Goal: Book appointment/travel/reservation

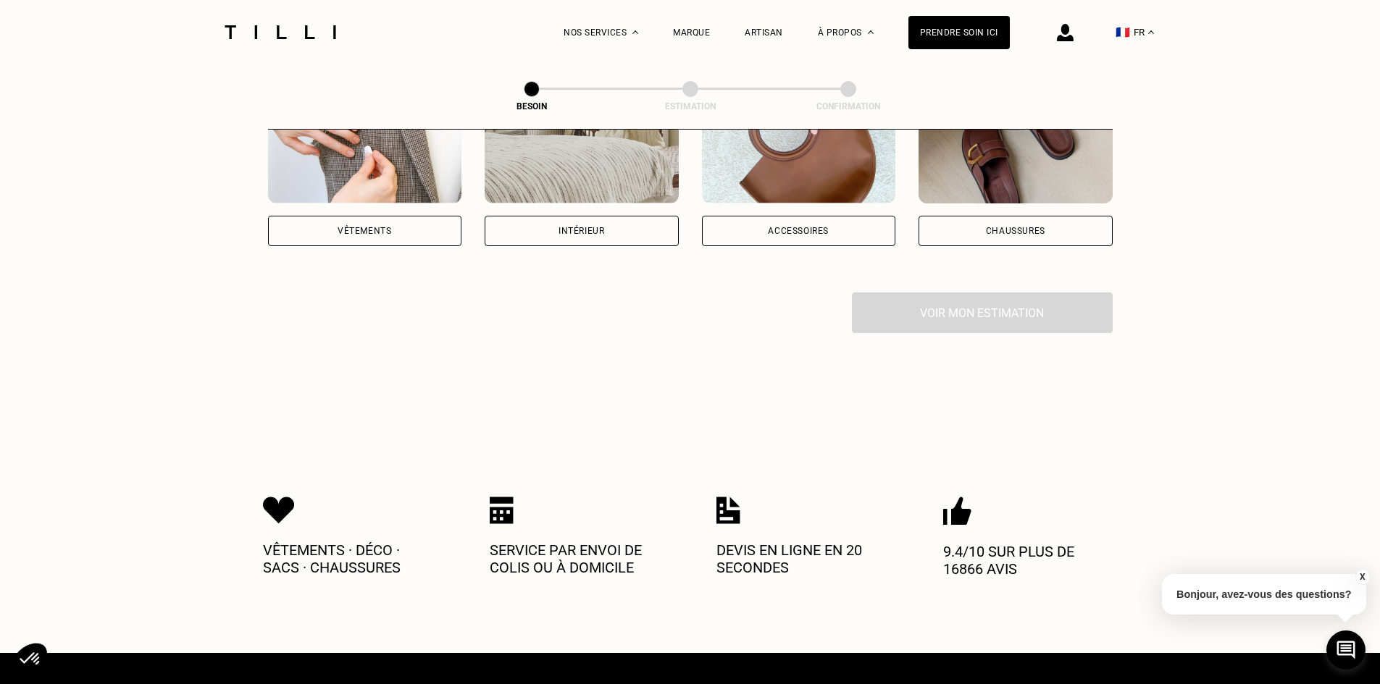
scroll to position [362, 0]
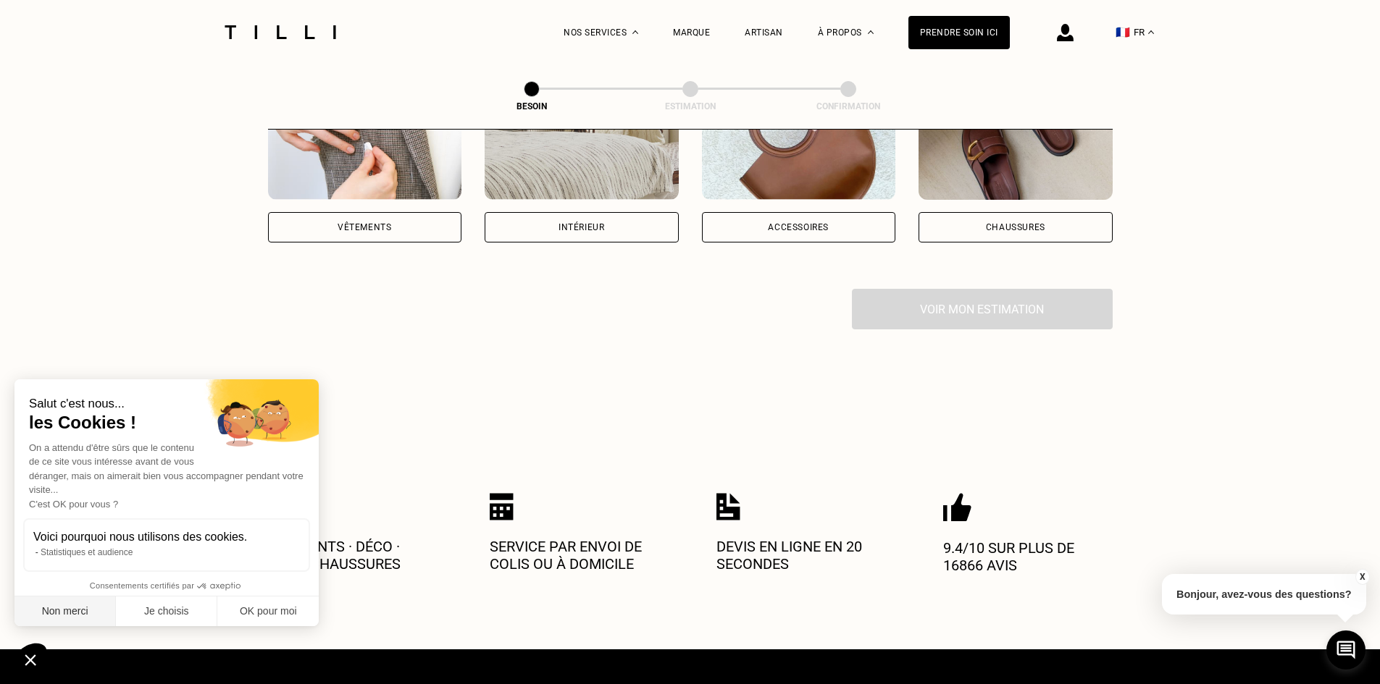
click at [77, 607] on button "Non merci" at bounding box center [64, 612] width 101 height 30
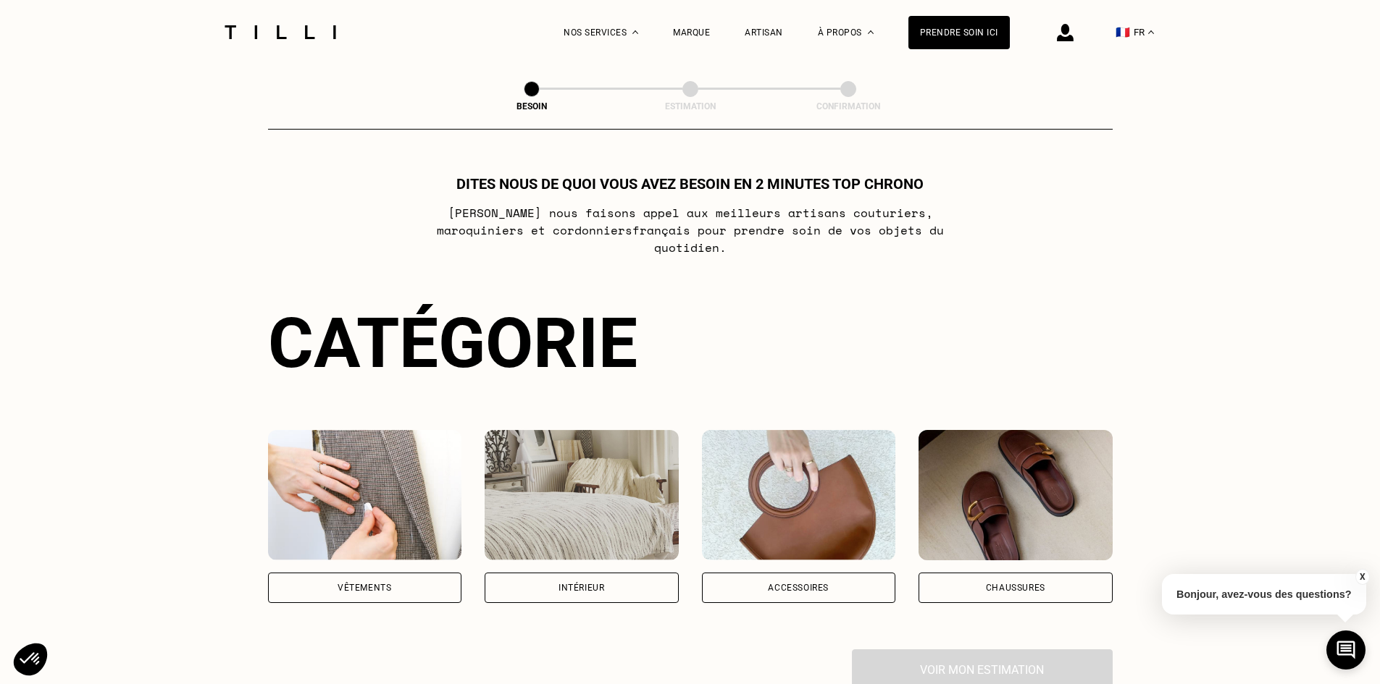
scroll to position [0, 0]
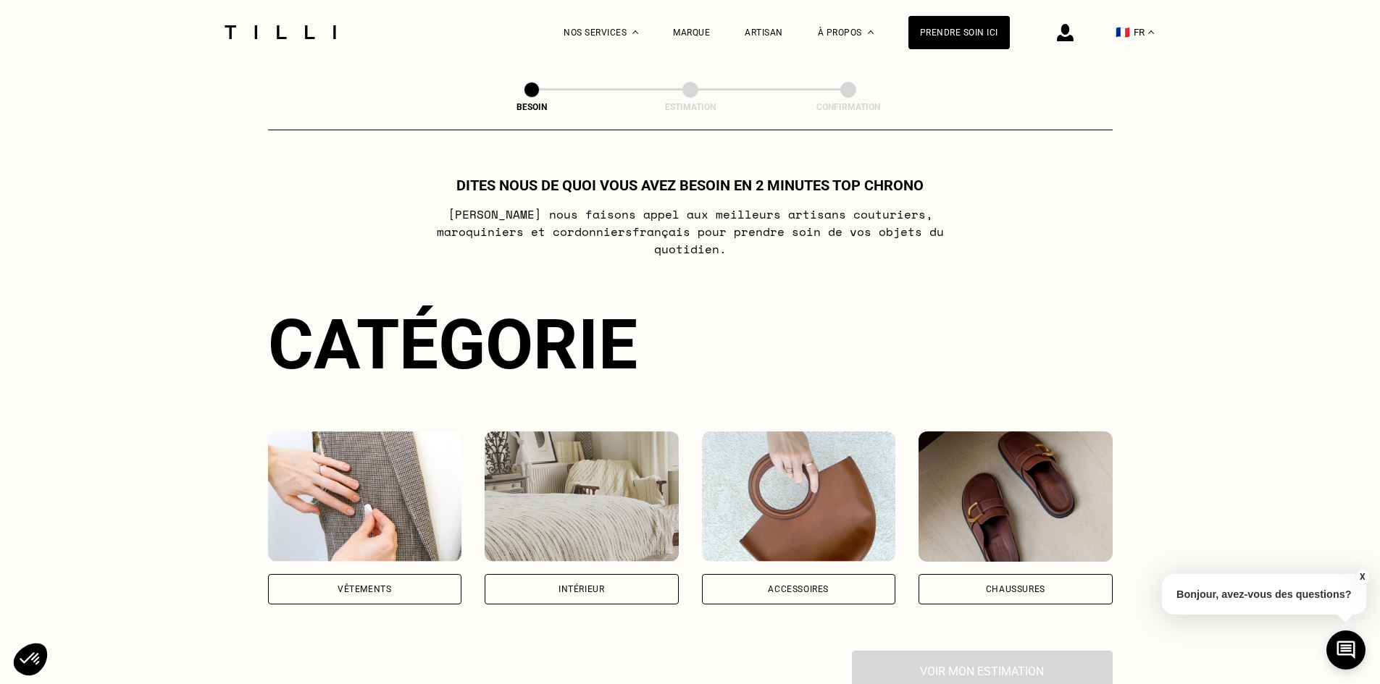
click at [375, 574] on div "Vêtements" at bounding box center [365, 589] width 194 height 30
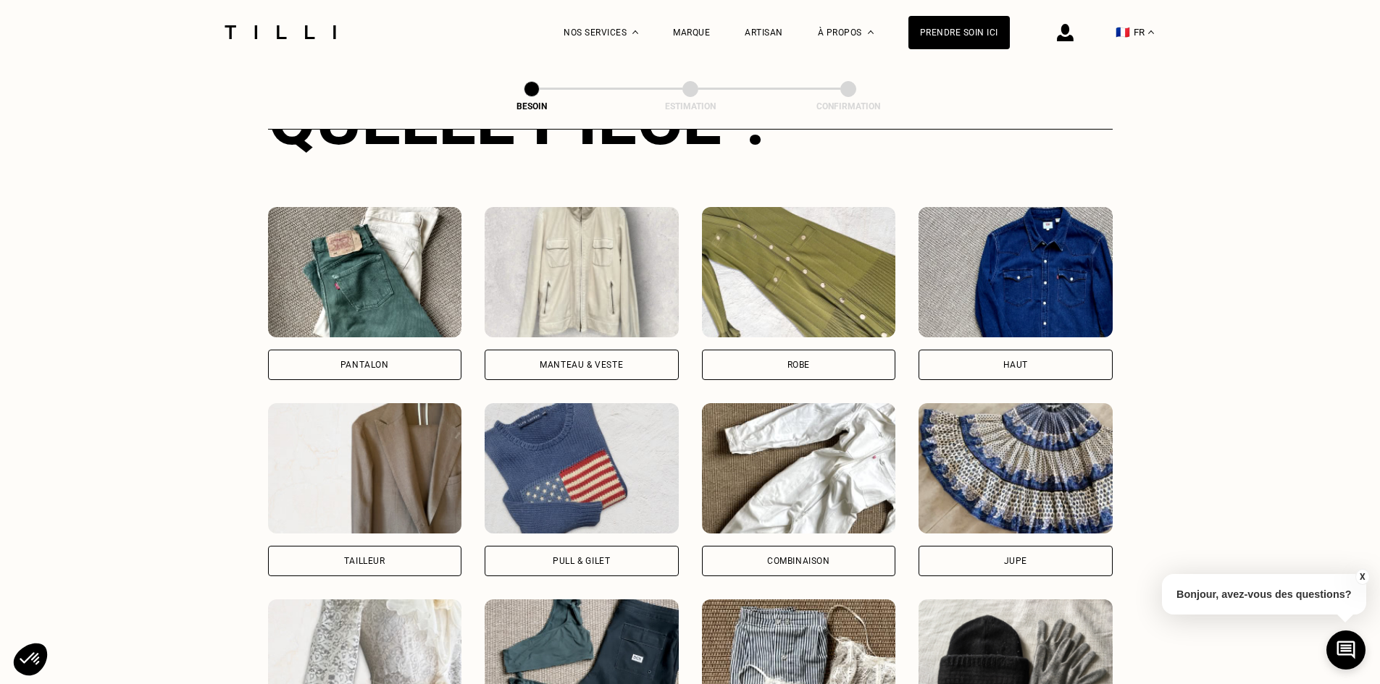
scroll to position [619, 0]
click at [771, 349] on div "Robe" at bounding box center [799, 364] width 194 height 30
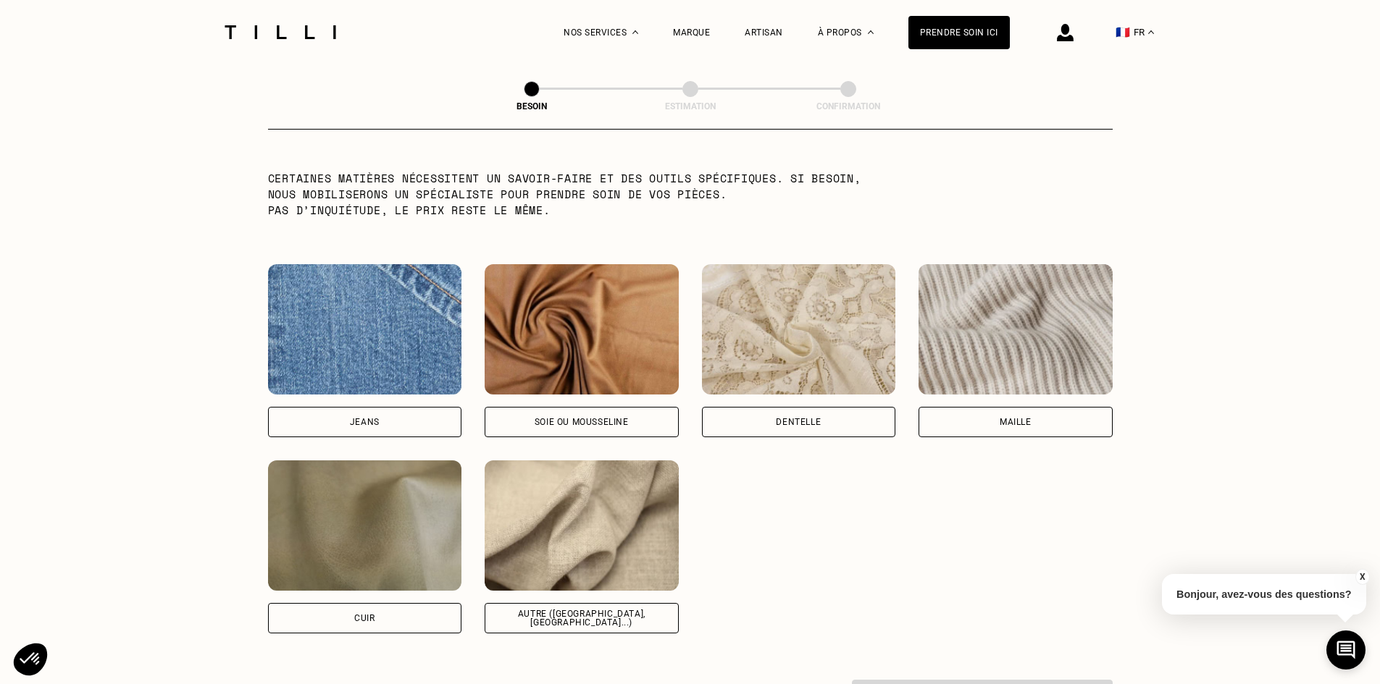
scroll to position [1479, 0]
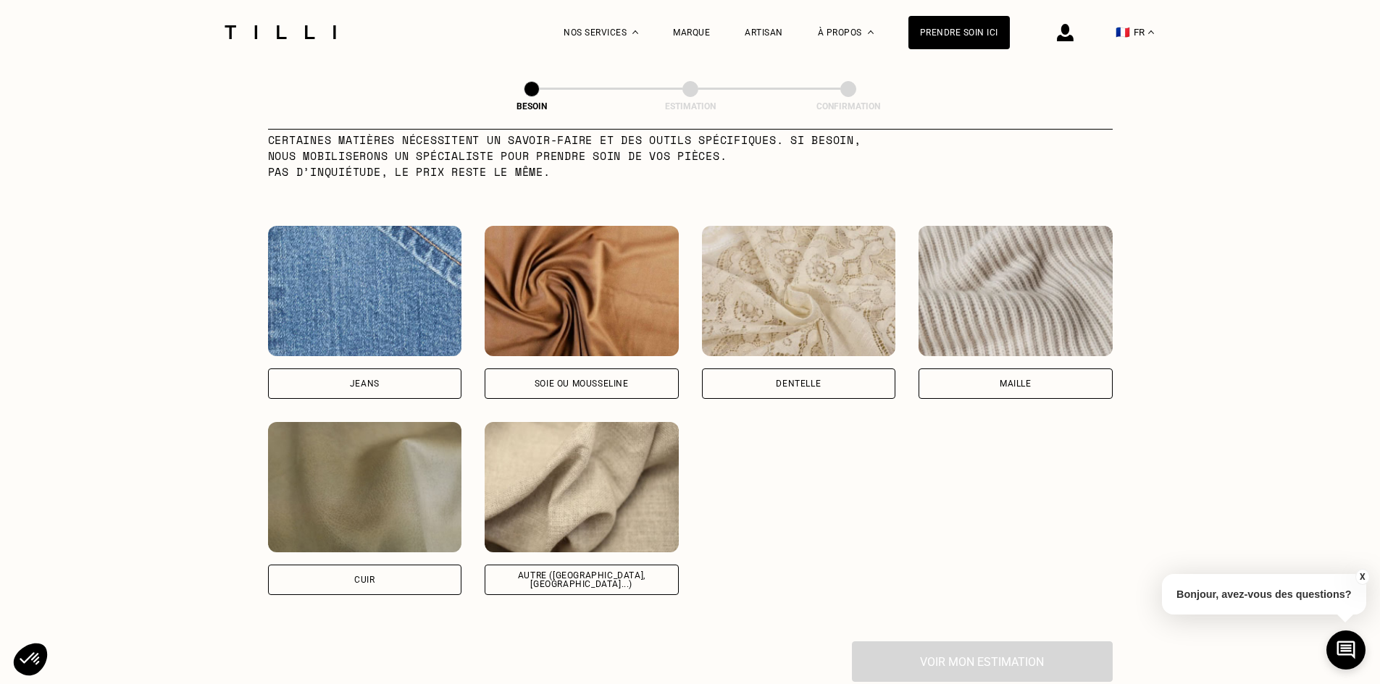
click at [571, 378] on div "Soie ou mousseline" at bounding box center [582, 384] width 194 height 30
select select "FR"
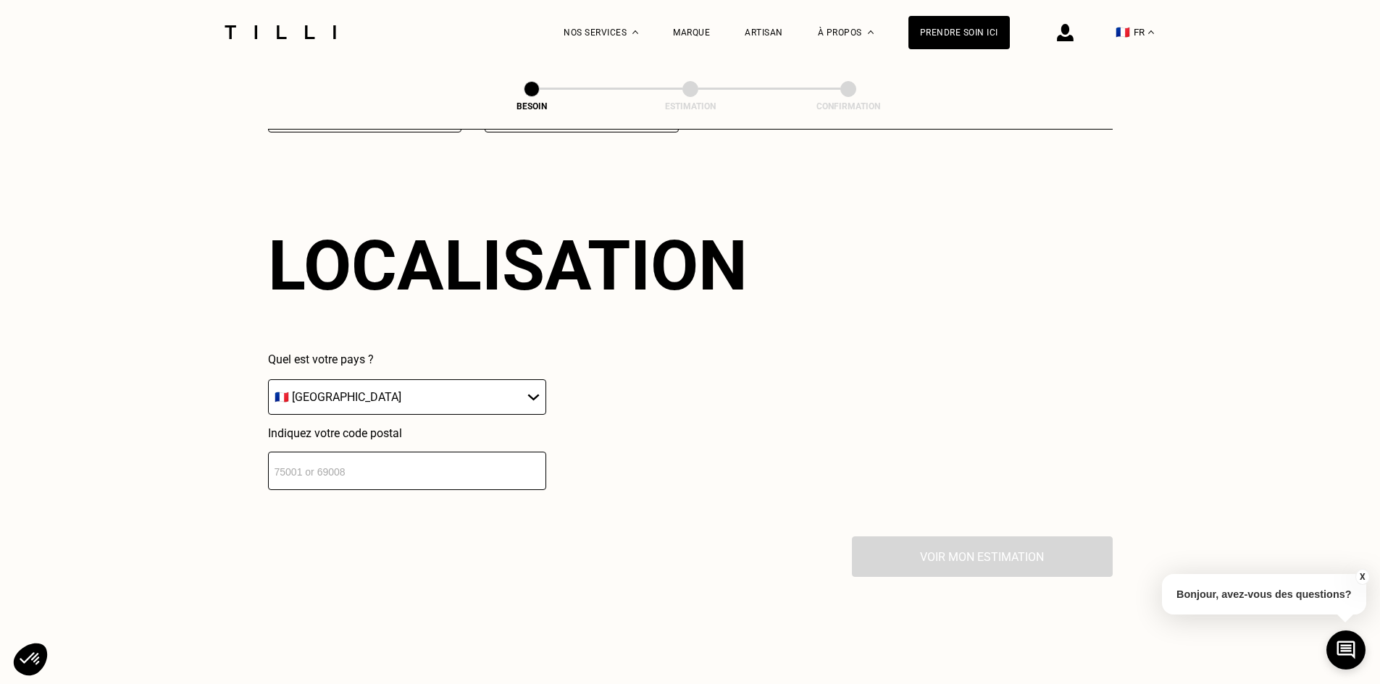
scroll to position [1948, 0]
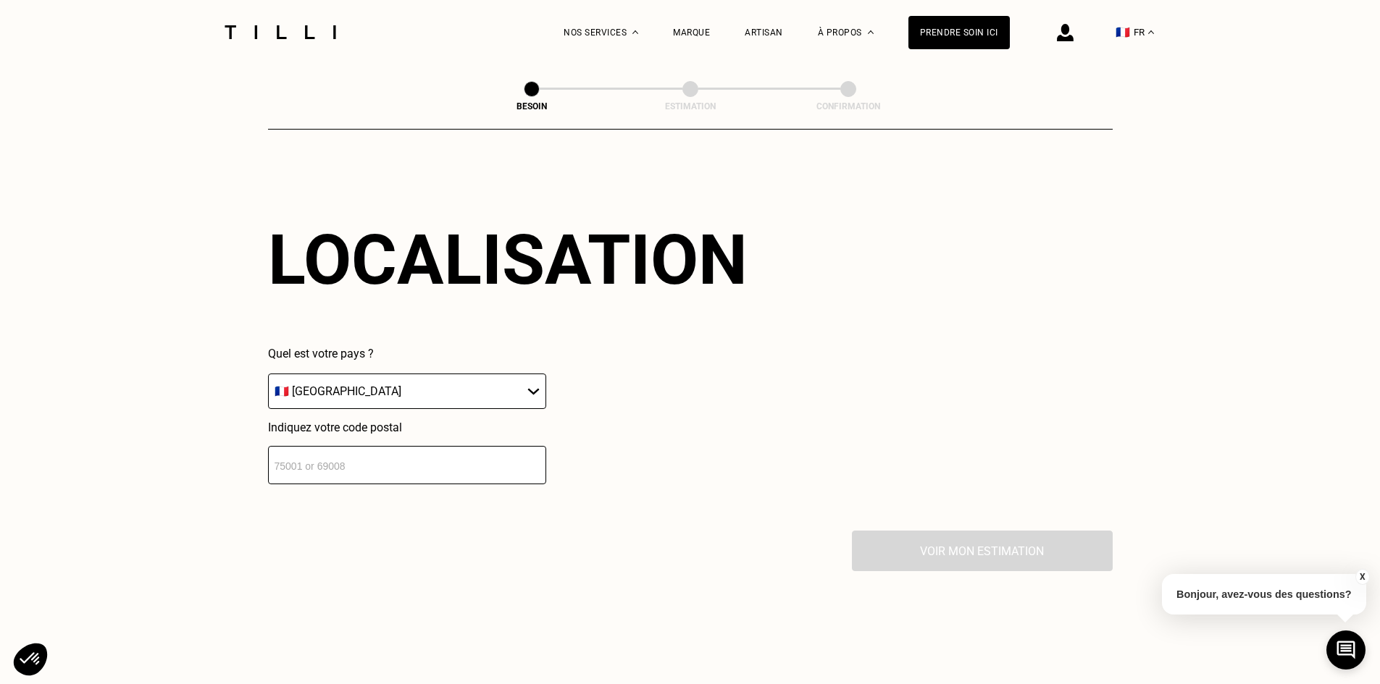
click at [384, 458] on input "number" at bounding box center [407, 465] width 278 height 38
type input "44300"
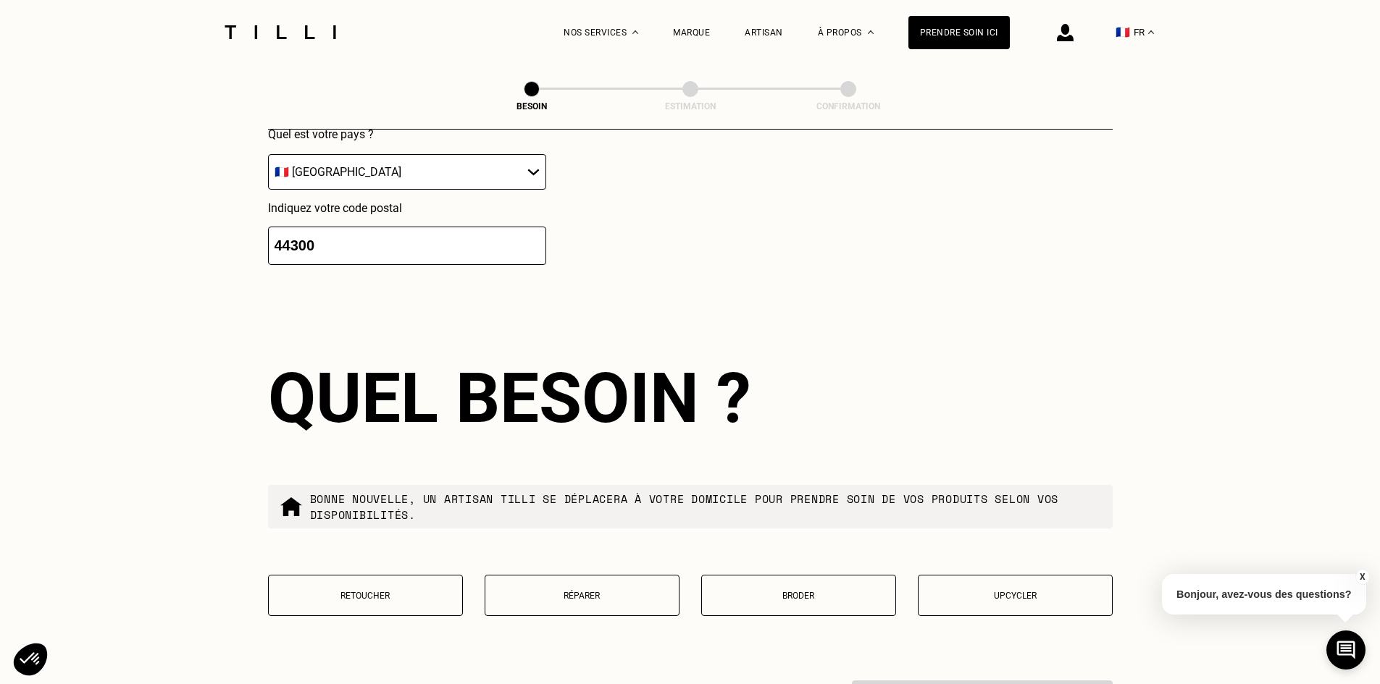
scroll to position [2307, 0]
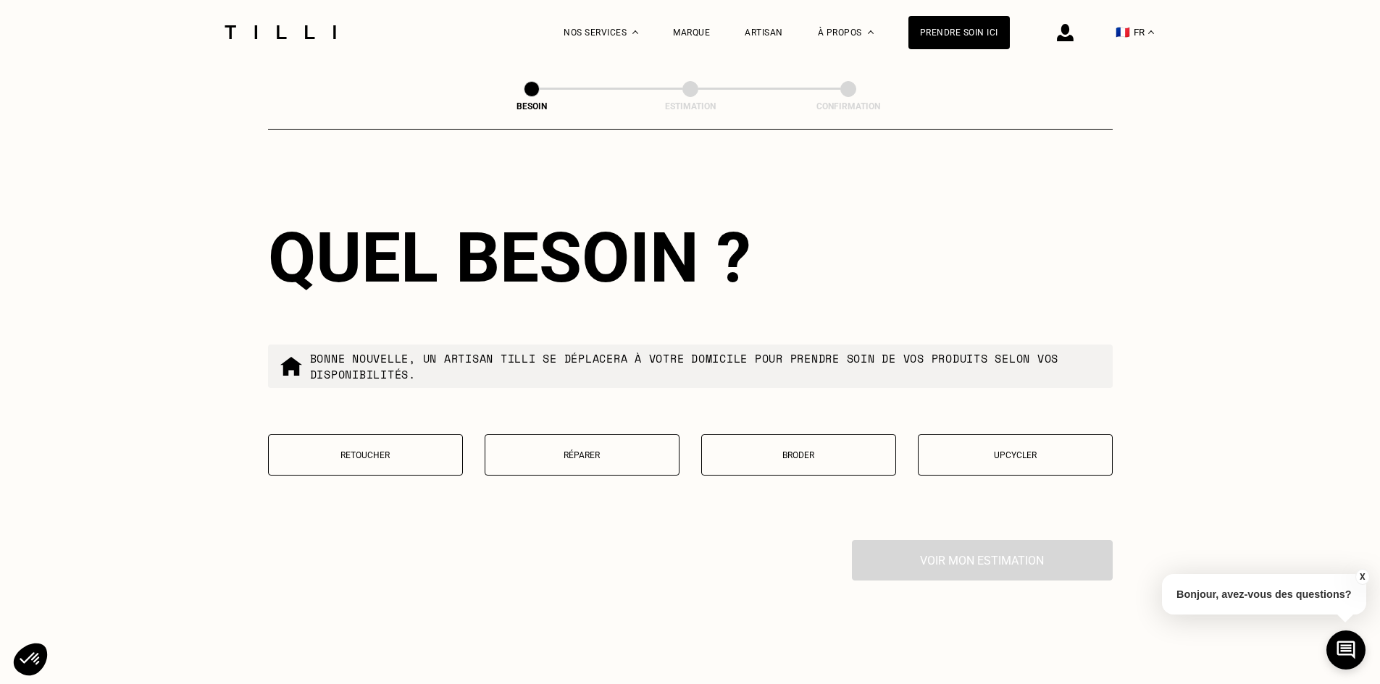
click at [396, 456] on button "Retoucher" at bounding box center [365, 455] width 195 height 41
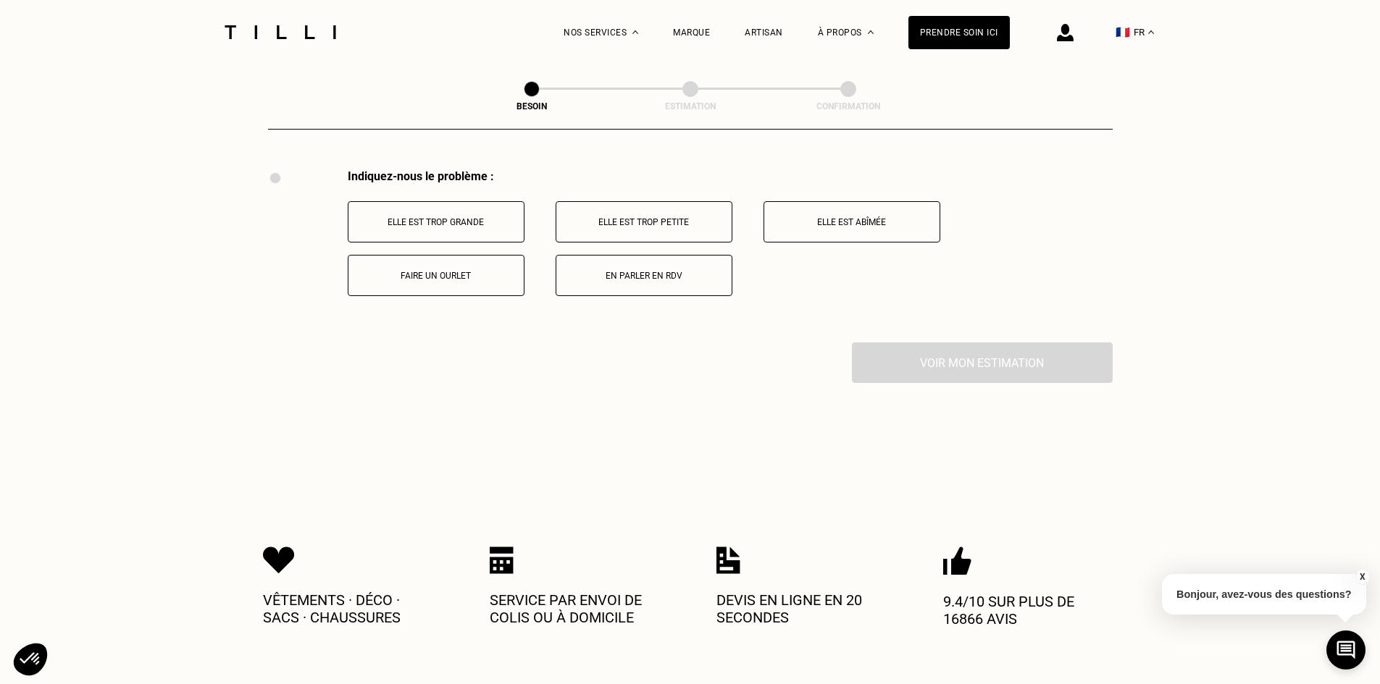
scroll to position [2679, 0]
click at [655, 217] on p "Elle est trop petite" at bounding box center [643, 222] width 161 height 10
click at [842, 270] on p "Buste trop étroit" at bounding box center [851, 275] width 161 height 10
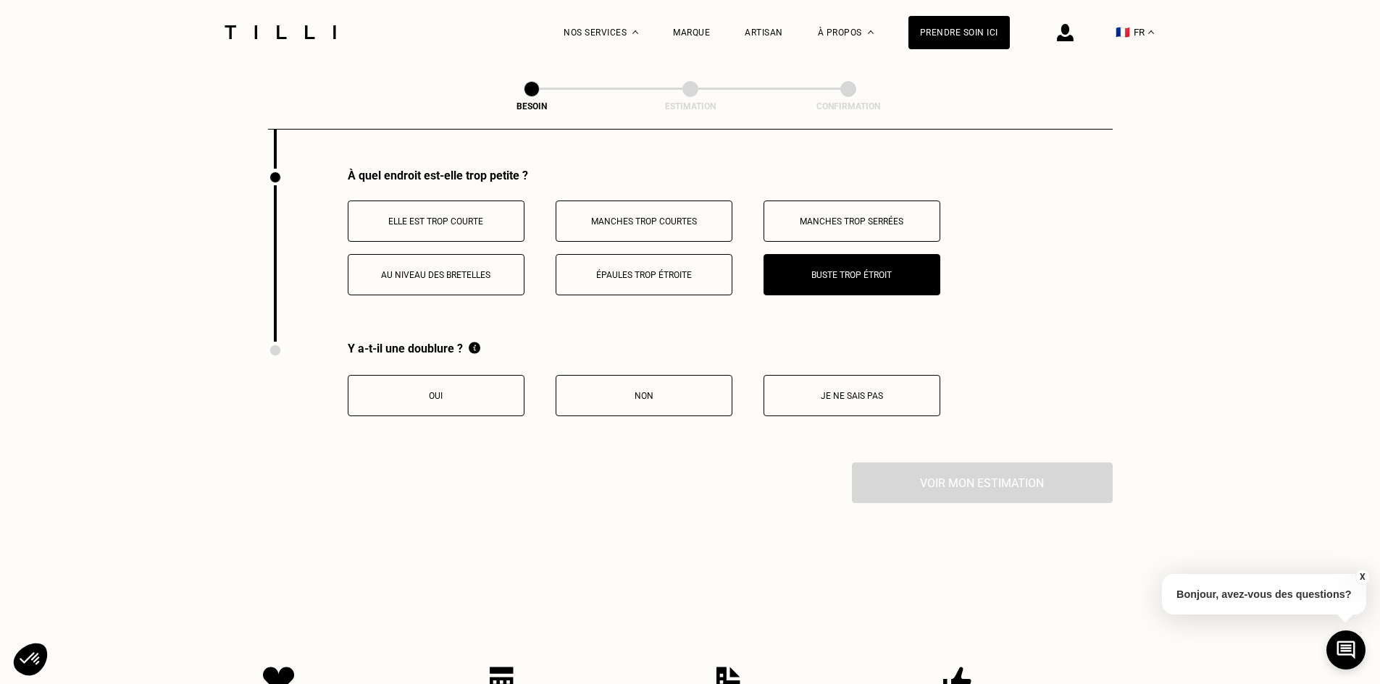
click at [679, 395] on button "Non" at bounding box center [644, 395] width 177 height 41
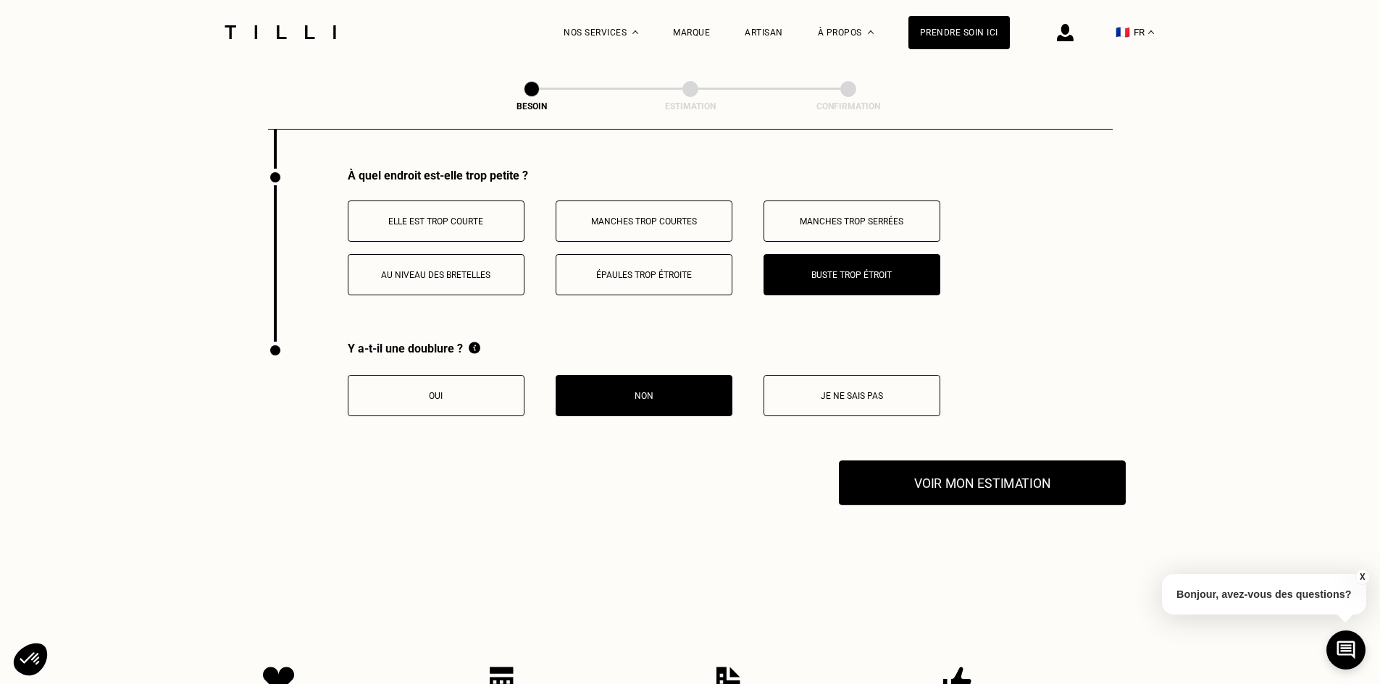
click at [950, 477] on button "Voir mon estimation" at bounding box center [982, 483] width 287 height 45
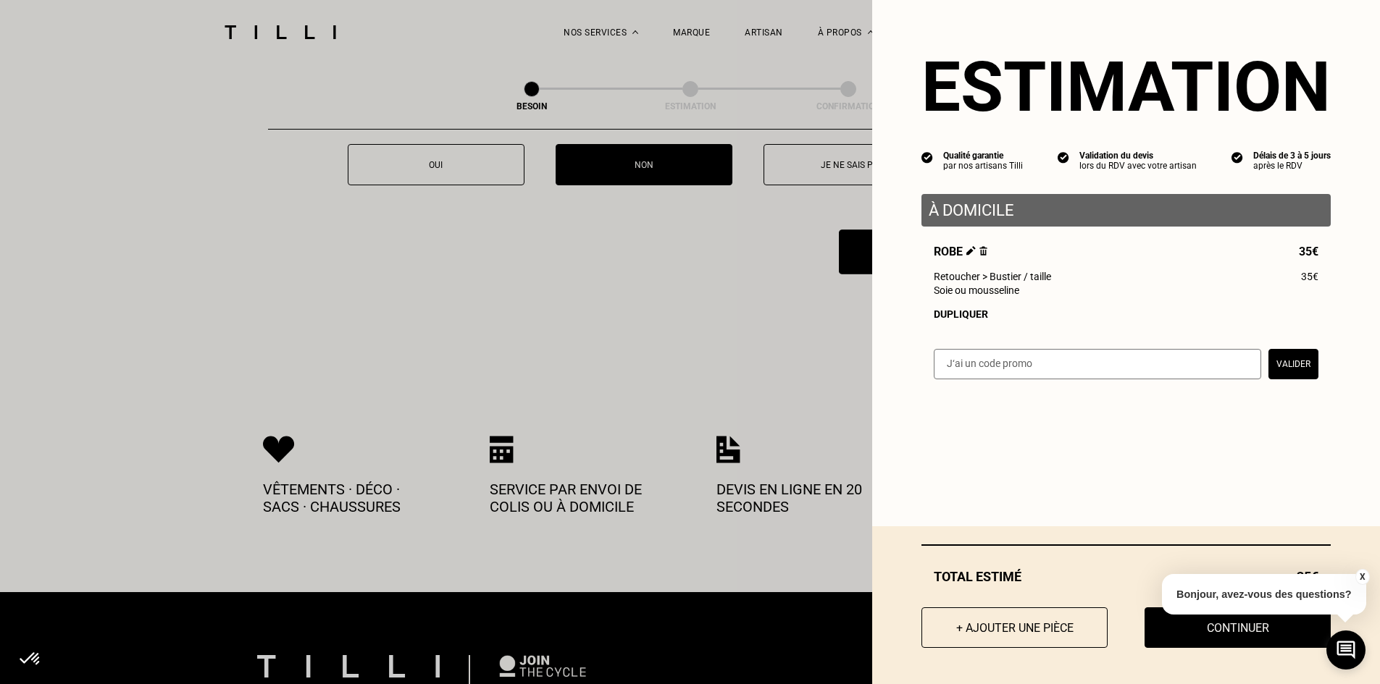
scroll to position [3142, 0]
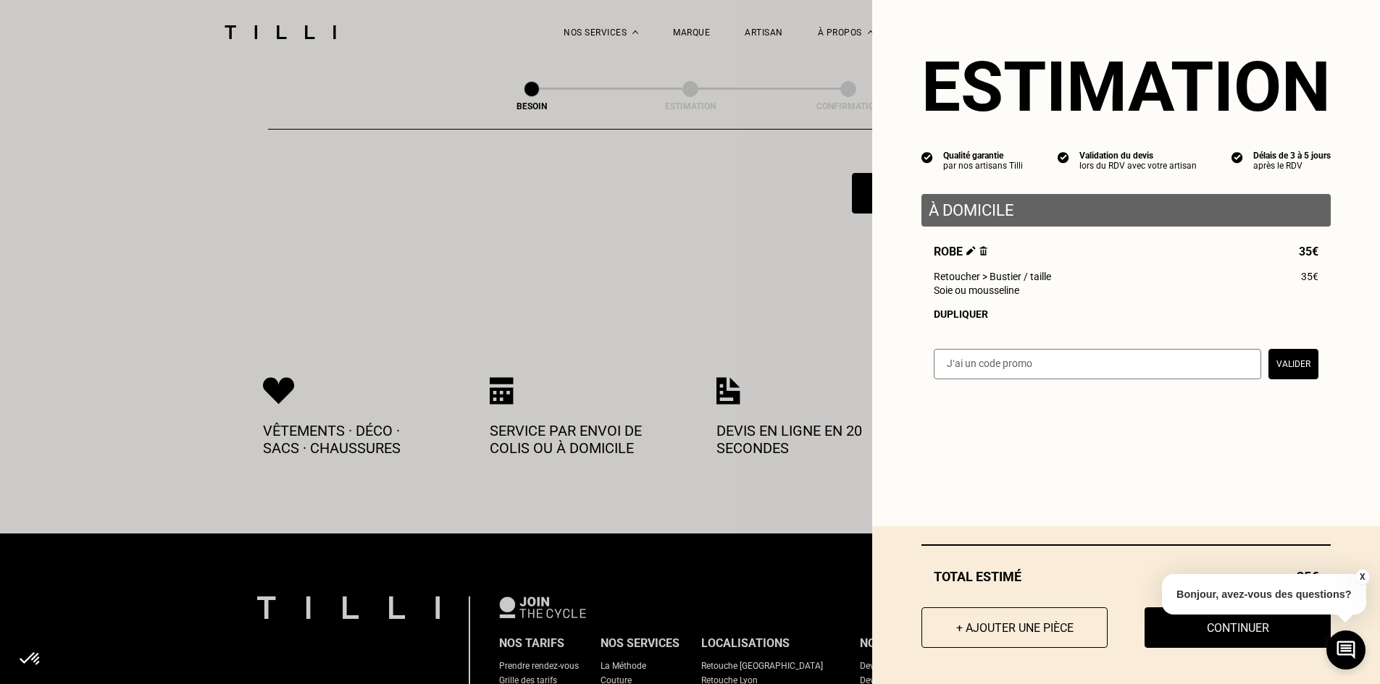
click at [1361, 577] on button "X" at bounding box center [1361, 577] width 14 height 16
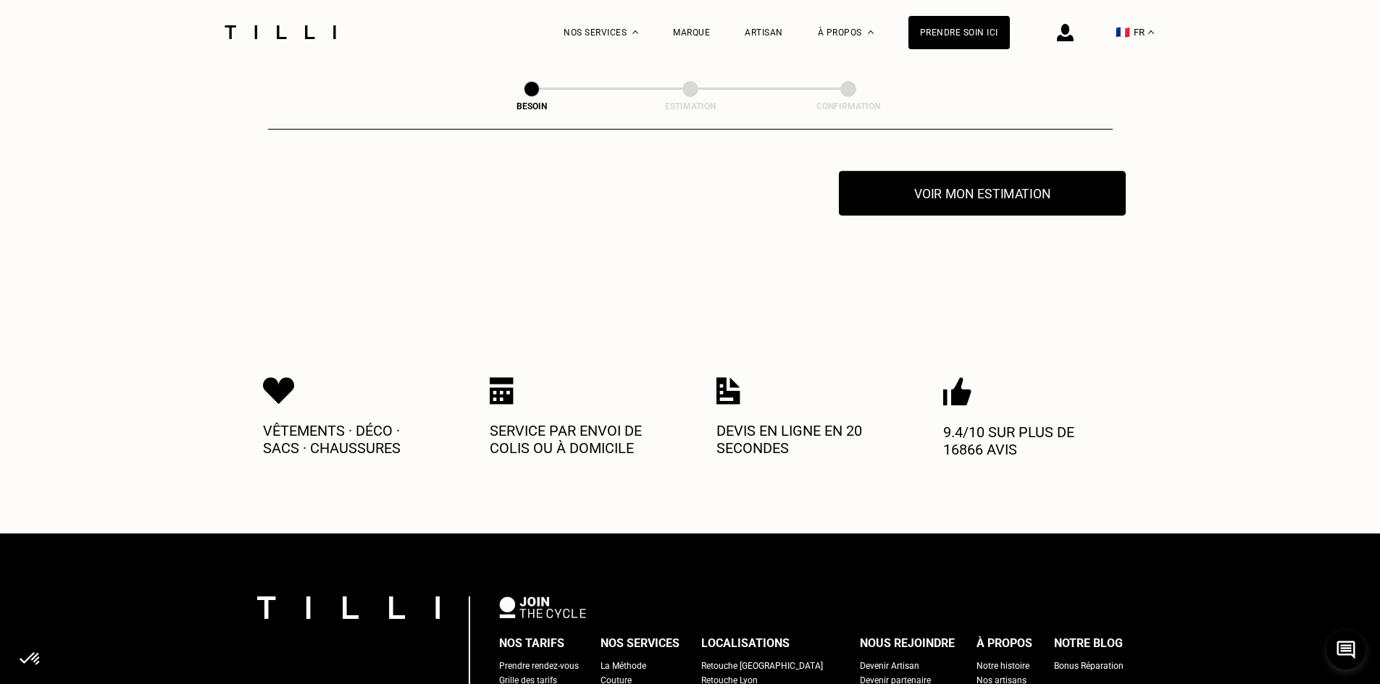
click at [970, 183] on button "Voir mon estimation" at bounding box center [982, 193] width 287 height 45
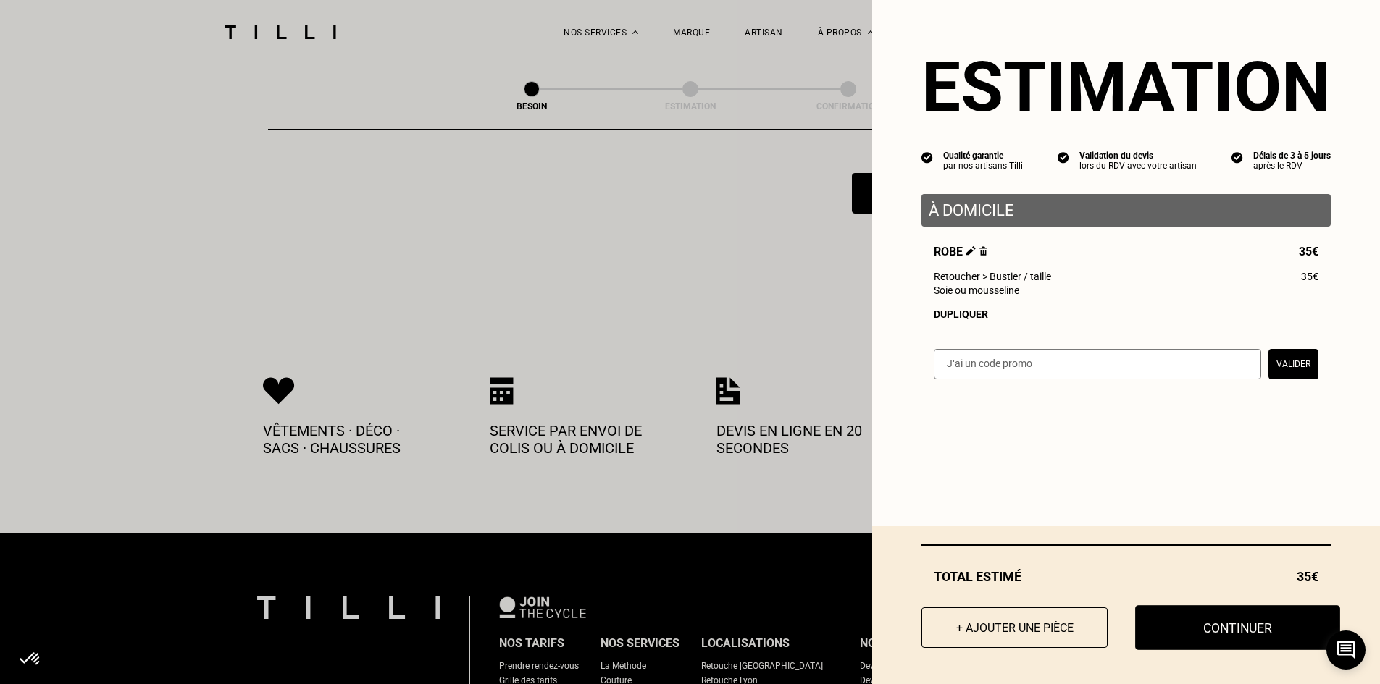
click at [1223, 621] on button "Continuer" at bounding box center [1237, 627] width 205 height 45
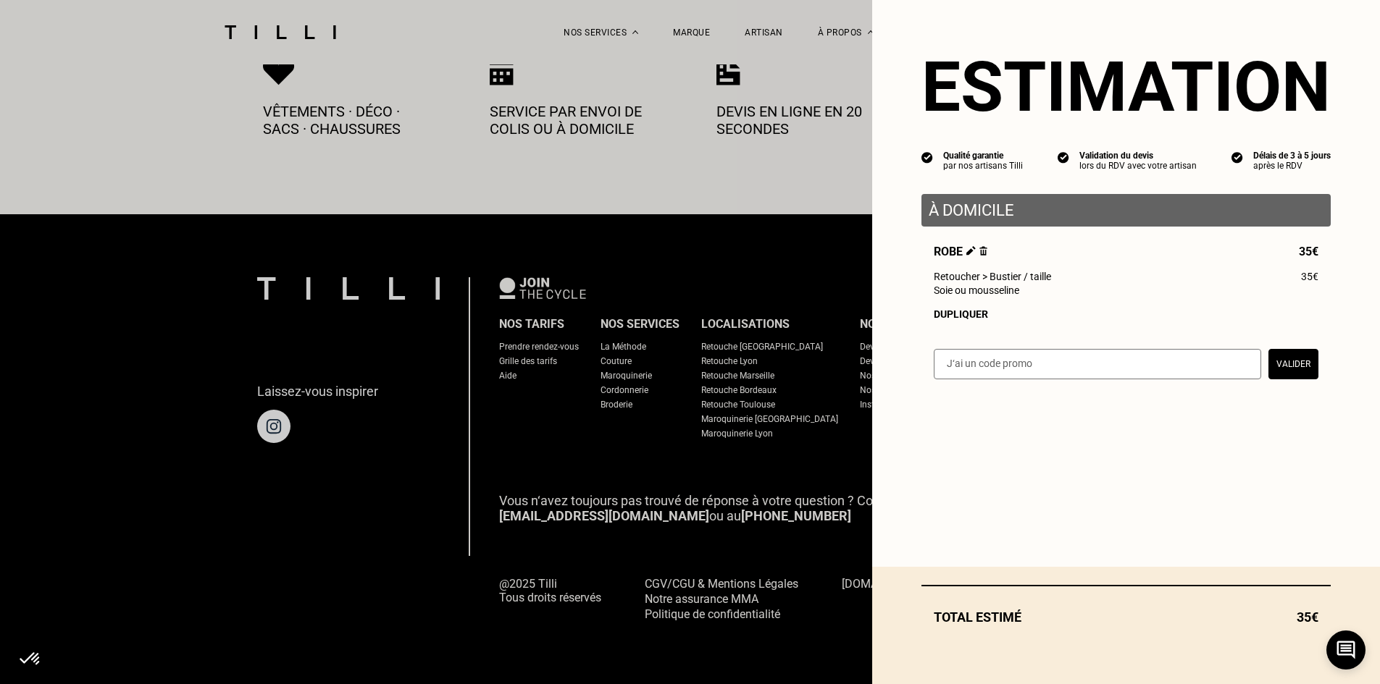
scroll to position [783, 0]
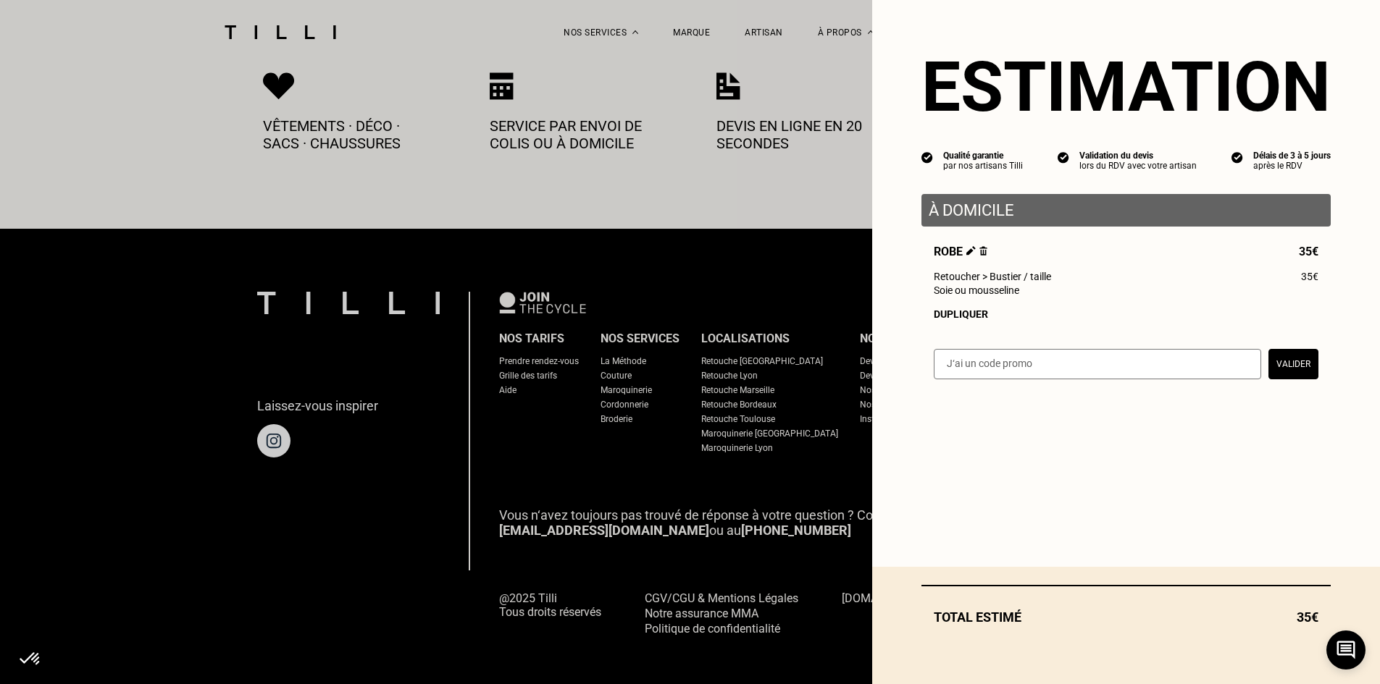
select select "FR"
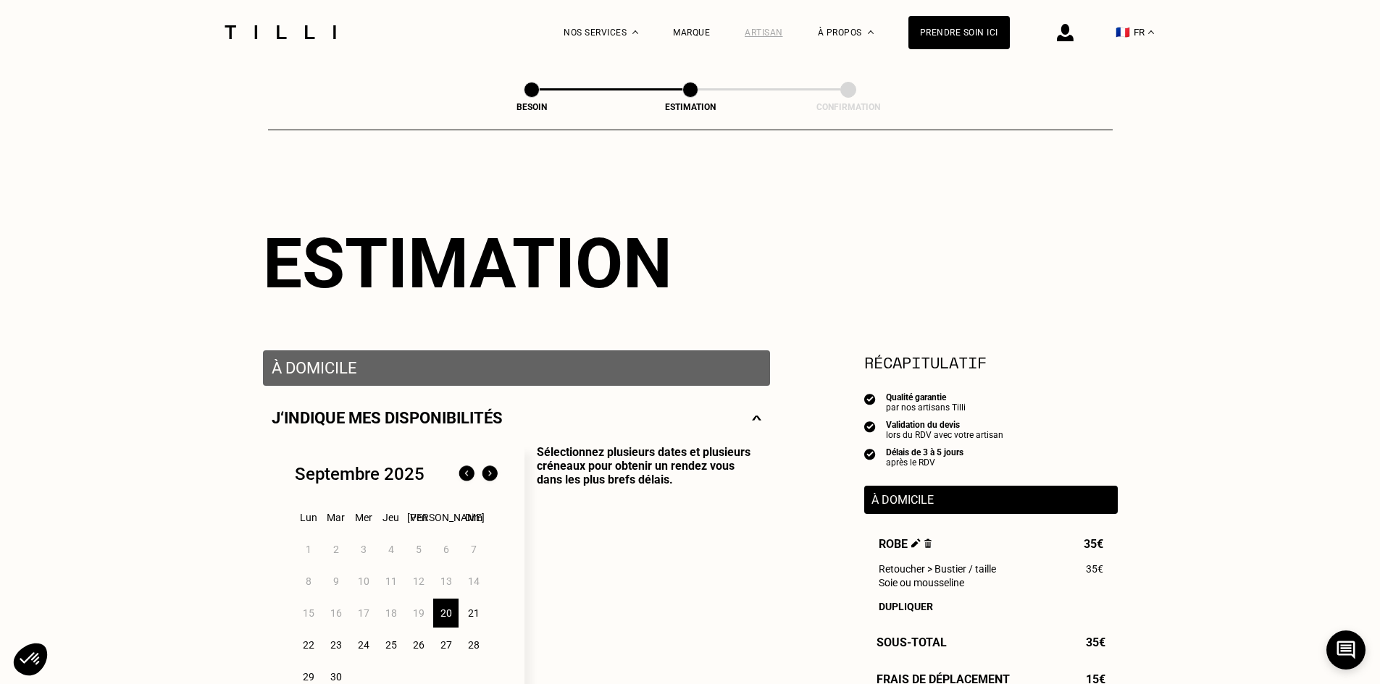
click at [779, 29] on div "Artisan" at bounding box center [764, 33] width 38 height 10
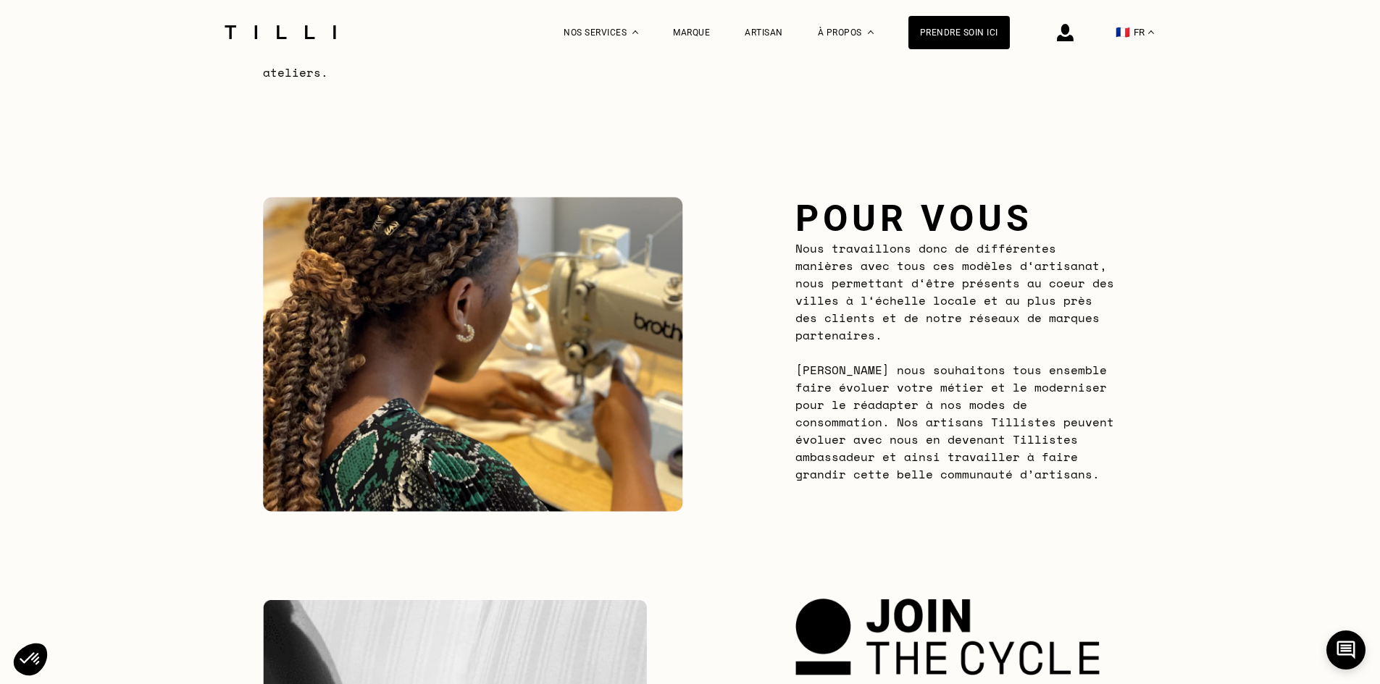
scroll to position [1376, 0]
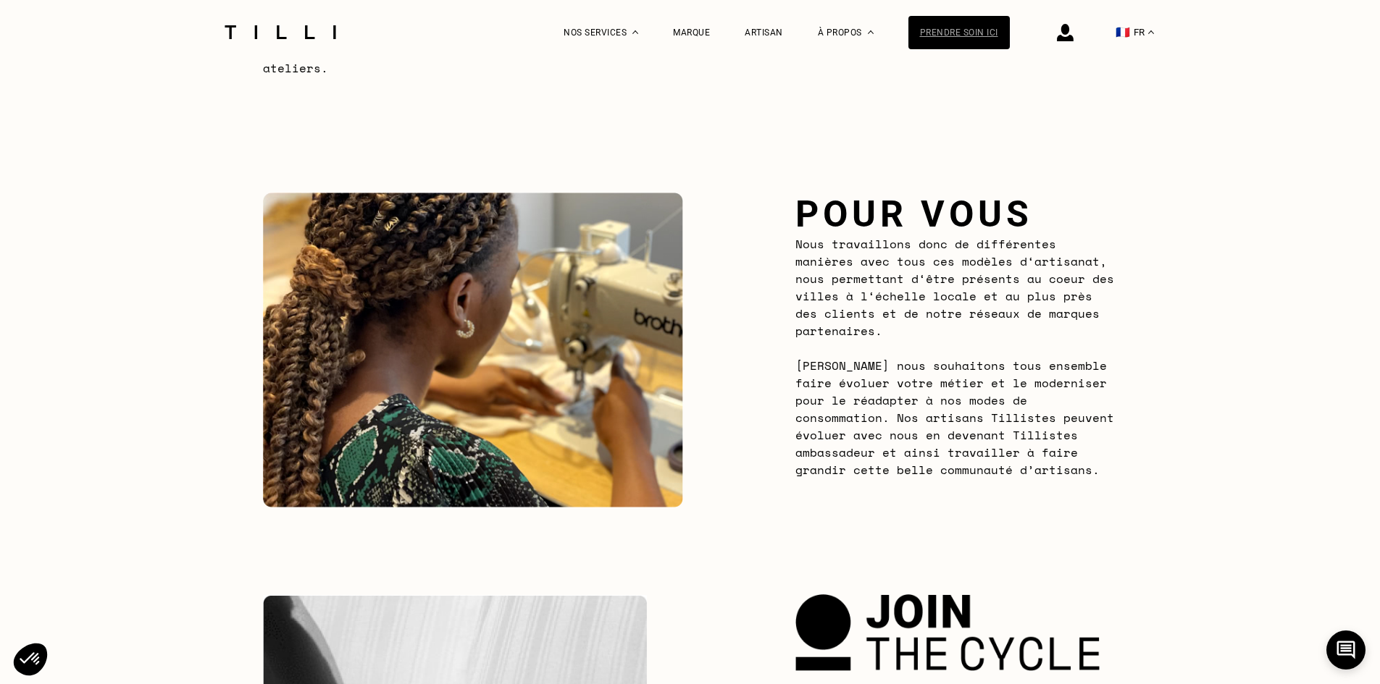
click at [984, 33] on div "Prendre soin ici" at bounding box center [958, 32] width 101 height 33
select select "FR"
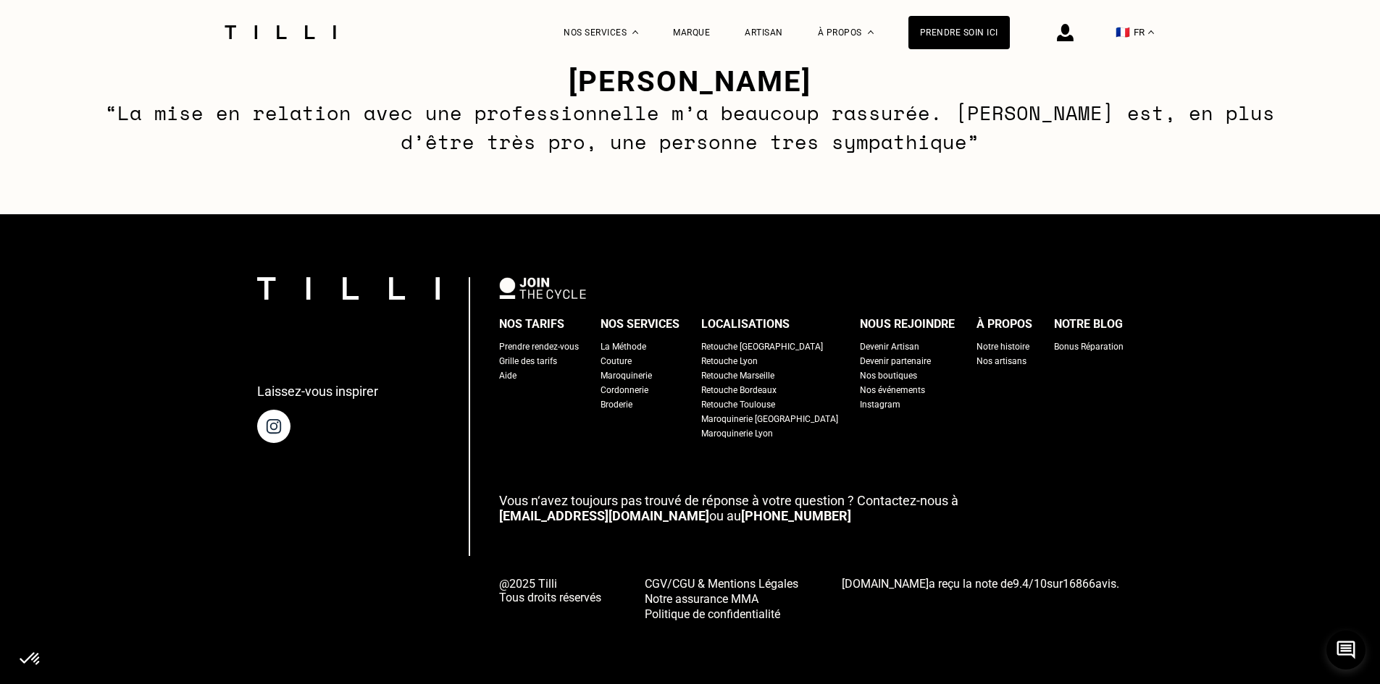
scroll to position [2209, 0]
click at [579, 343] on div "Prendre rendez-vous" at bounding box center [539, 347] width 80 height 14
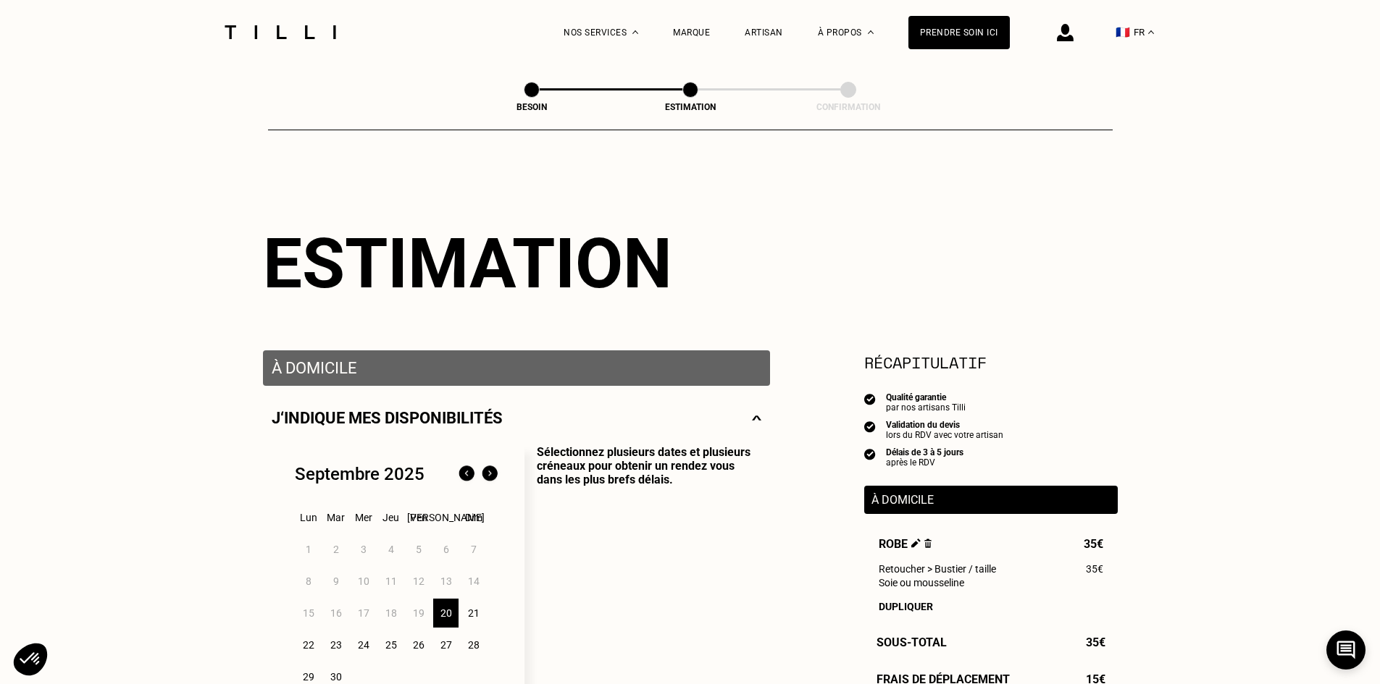
click at [534, 357] on div "À domicile" at bounding box center [516, 368] width 507 height 35
click at [496, 382] on div "À domicile" at bounding box center [516, 368] width 507 height 35
click at [488, 377] on p "À domicile" at bounding box center [517, 368] width 490 height 18
click at [332, 377] on p "À domicile" at bounding box center [517, 368] width 490 height 18
click at [288, 34] on img at bounding box center [280, 32] width 122 height 14
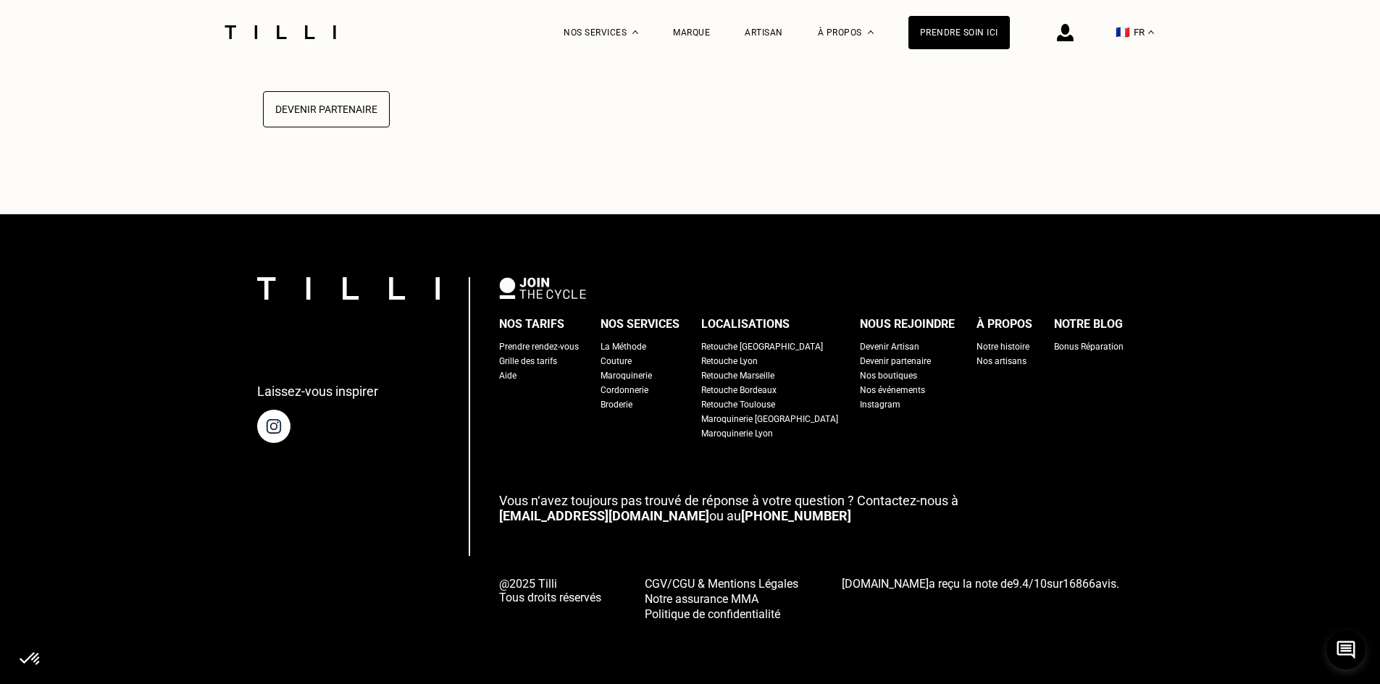
scroll to position [3779, 0]
click at [557, 356] on div "Grille des tarifs" at bounding box center [528, 361] width 58 height 14
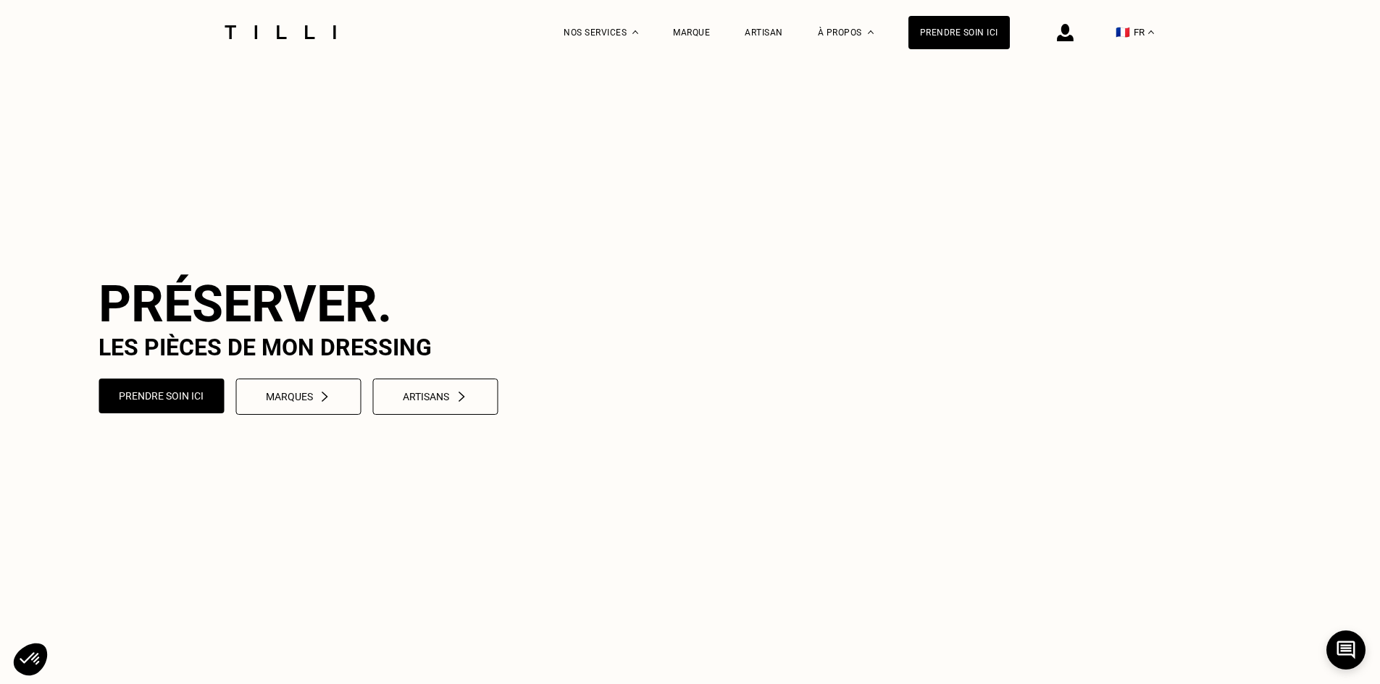
select select "FR"
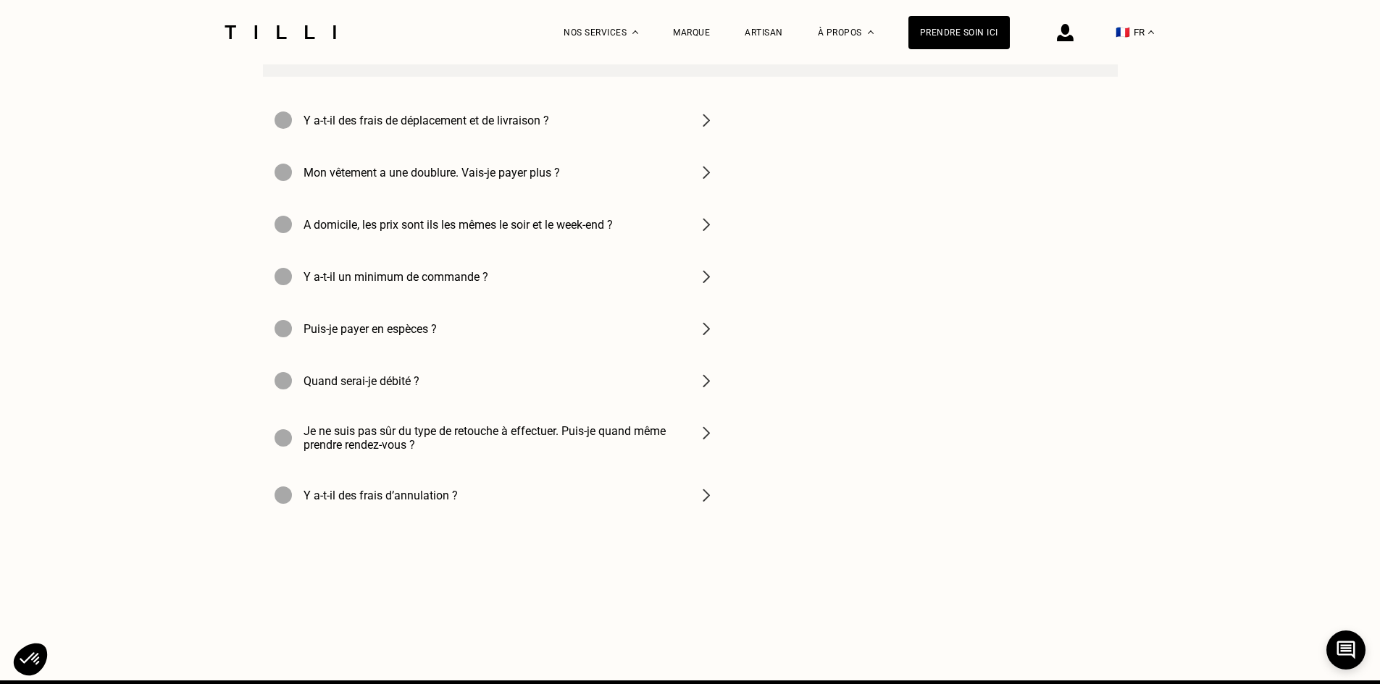
scroll to position [2100, 0]
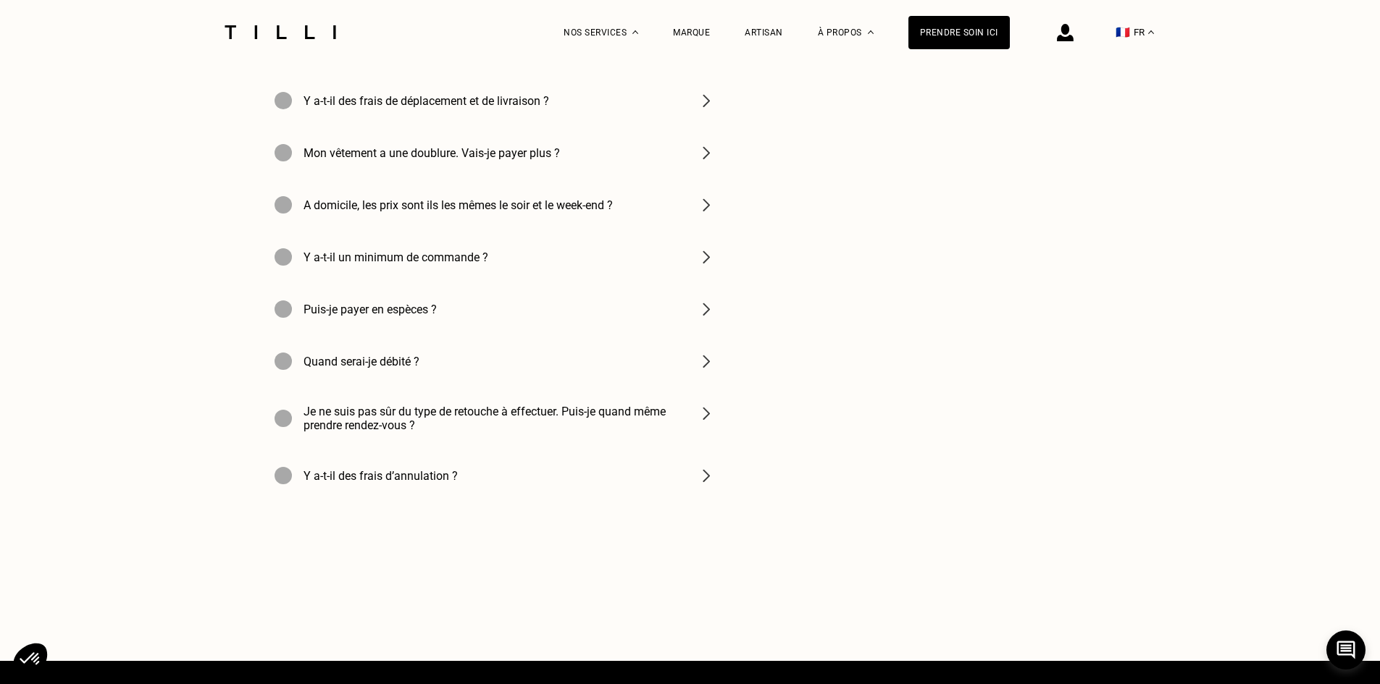
click at [706, 214] on img at bounding box center [705, 204] width 17 height 17
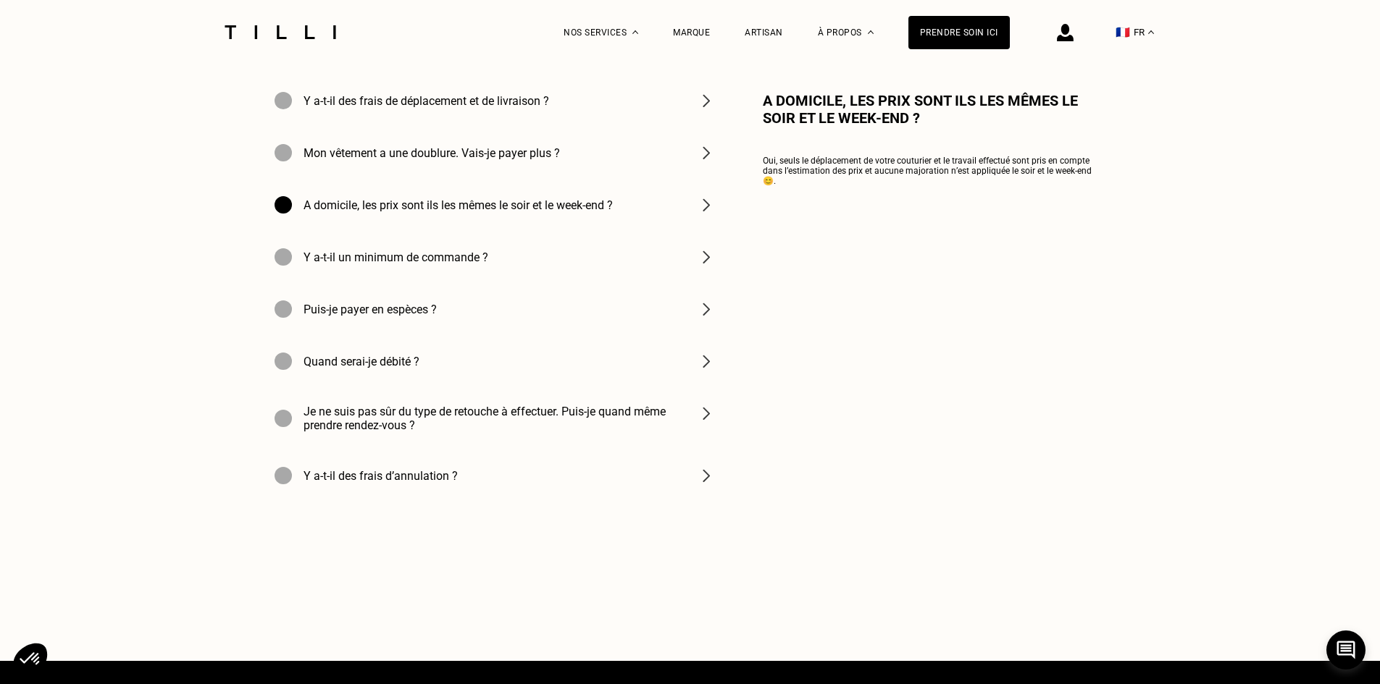
click at [706, 214] on img at bounding box center [705, 204] width 17 height 17
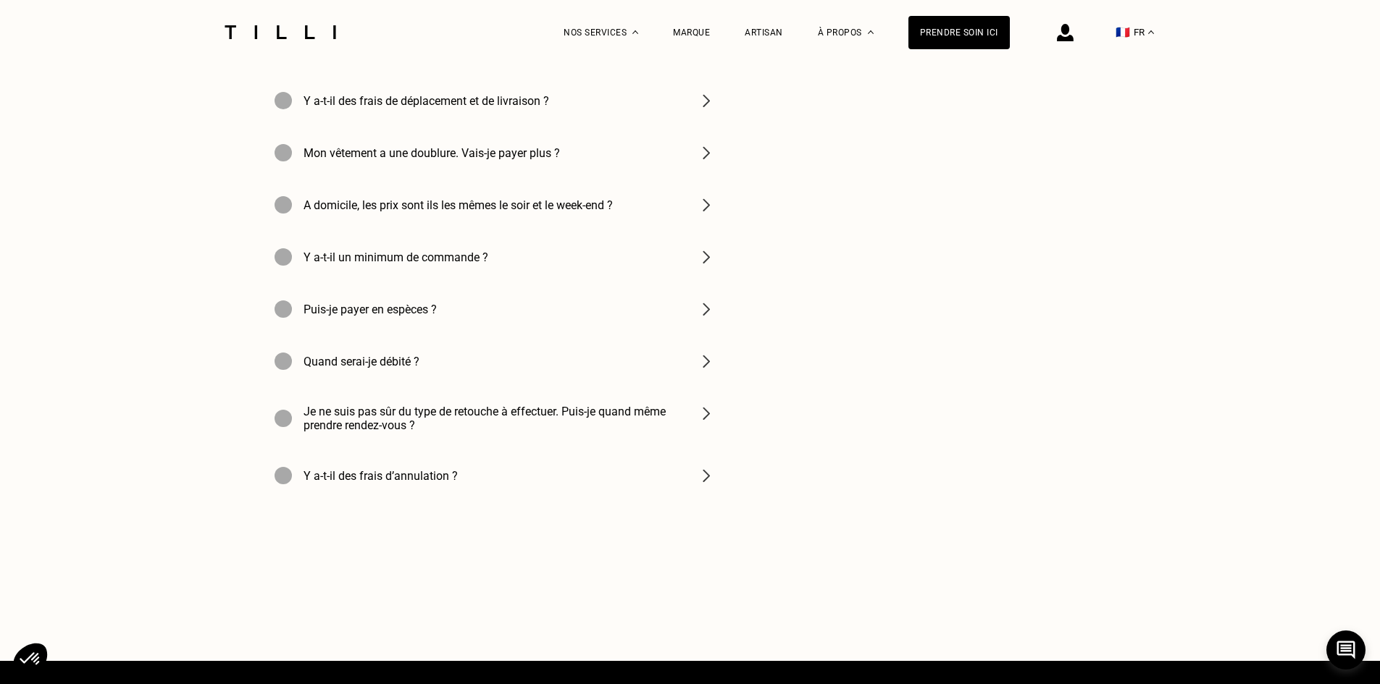
click at [700, 318] on img at bounding box center [705, 309] width 17 height 17
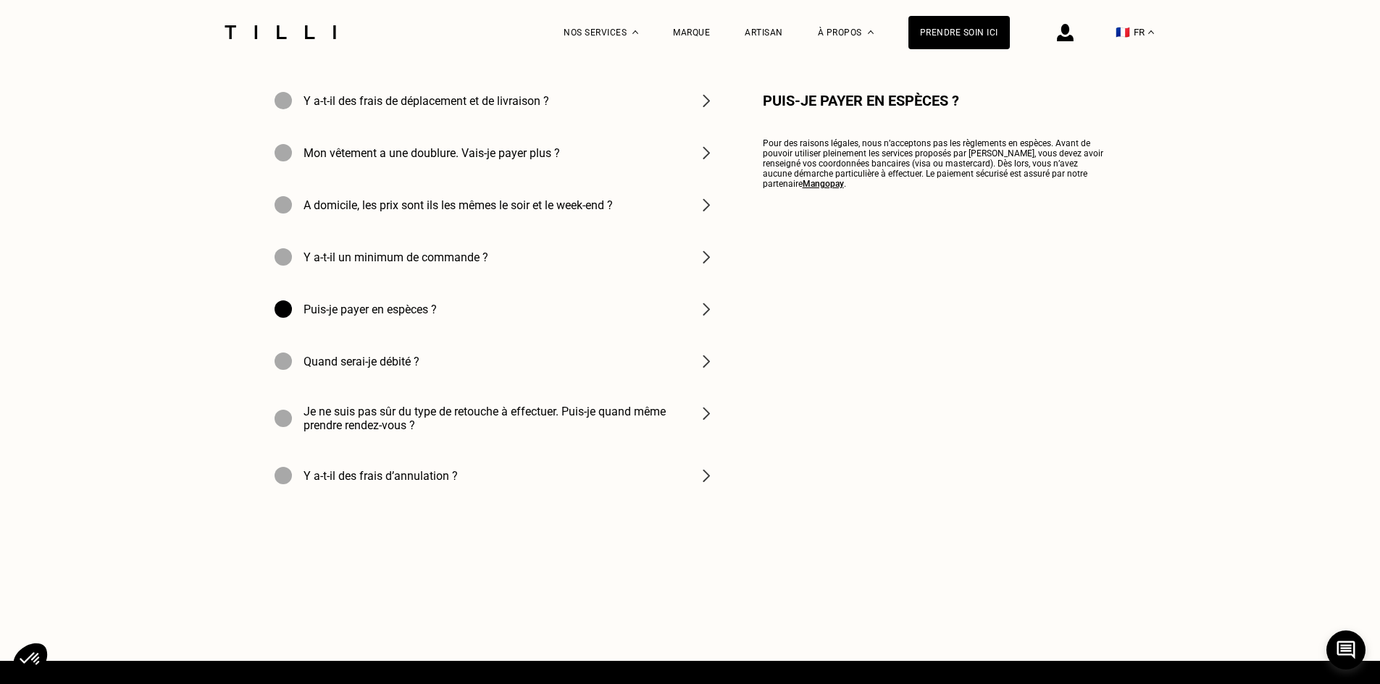
click at [700, 318] on img at bounding box center [705, 309] width 17 height 17
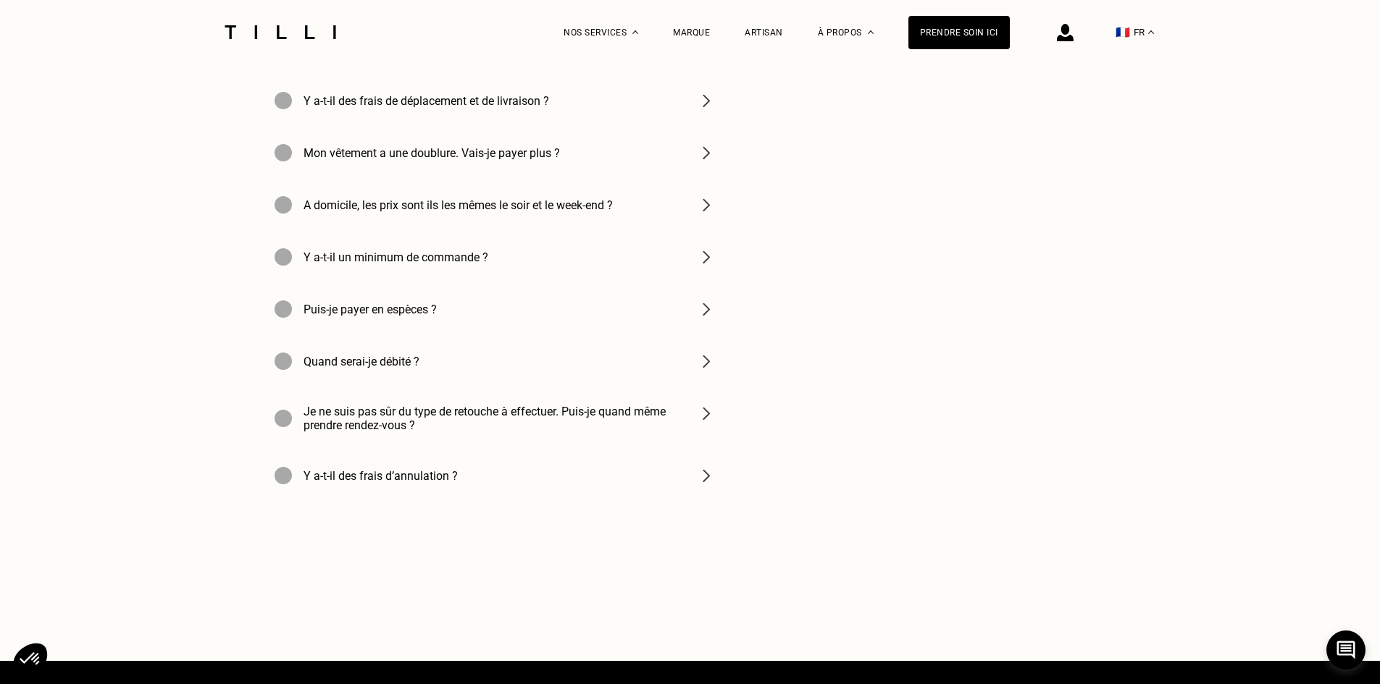
click at [711, 422] on img at bounding box center [705, 413] width 17 height 17
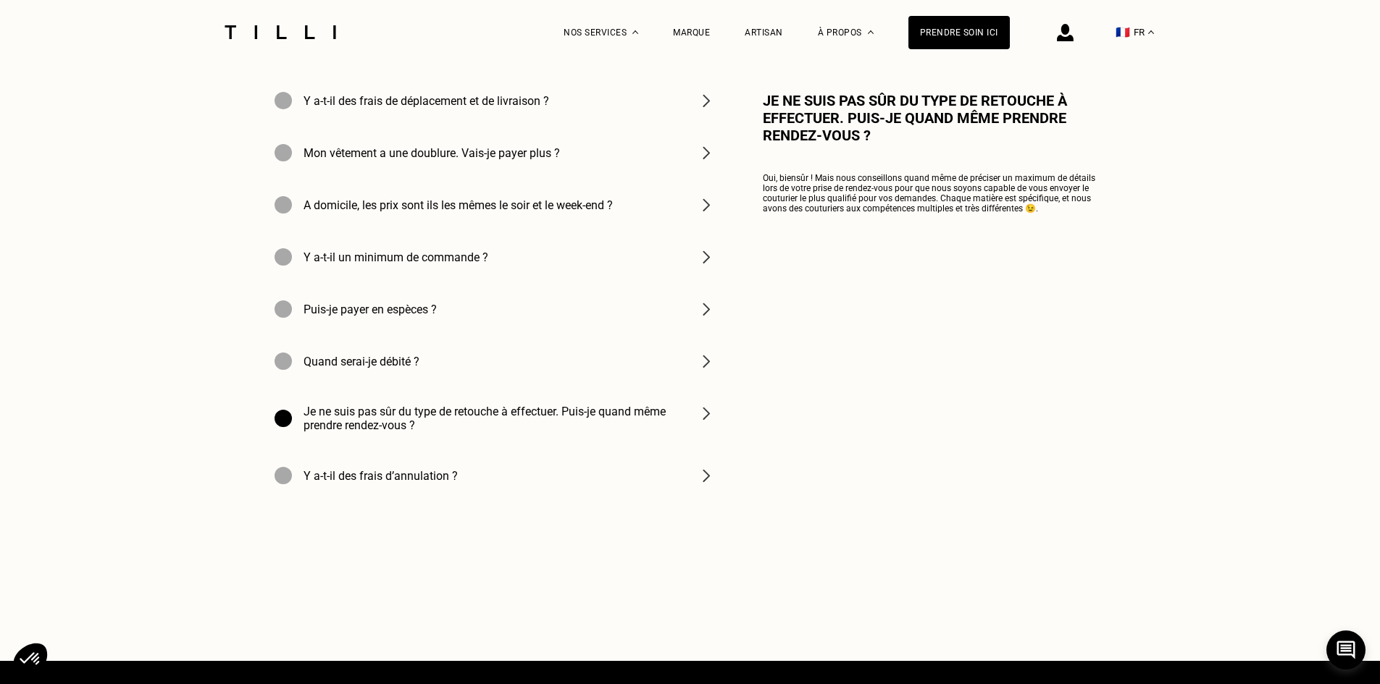
click at [711, 422] on img at bounding box center [705, 413] width 17 height 17
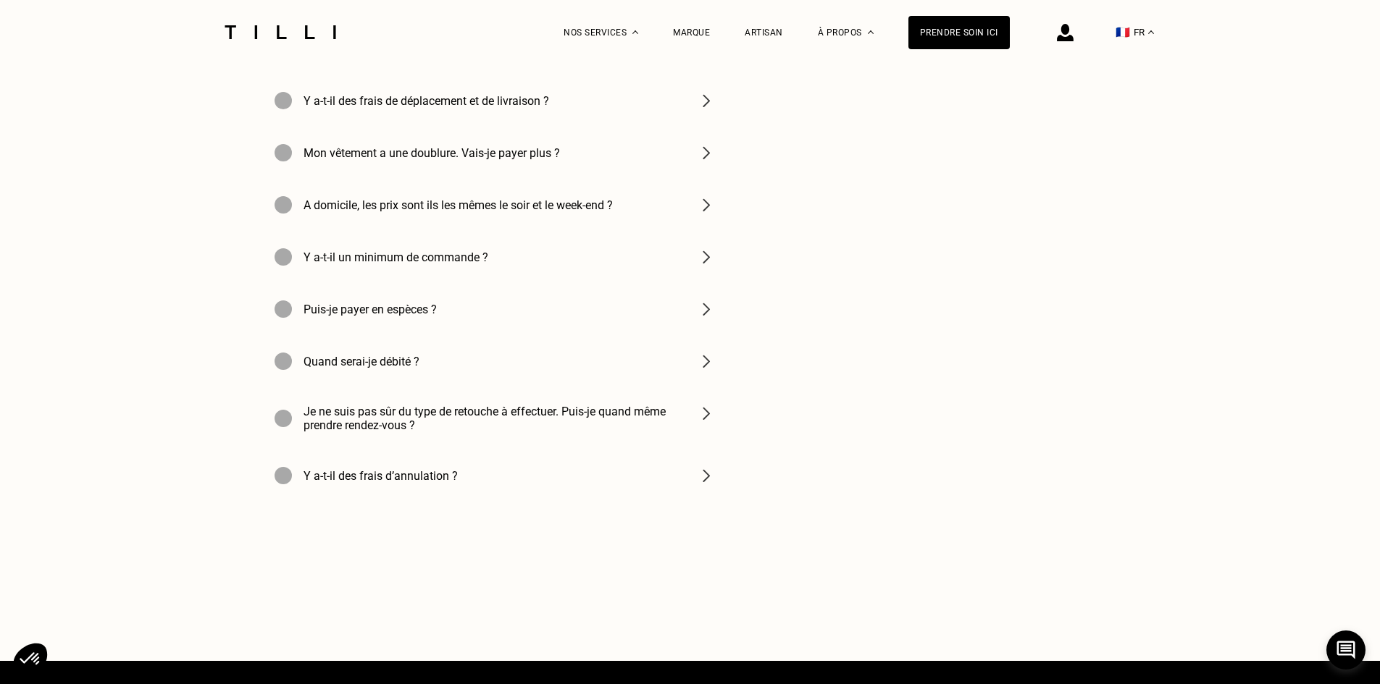
click at [701, 485] on img at bounding box center [705, 475] width 17 height 17
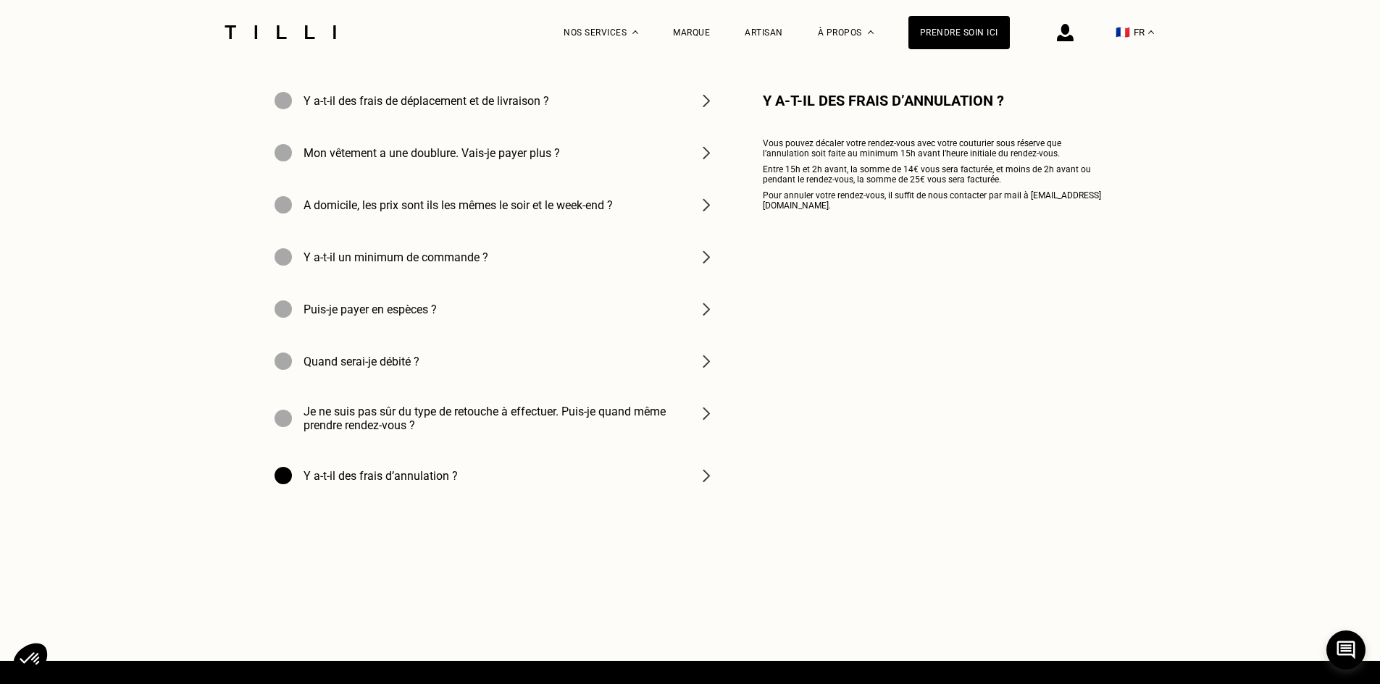
click at [701, 485] on img at bounding box center [705, 475] width 17 height 17
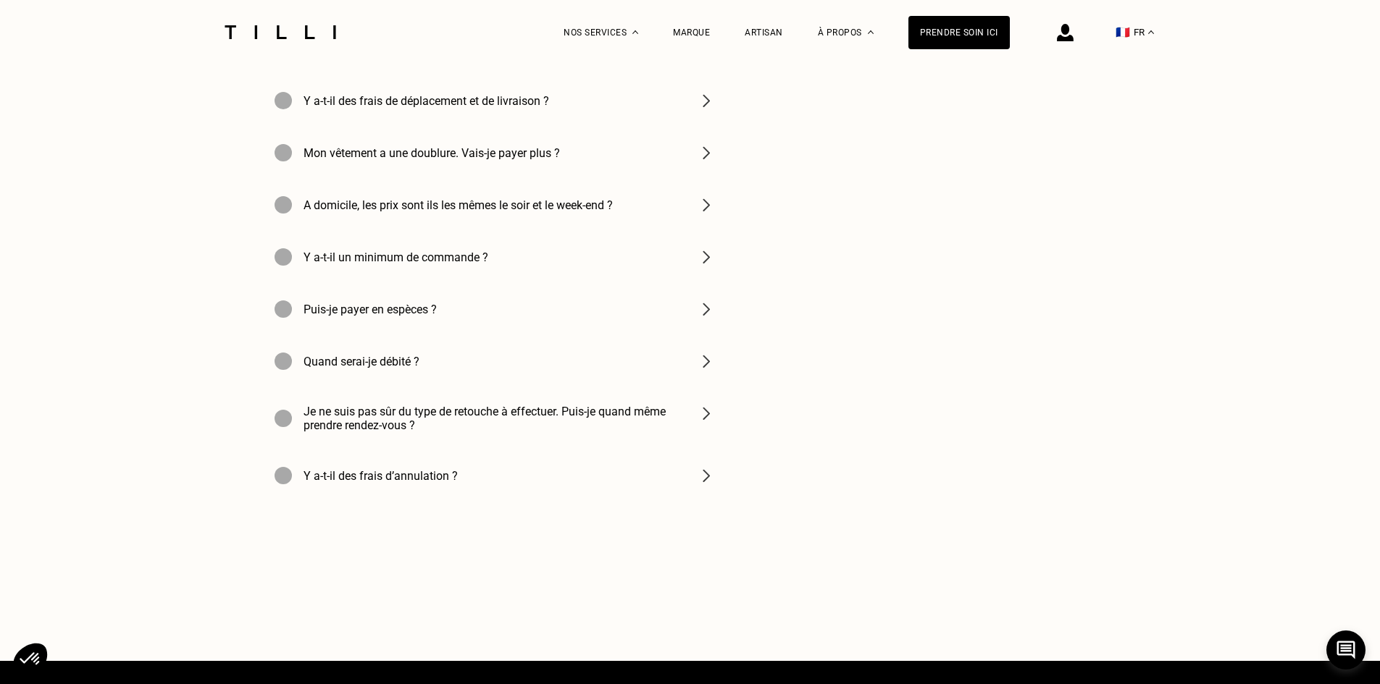
click at [706, 109] on img at bounding box center [705, 100] width 17 height 17
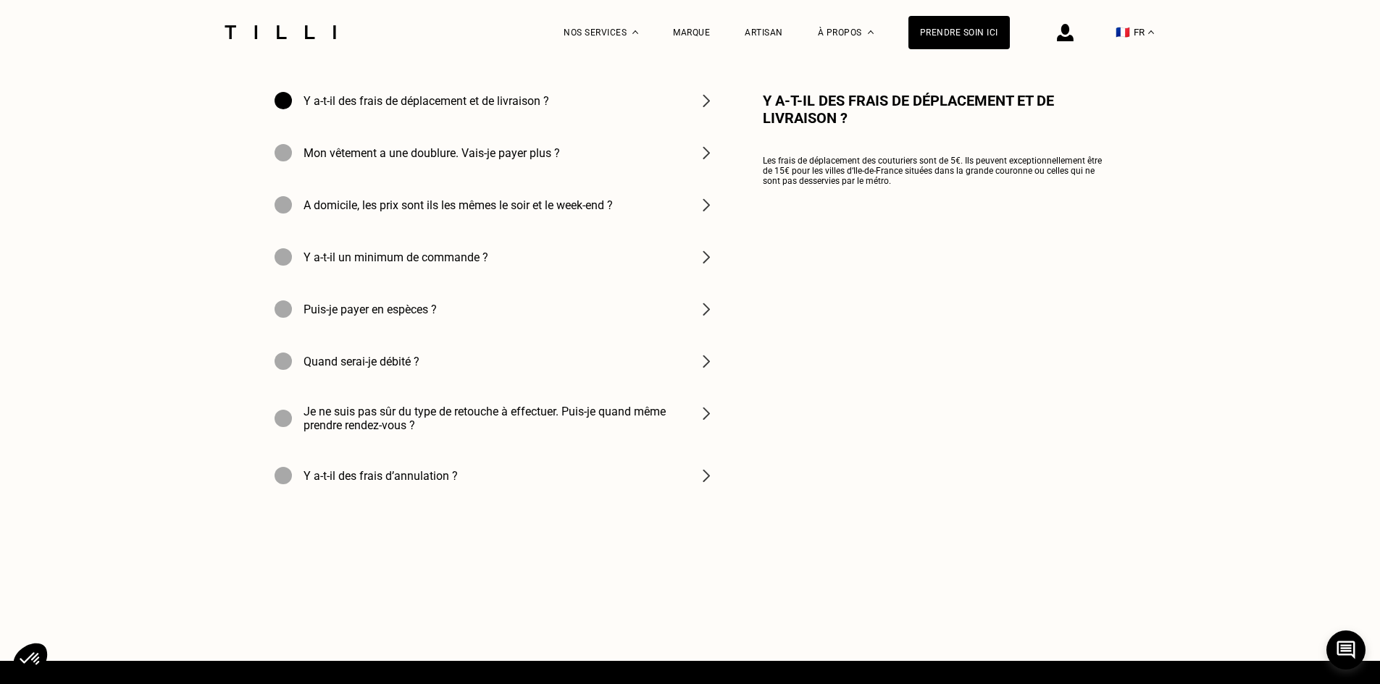
click at [706, 109] on img at bounding box center [705, 100] width 17 height 17
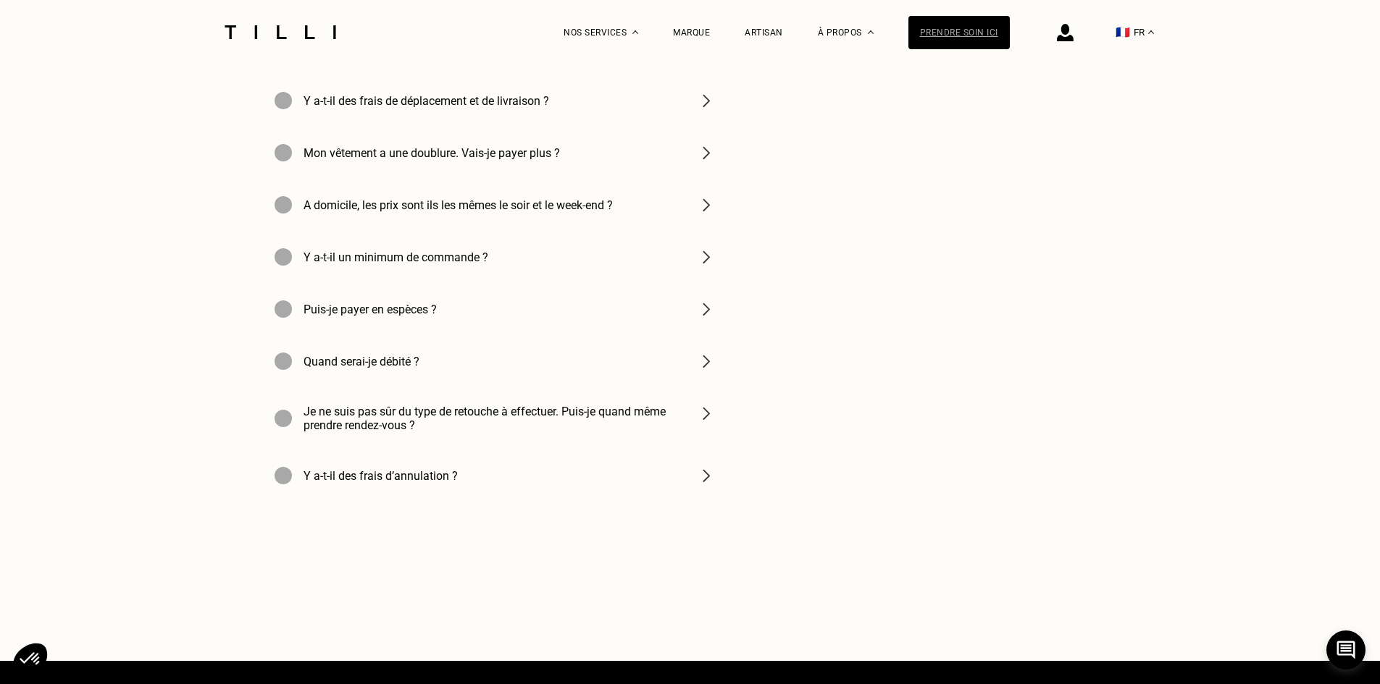
click at [963, 25] on div "Prendre soin ici" at bounding box center [958, 32] width 101 height 33
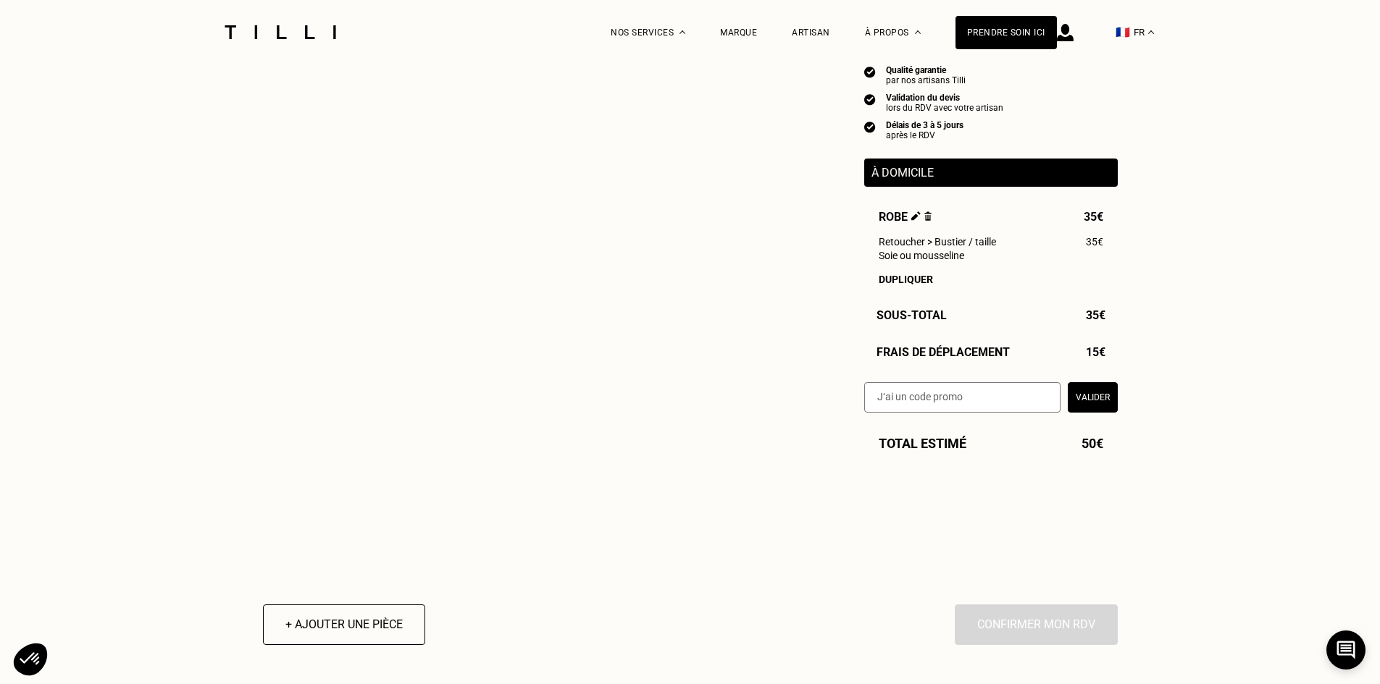
select select "FR"
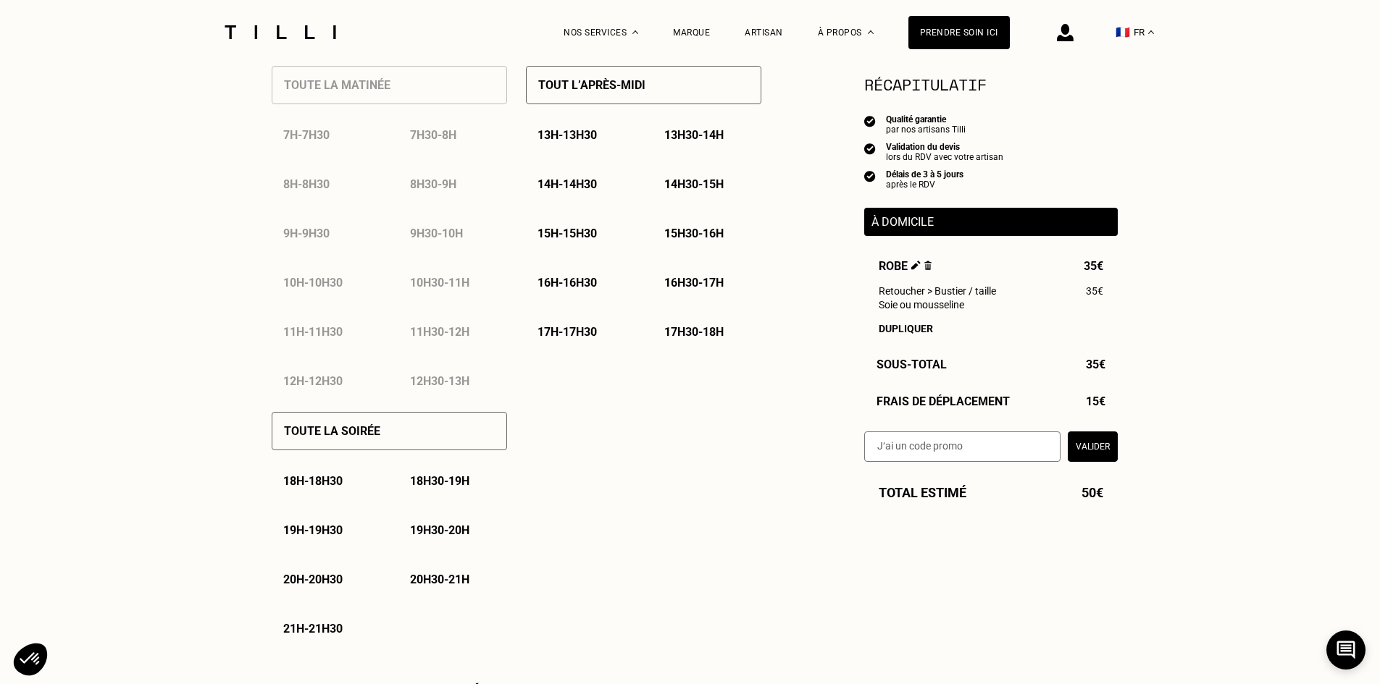
scroll to position [724, 0]
click at [617, 83] on p "Tout l’après-midi" at bounding box center [591, 84] width 107 height 14
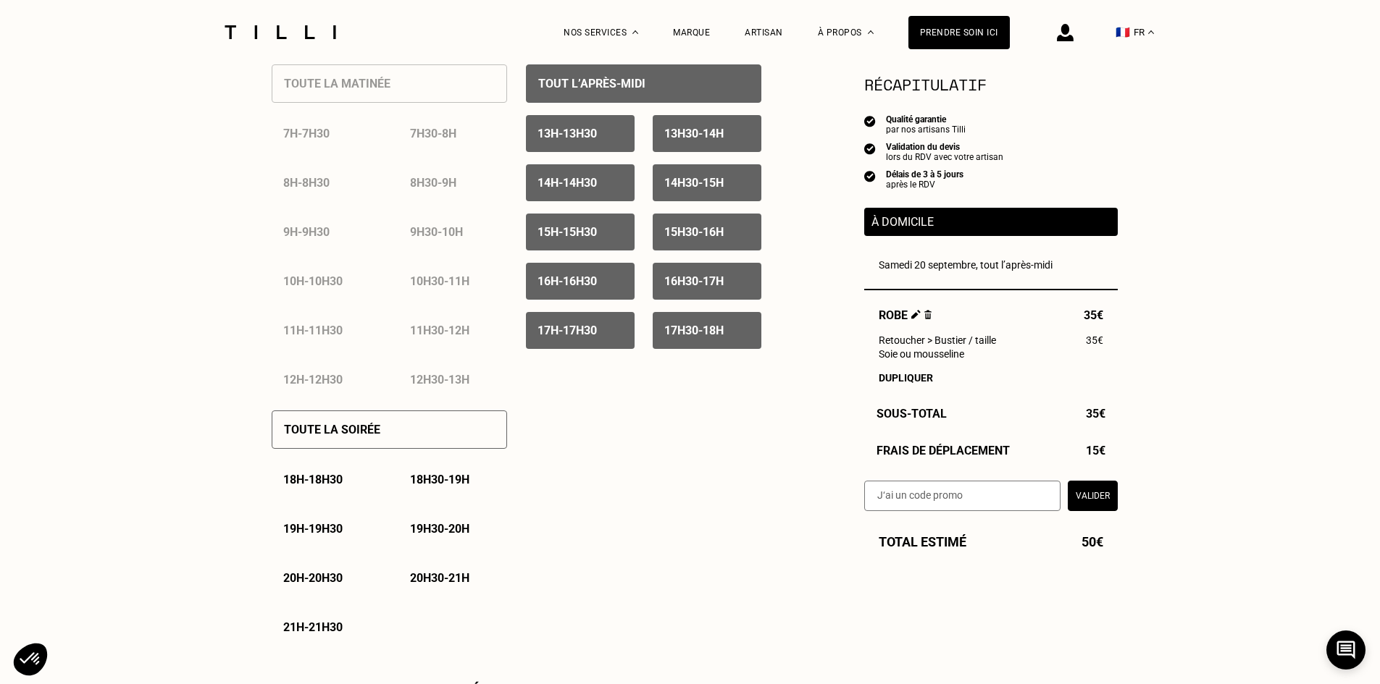
click at [690, 236] on p "15h30 - 16h" at bounding box center [693, 232] width 59 height 14
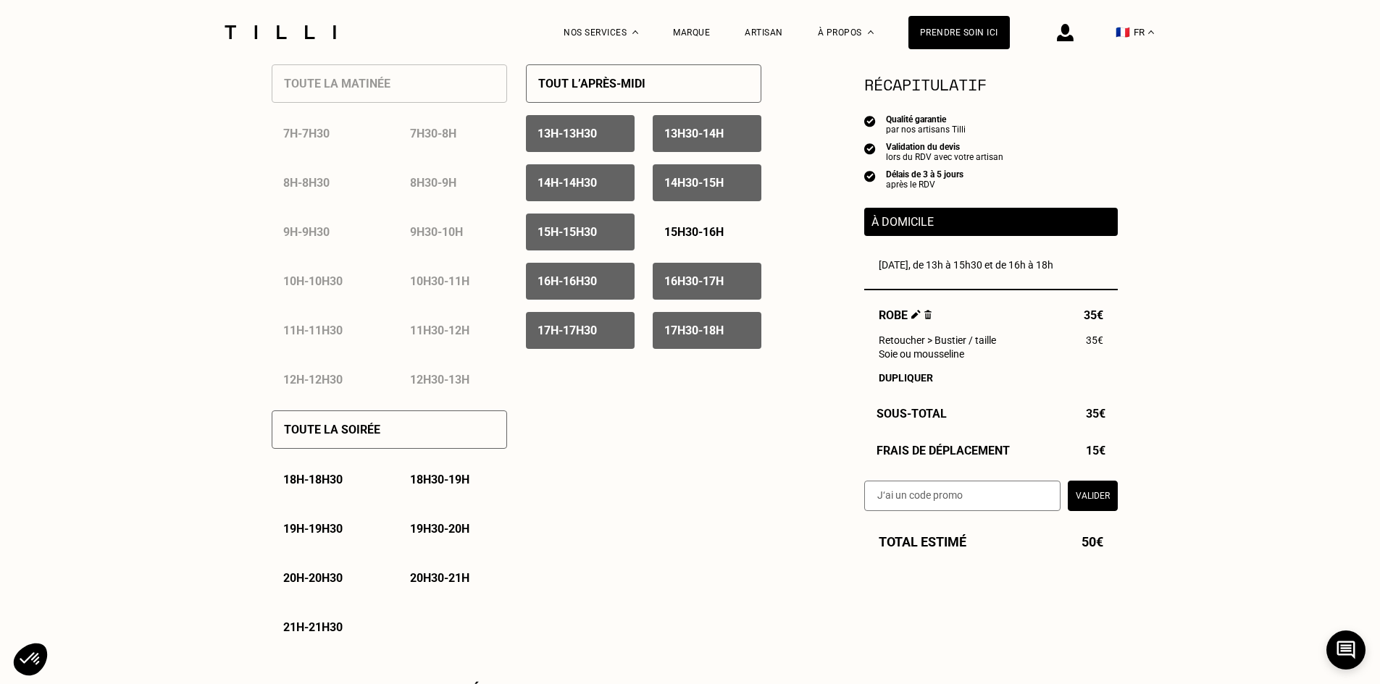
click at [703, 187] on p "14h30 - 15h" at bounding box center [693, 183] width 59 height 14
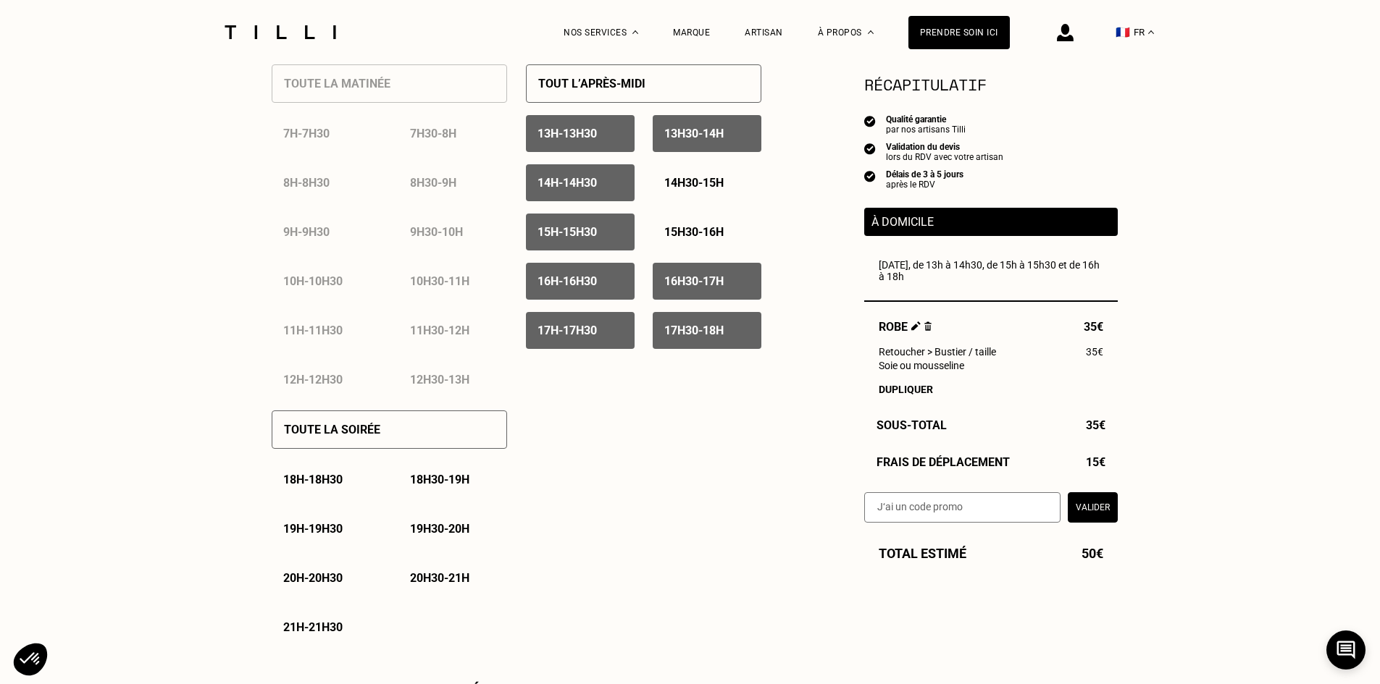
click at [708, 275] on div "16h30 - 17h" at bounding box center [707, 281] width 109 height 37
click at [722, 332] on p "17h30 - 18h" at bounding box center [693, 331] width 59 height 14
click at [597, 338] on p "17h - 17h30" at bounding box center [566, 331] width 59 height 14
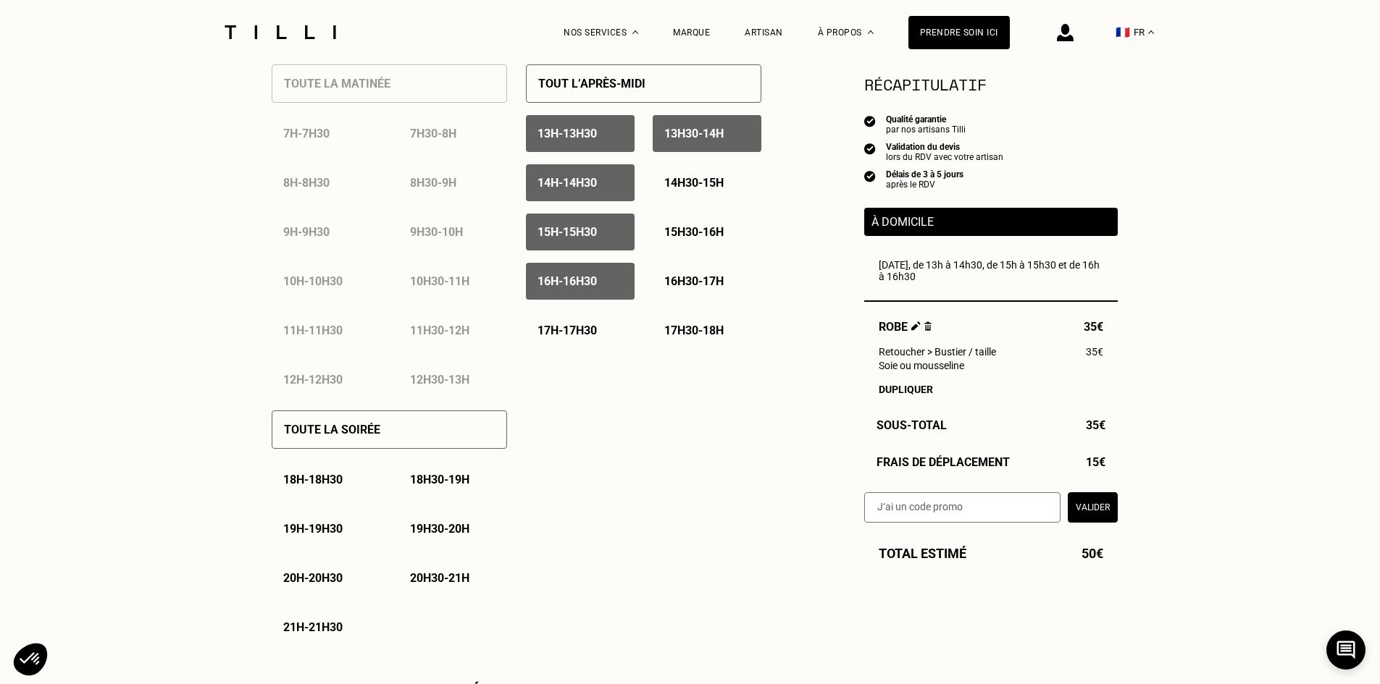
click at [593, 287] on p "16h - 16h30" at bounding box center [566, 281] width 59 height 14
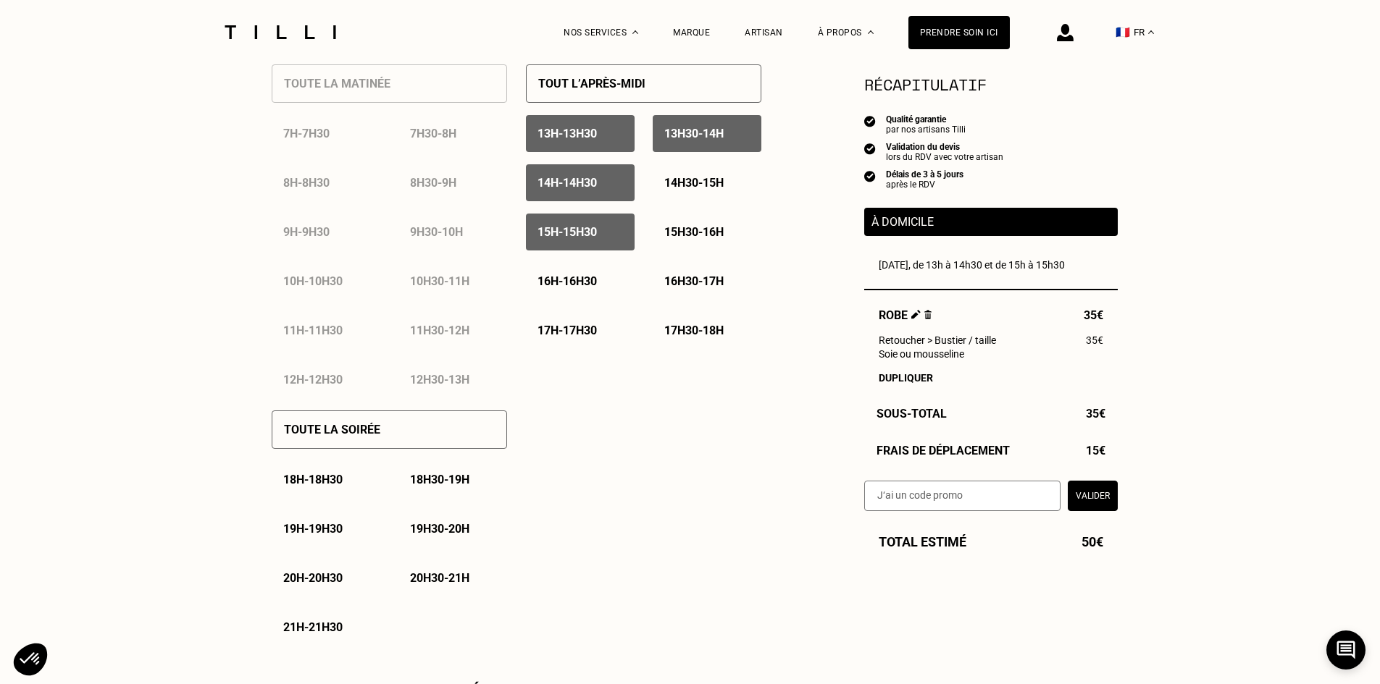
click at [597, 236] on p "15h - 15h30" at bounding box center [566, 232] width 59 height 14
click at [375, 87] on div "Toute la matinée 7h - 7h30 7h30 - 8h 8h - 8h30 8h30 - 9h 9h - 9h30 9h30 - 10h 1…" at bounding box center [389, 225] width 235 height 346
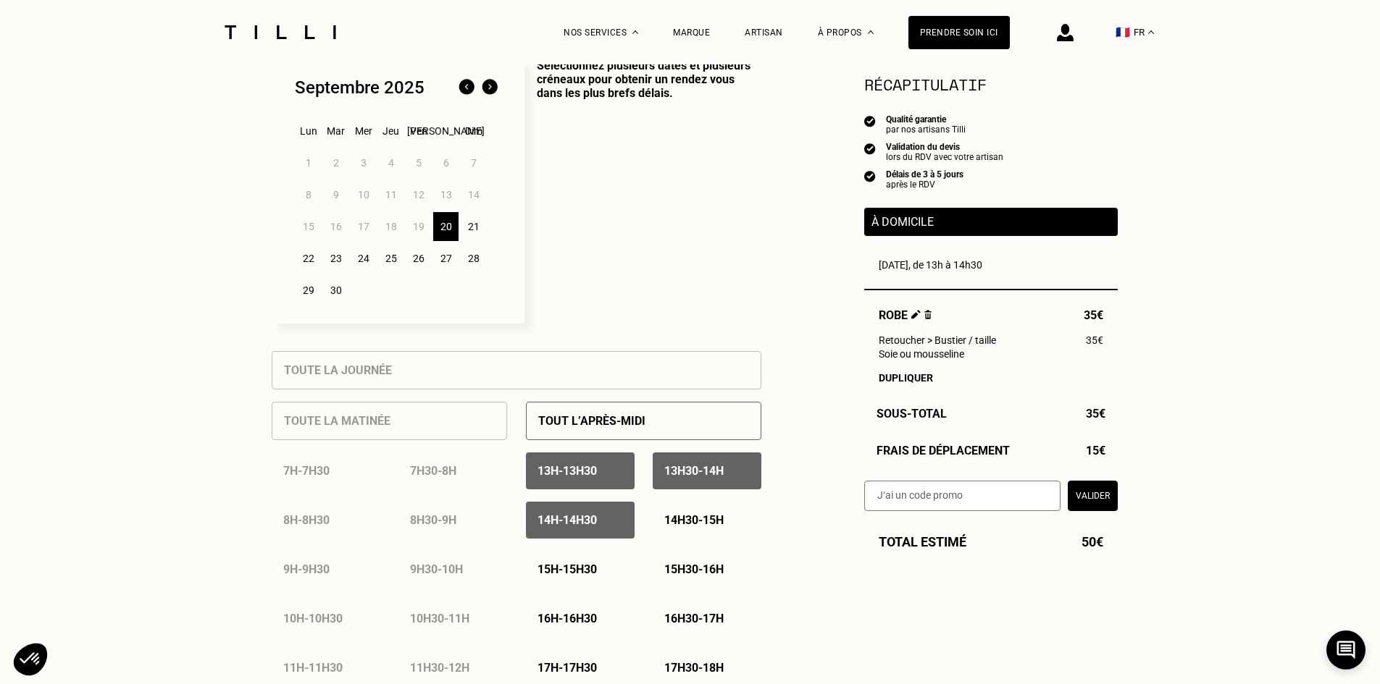
scroll to position [362, 0]
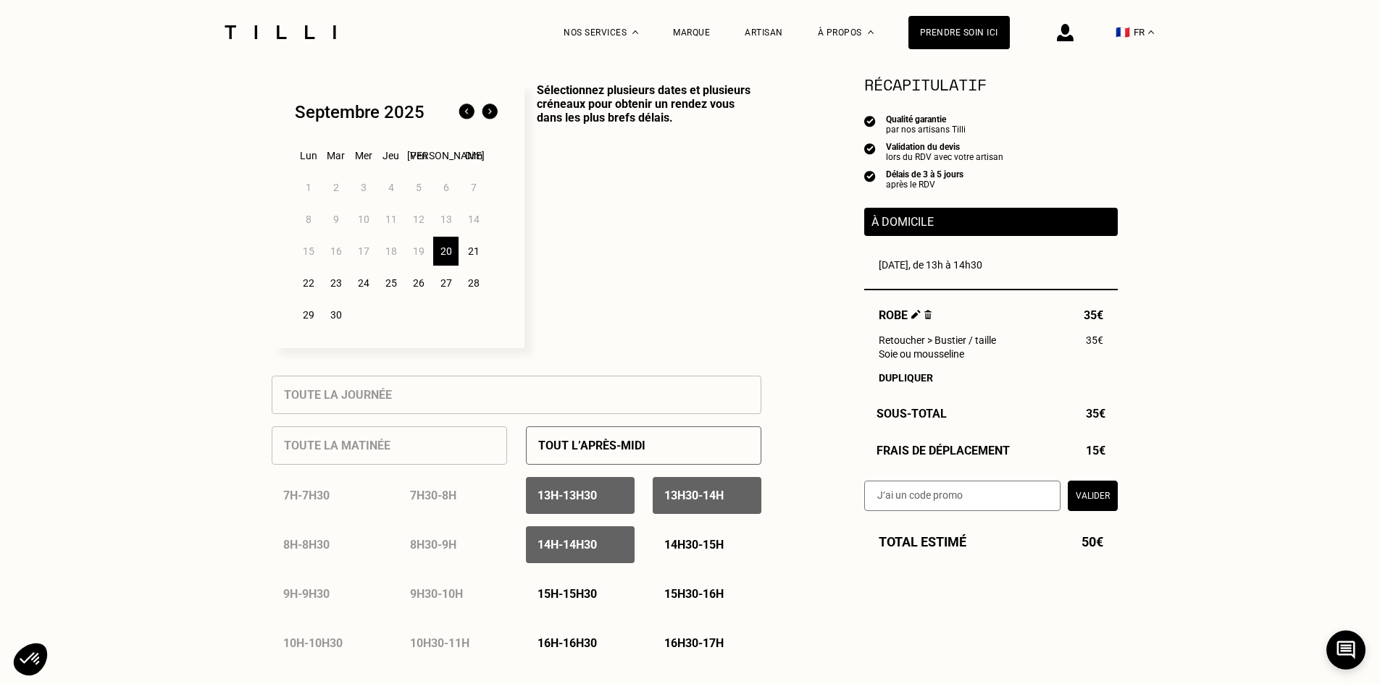
click at [476, 252] on div "21" at bounding box center [473, 251] width 25 height 29
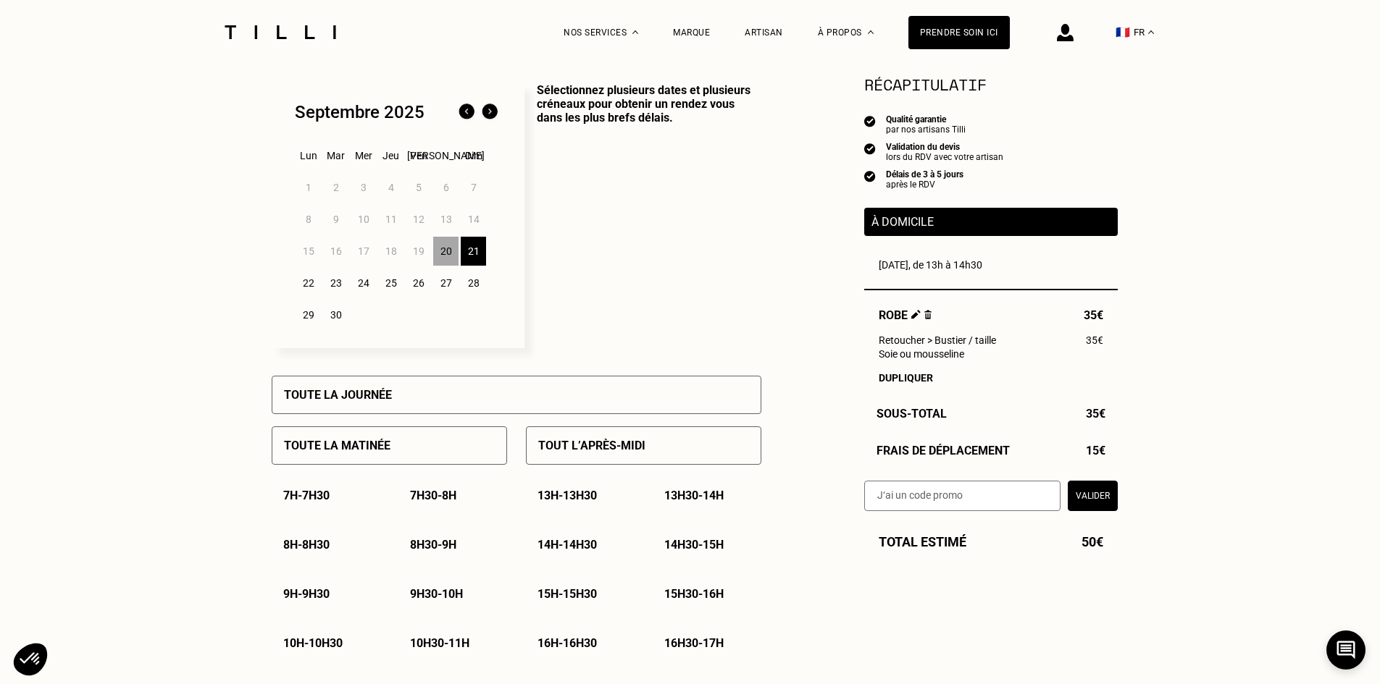
click at [301, 286] on div "22" at bounding box center [307, 283] width 25 height 29
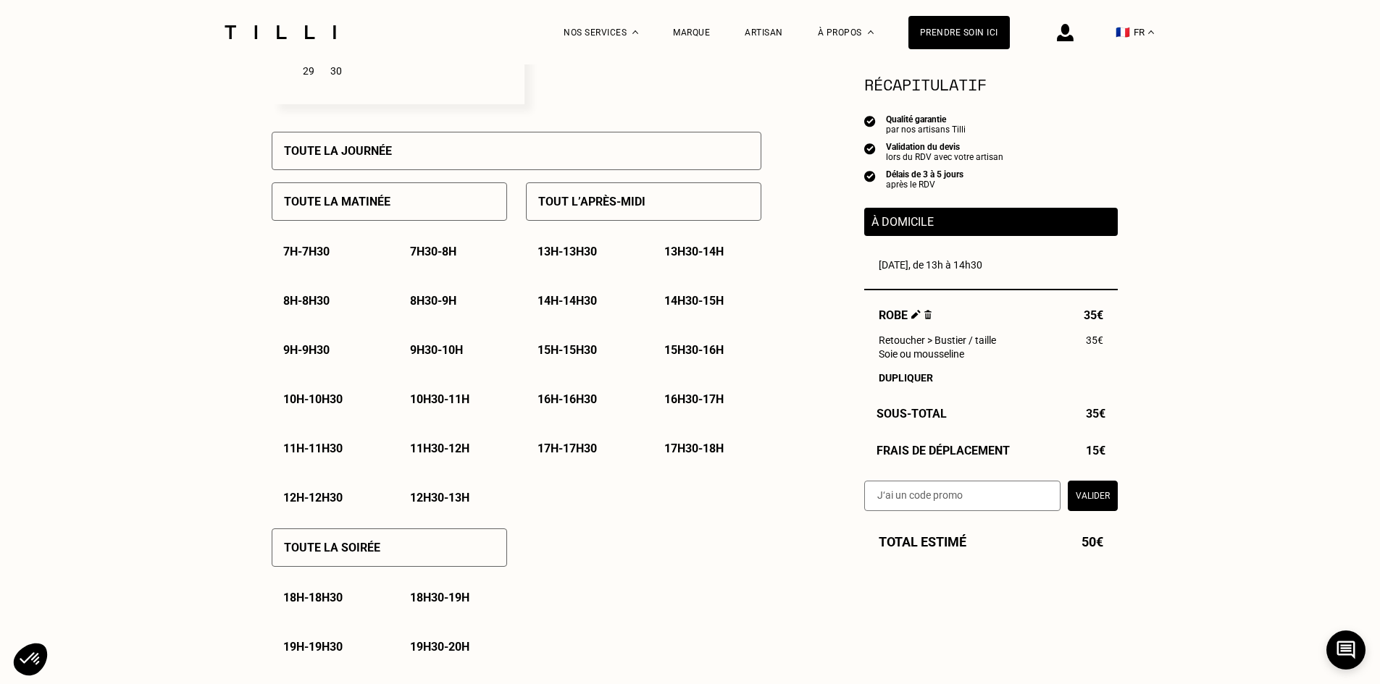
scroll to position [797, 0]
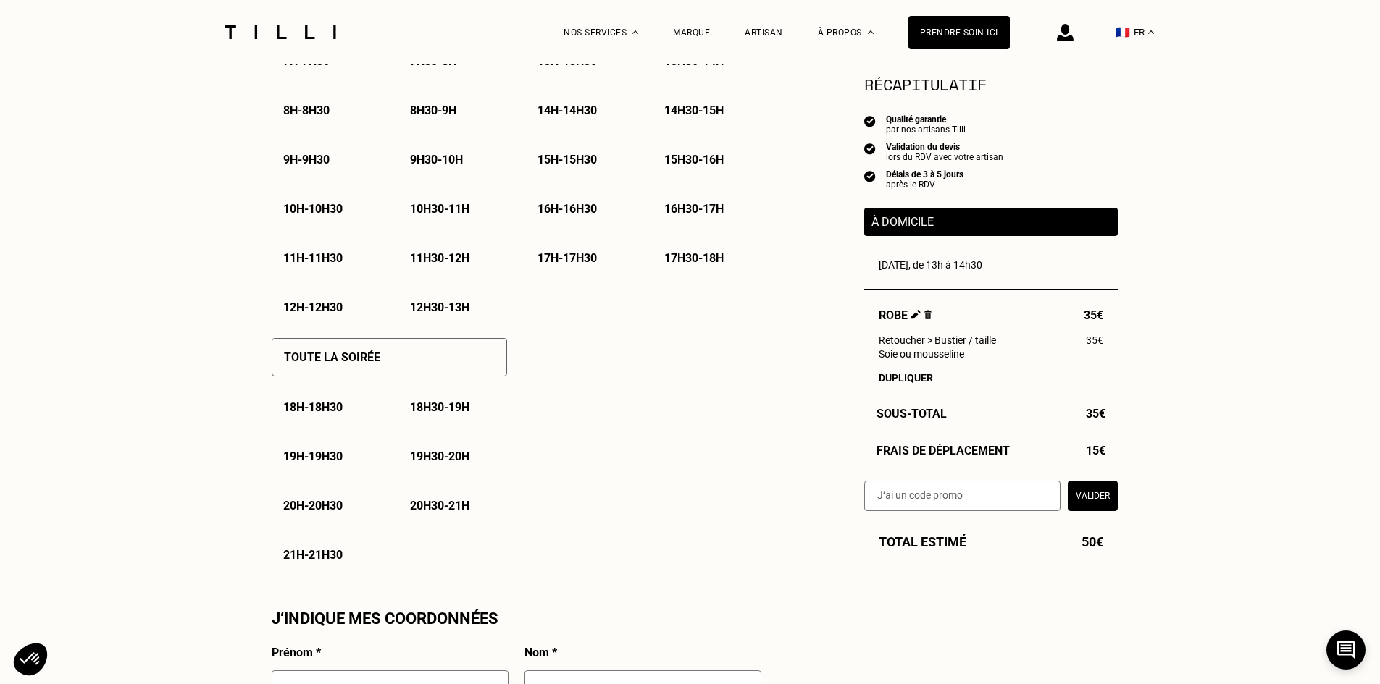
click at [385, 367] on div "Toute la soirée" at bounding box center [389, 357] width 235 height 38
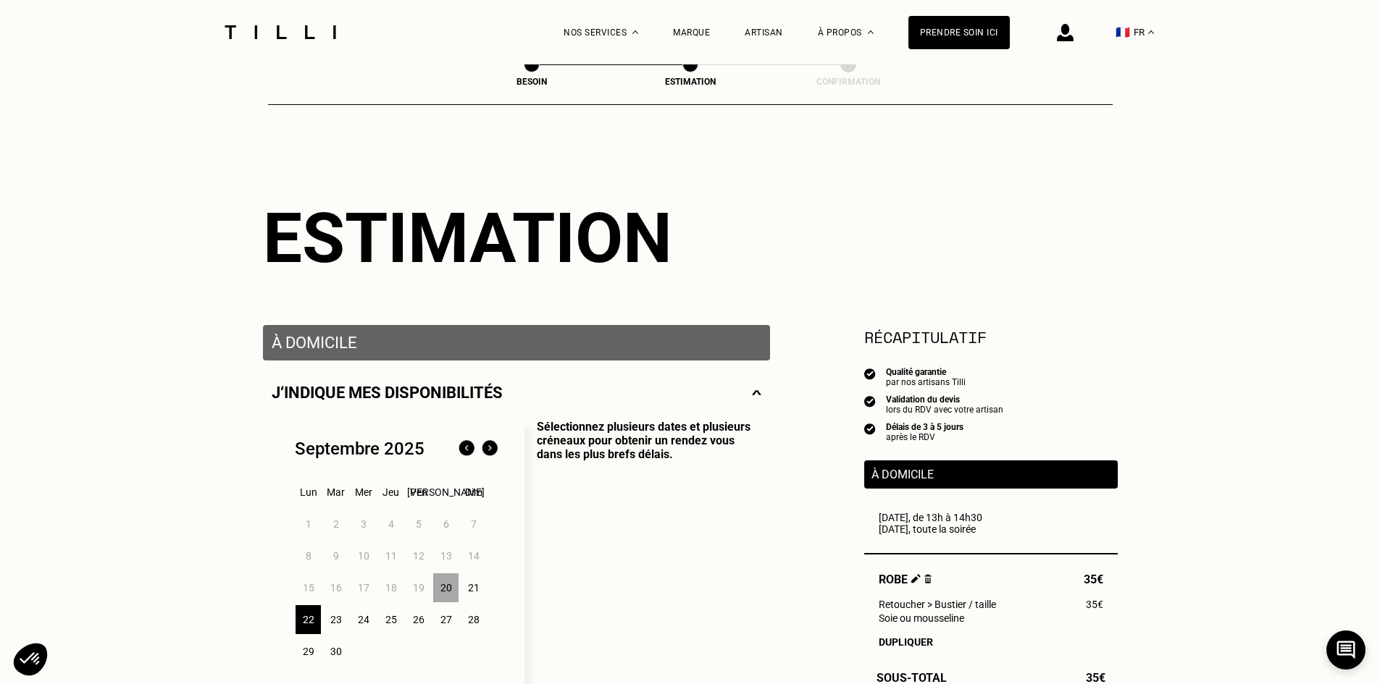
scroll to position [0, 0]
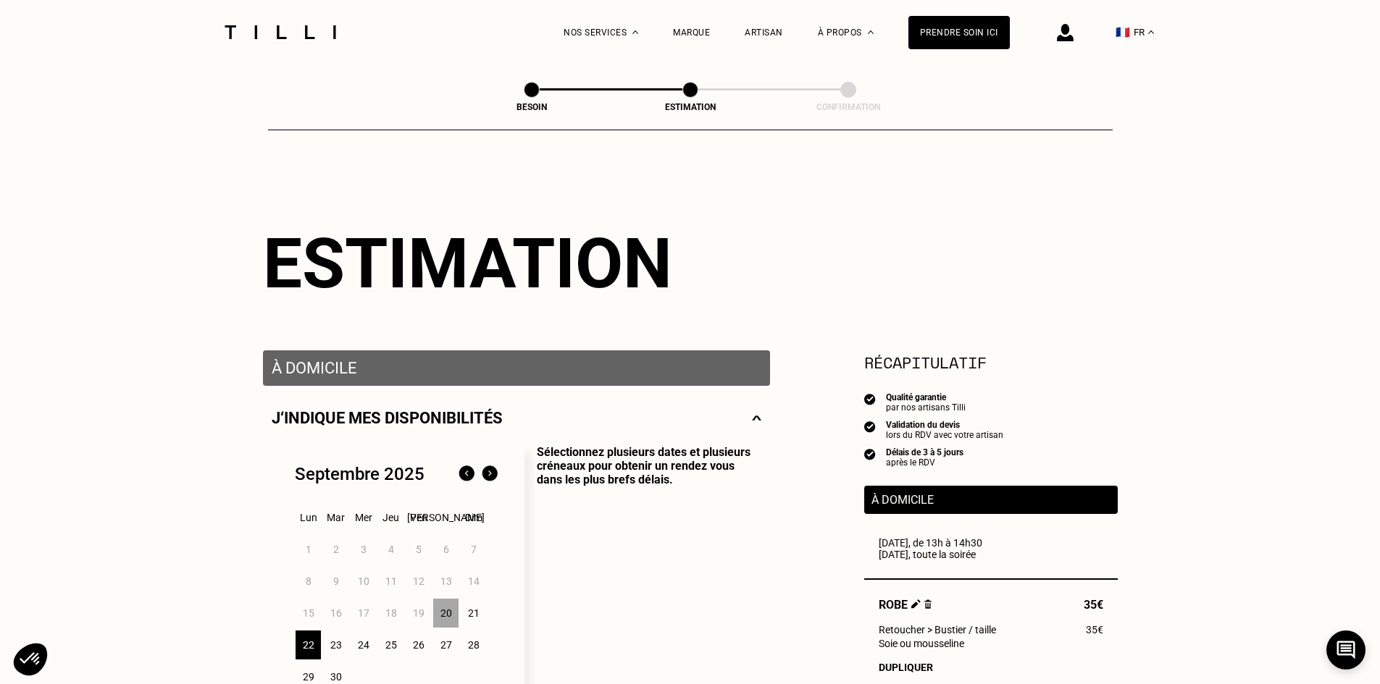
click at [534, 92] on span at bounding box center [532, 90] width 16 height 16
select select "FR"
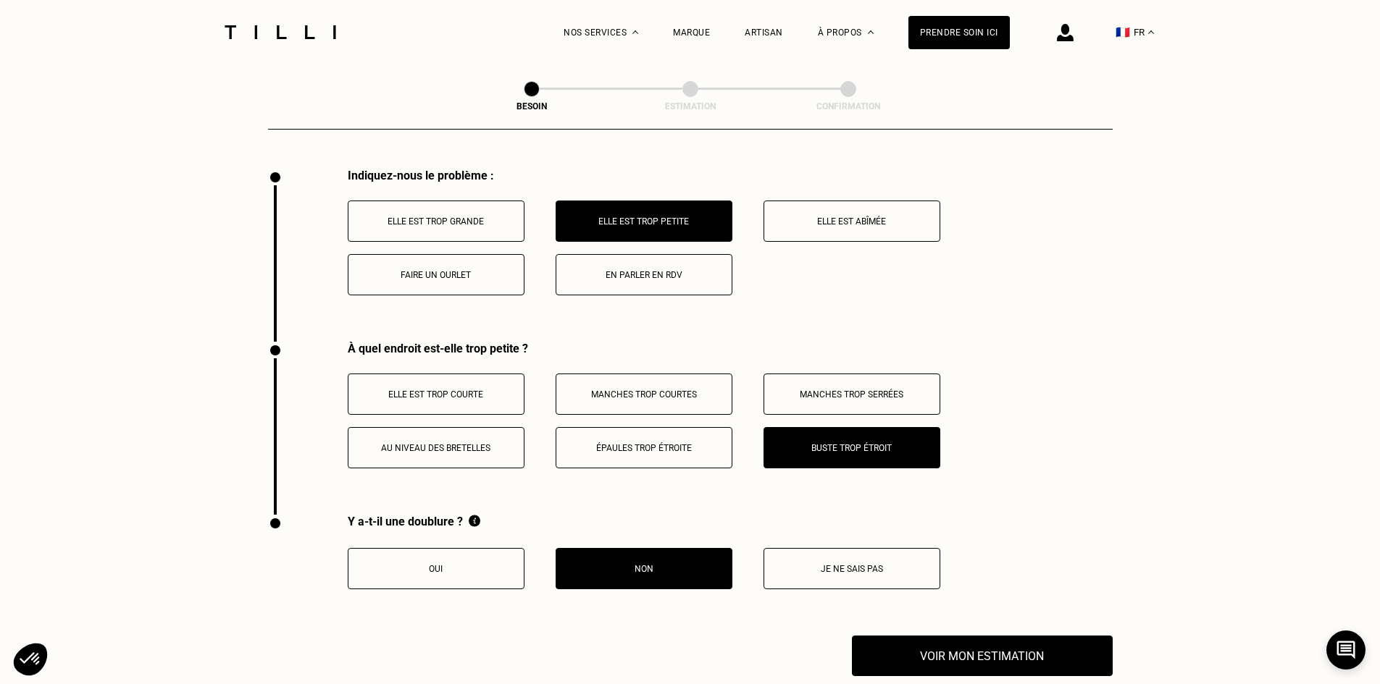
scroll to position [3041, 0]
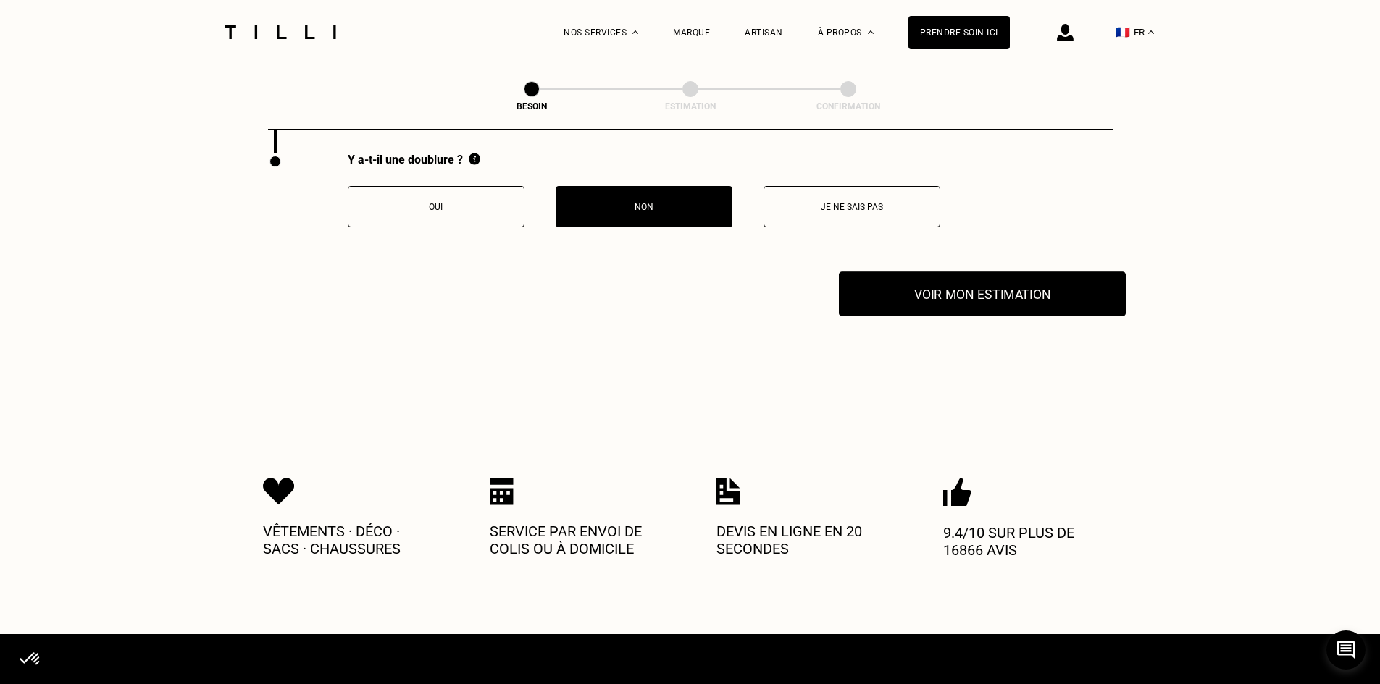
click at [930, 290] on button "Voir mon estimation" at bounding box center [982, 294] width 287 height 45
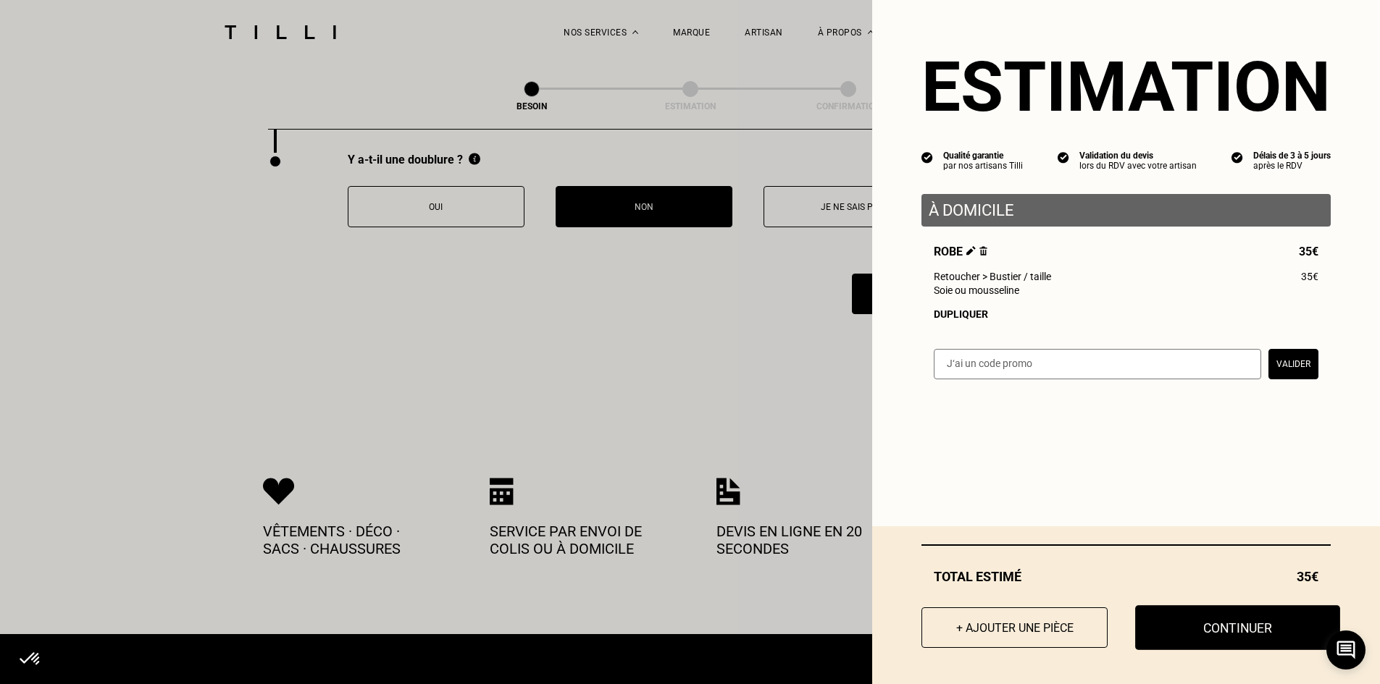
click at [1163, 634] on button "Continuer" at bounding box center [1237, 627] width 205 height 45
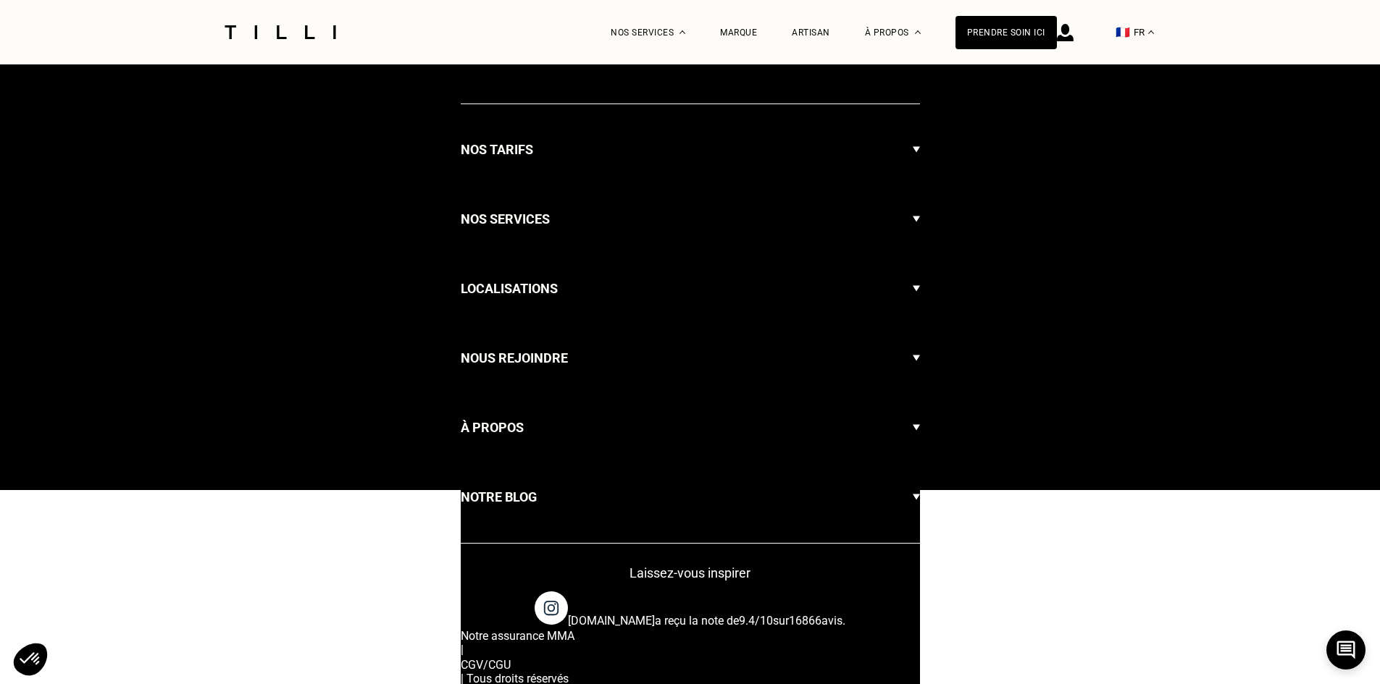
select select "FR"
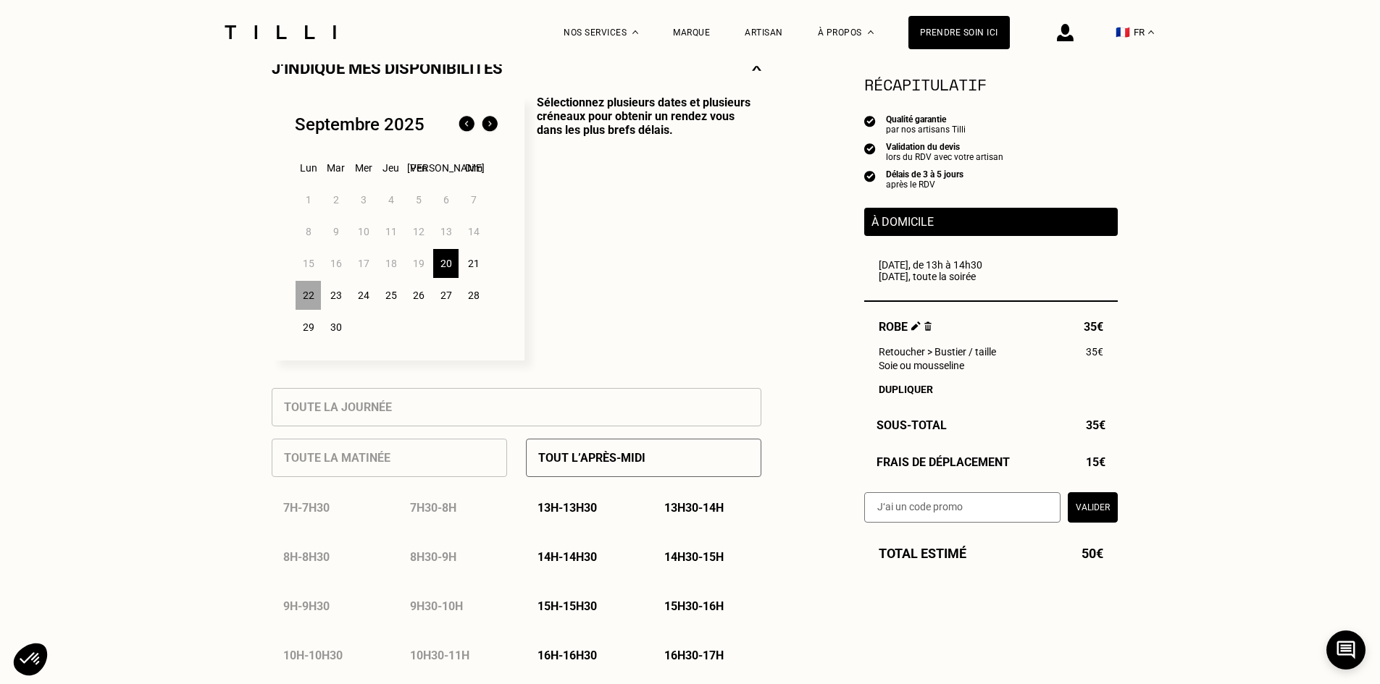
scroll to position [362, 0]
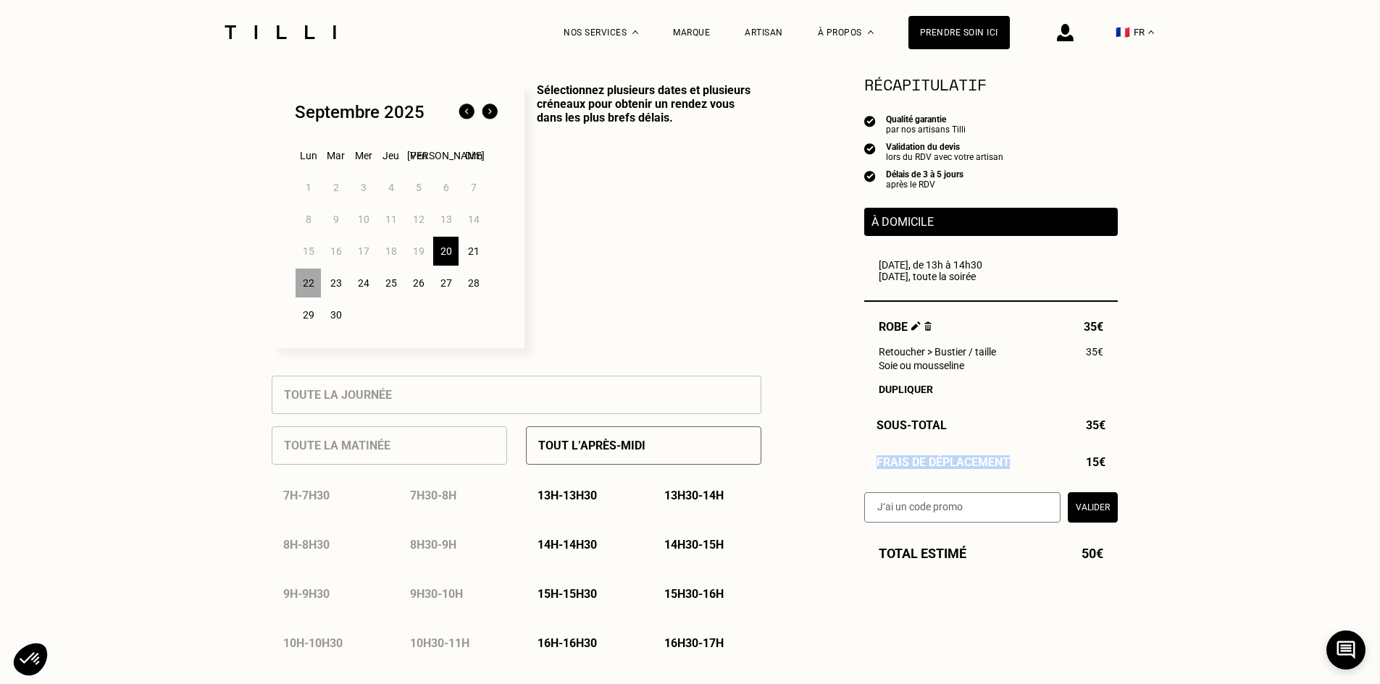
drag, startPoint x: 1107, startPoint y: 461, endPoint x: 863, endPoint y: 458, distance: 244.1
click at [864, 458] on div "Frais de déplacement 15€" at bounding box center [990, 463] width 253 height 14
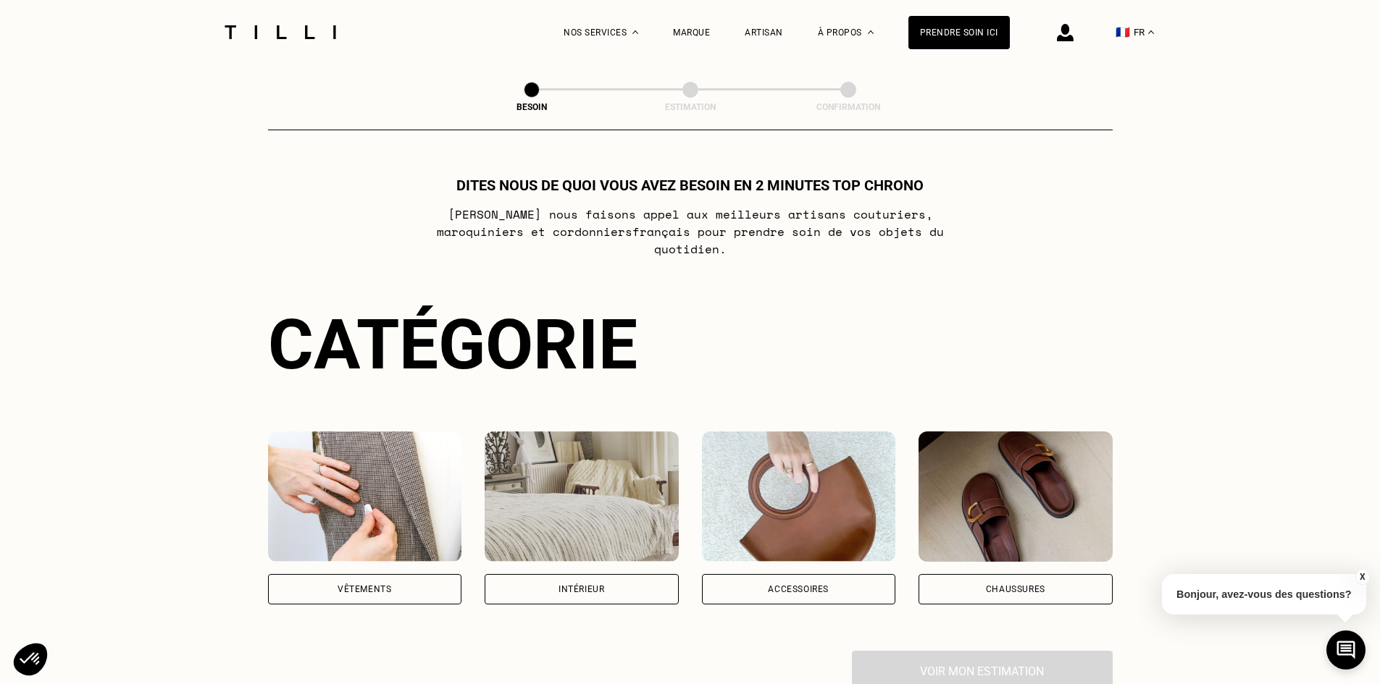
scroll to position [290, 0]
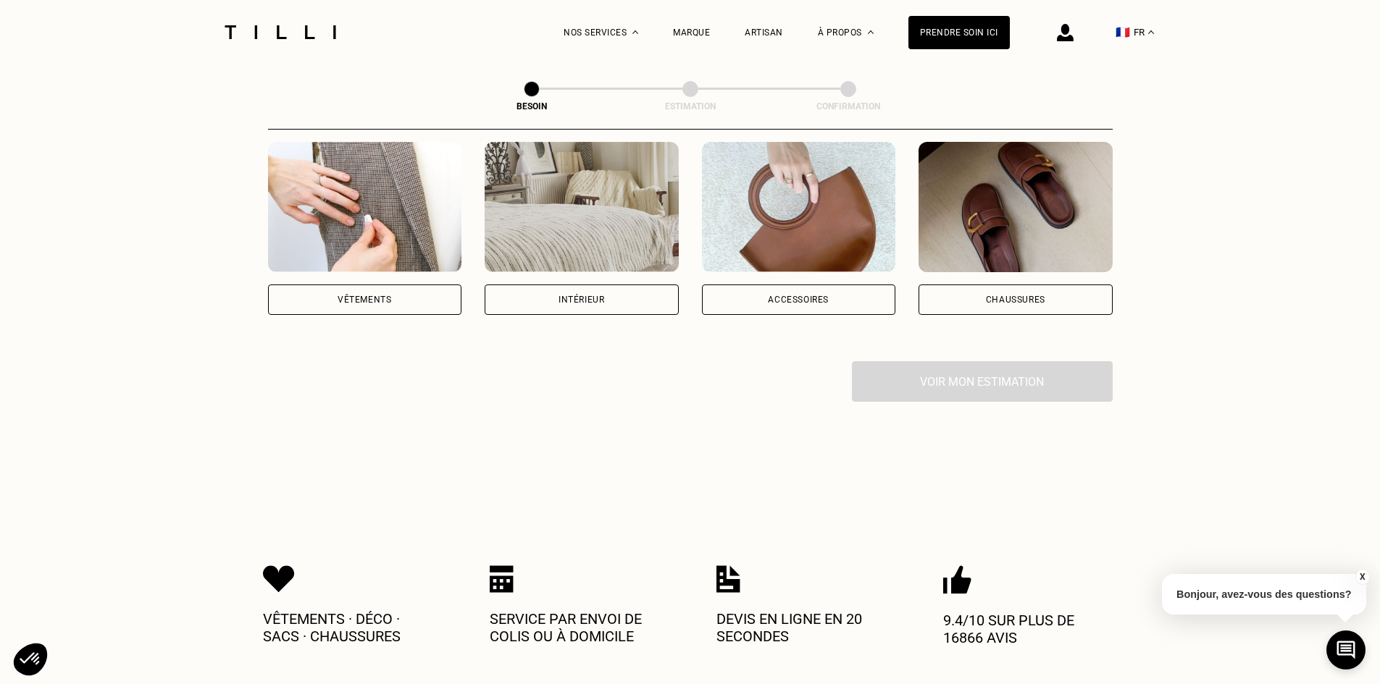
click at [408, 285] on div "Vêtements" at bounding box center [365, 300] width 194 height 30
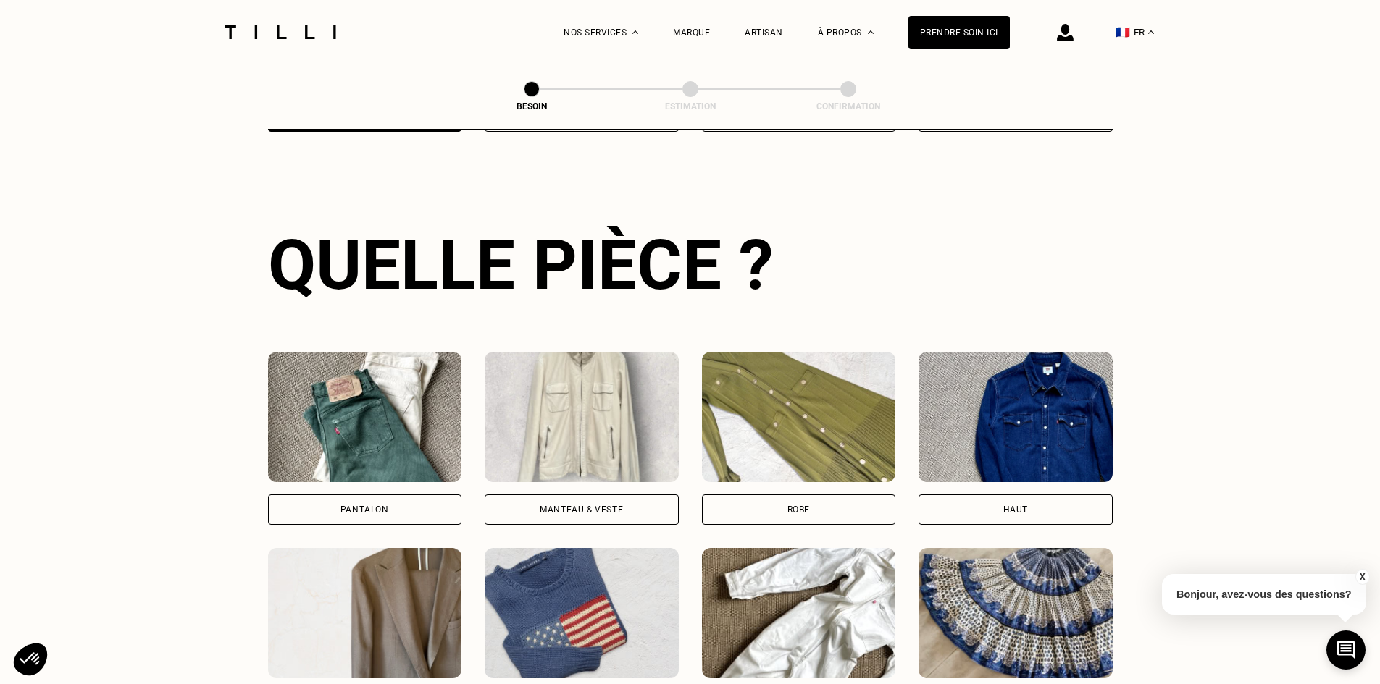
scroll to position [474, 0]
click at [793, 494] on div "Robe" at bounding box center [799, 509] width 194 height 30
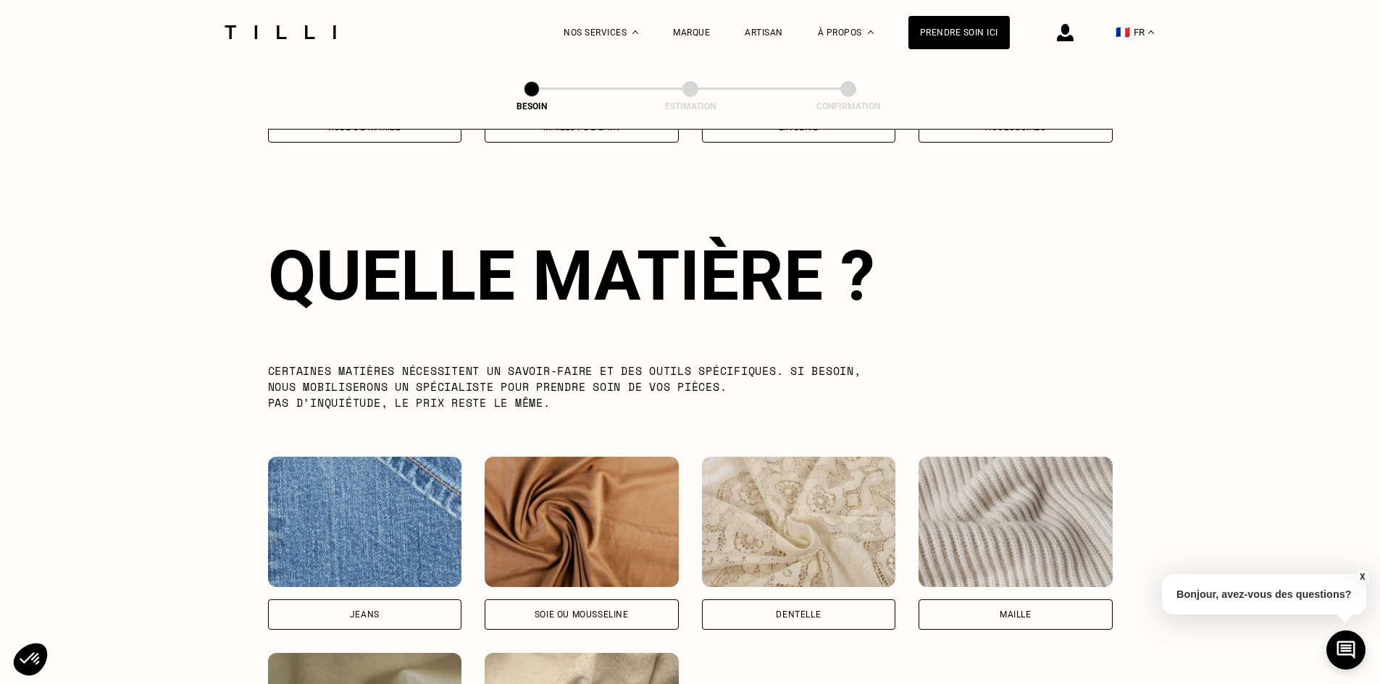
scroll to position [1262, 0]
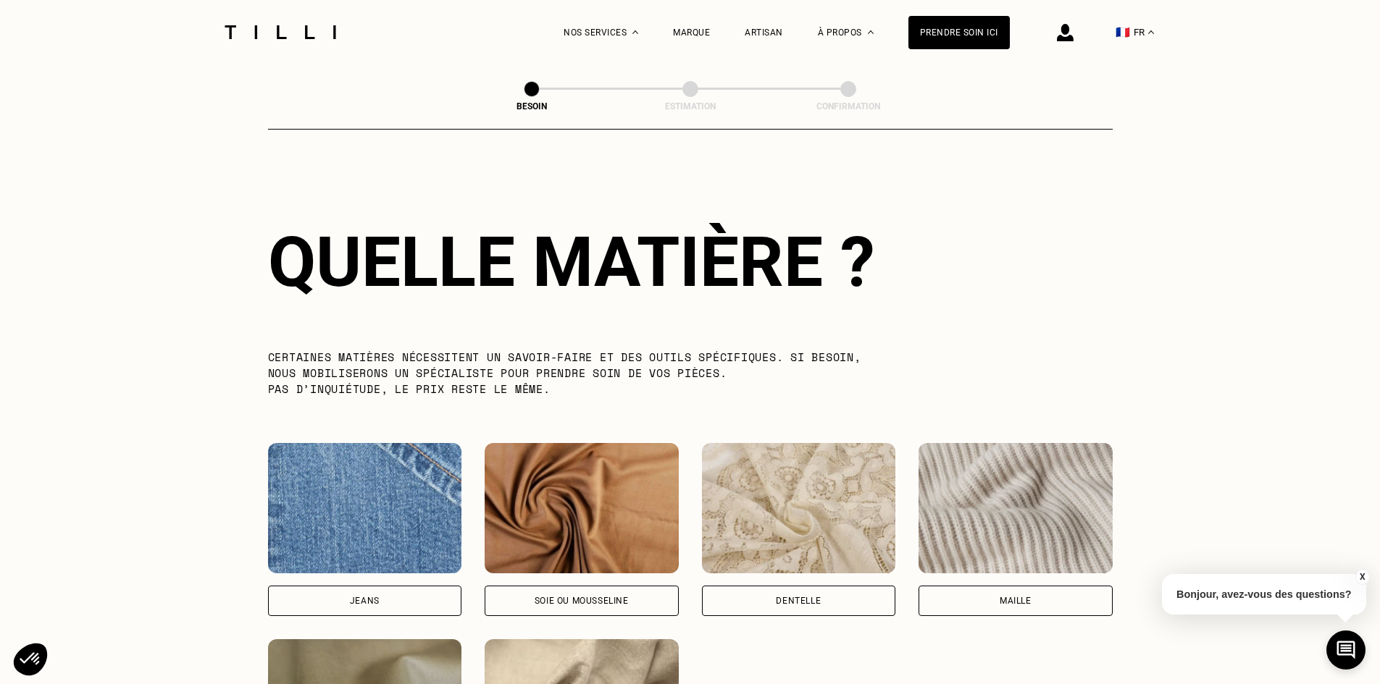
click at [592, 586] on div "Soie ou mousseline" at bounding box center [582, 601] width 194 height 30
select select "FR"
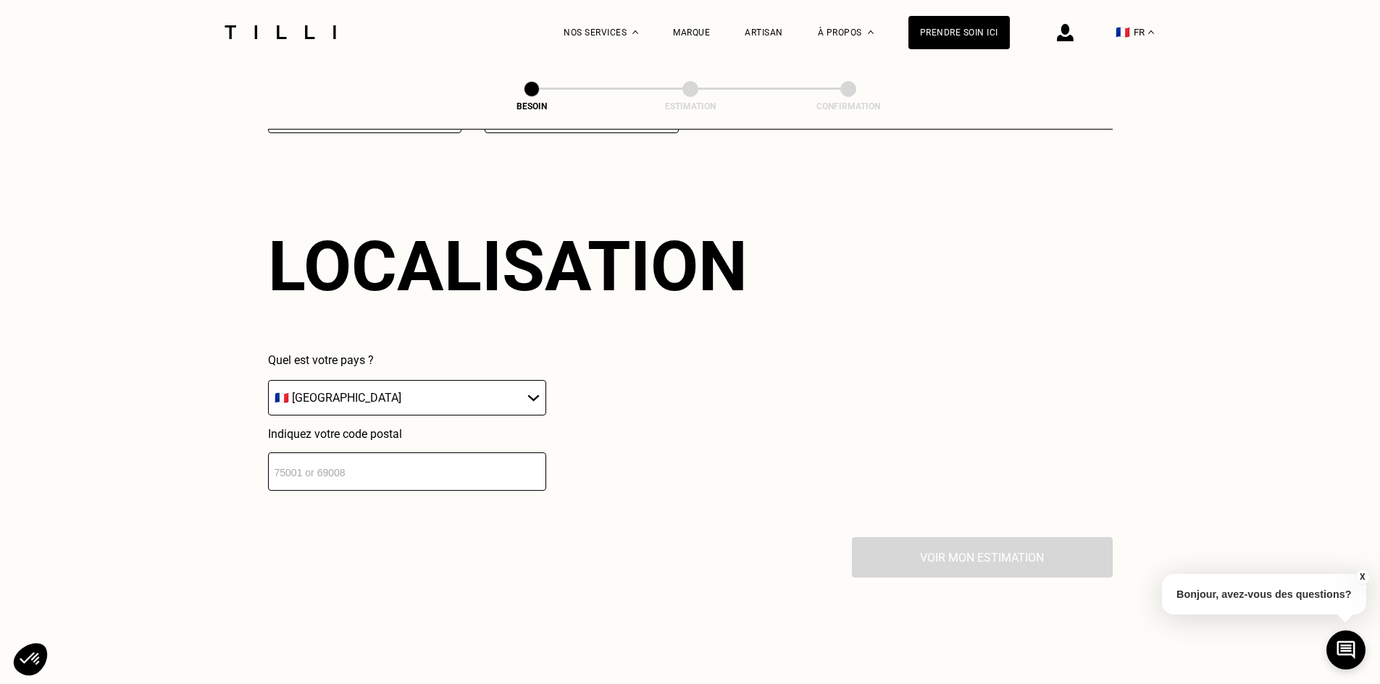
scroll to position [1948, 0]
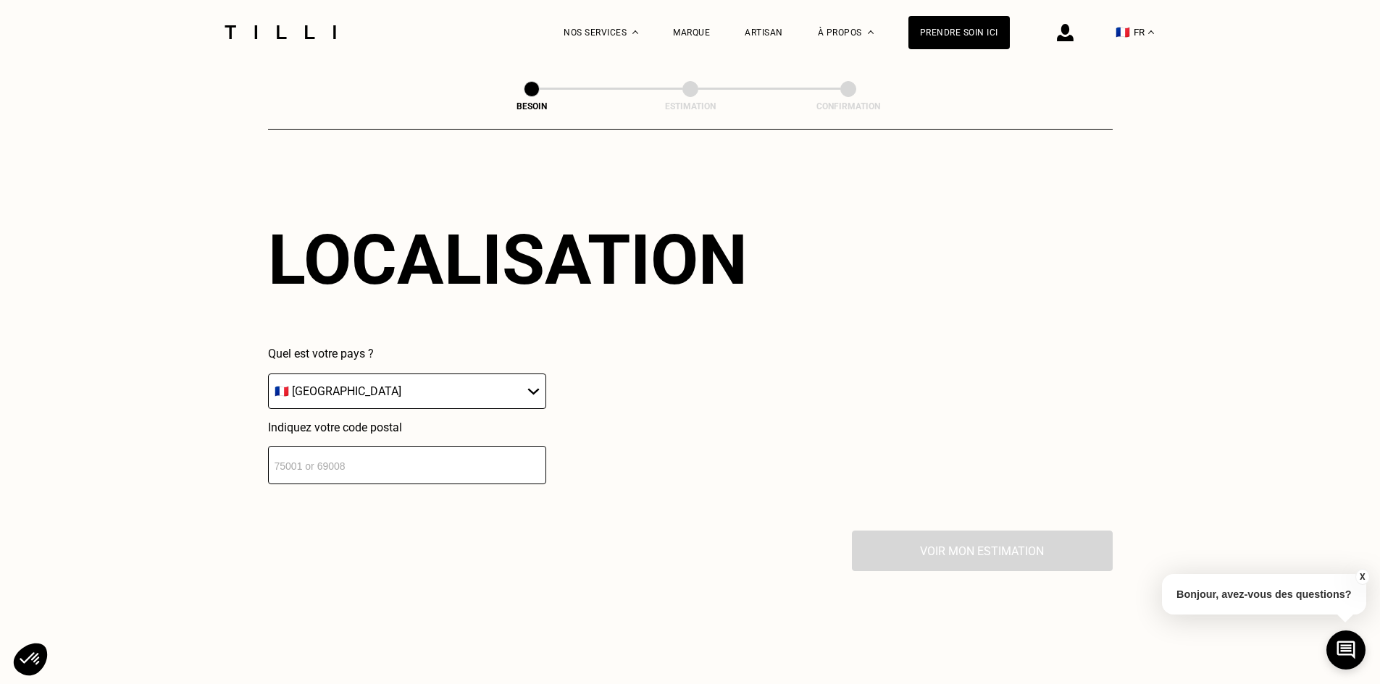
click at [340, 453] on input "number" at bounding box center [407, 465] width 278 height 38
type input "44300"
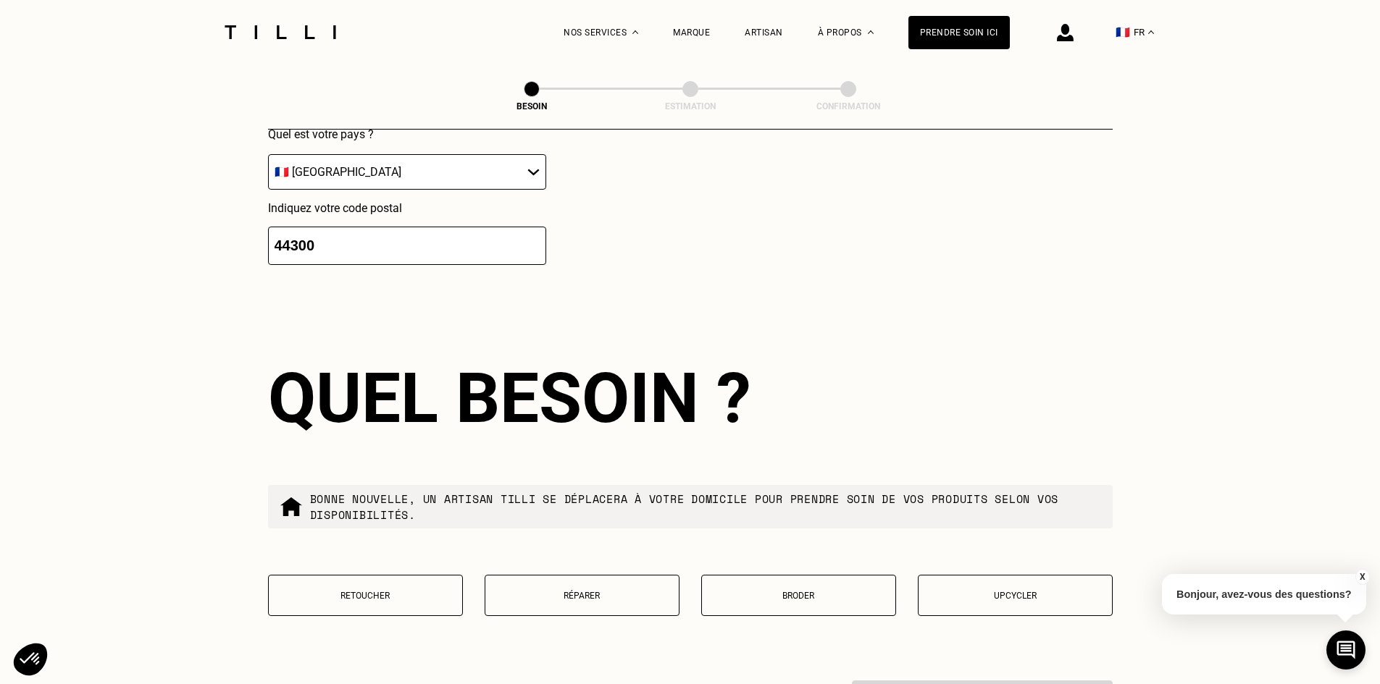
scroll to position [2307, 0]
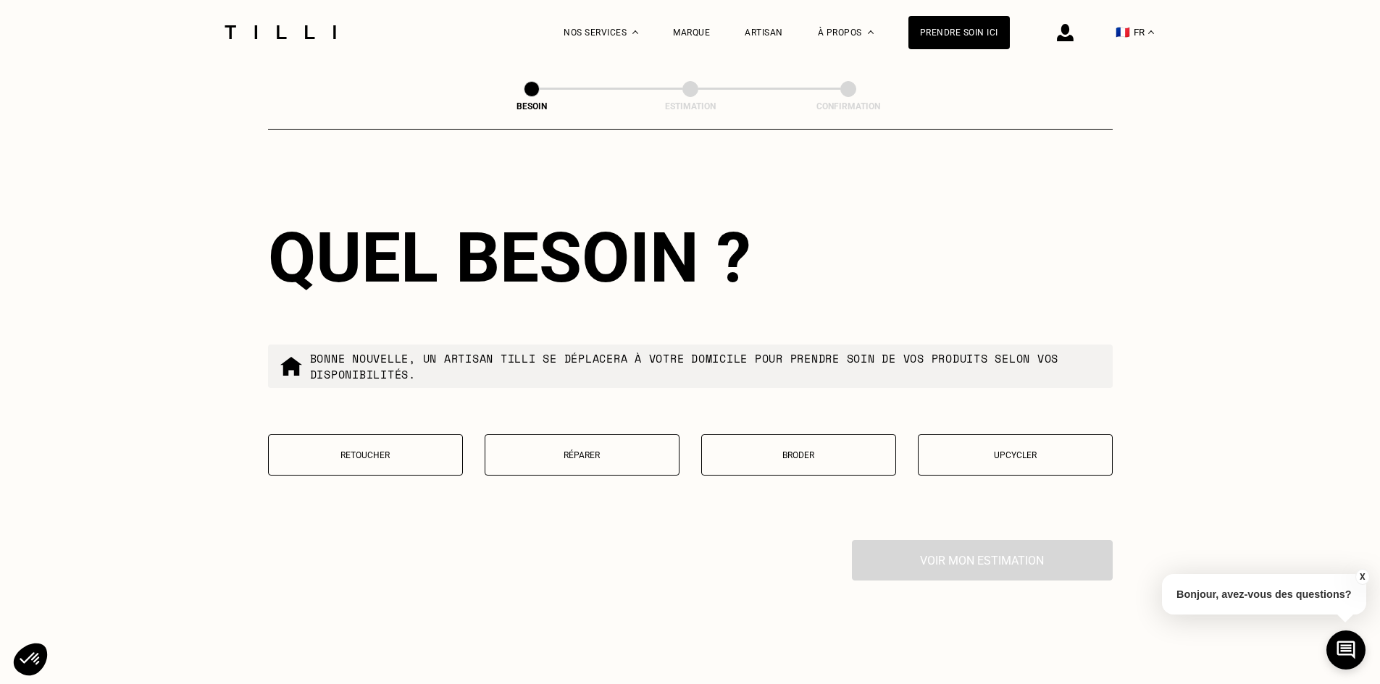
click at [395, 443] on button "Retoucher" at bounding box center [365, 455] width 195 height 41
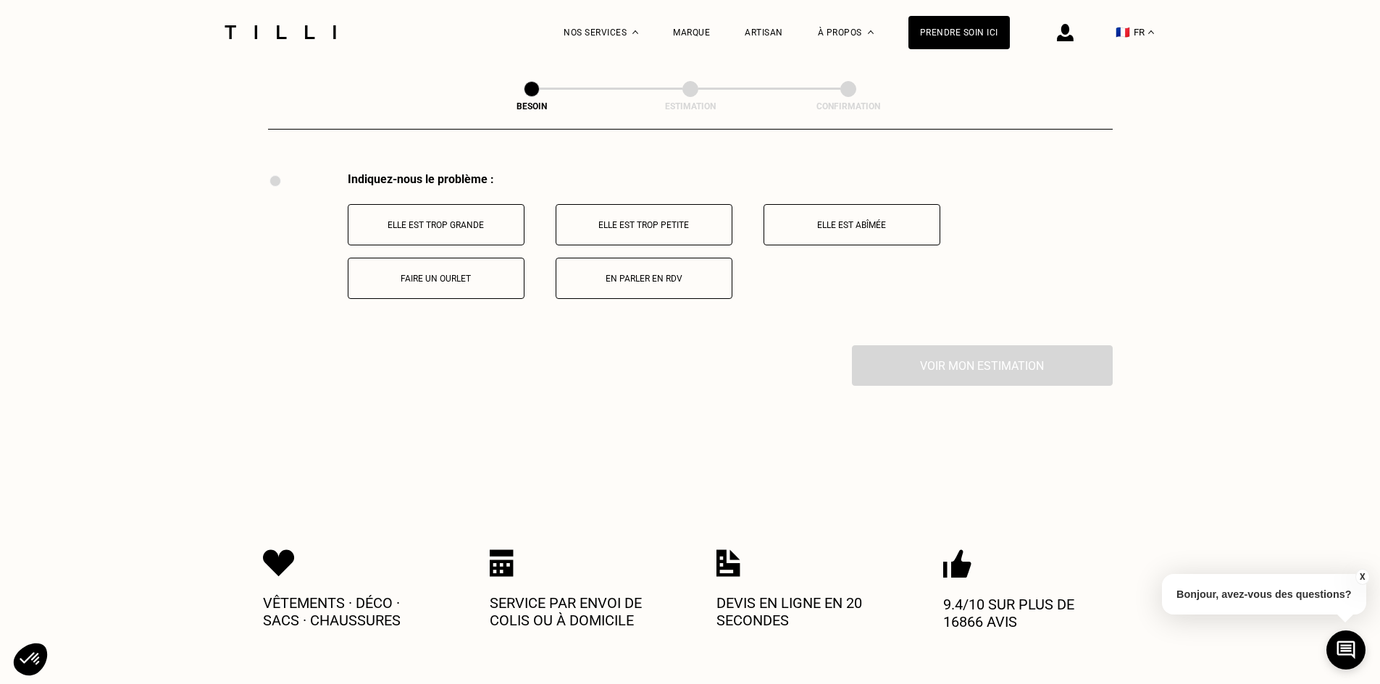
scroll to position [2679, 0]
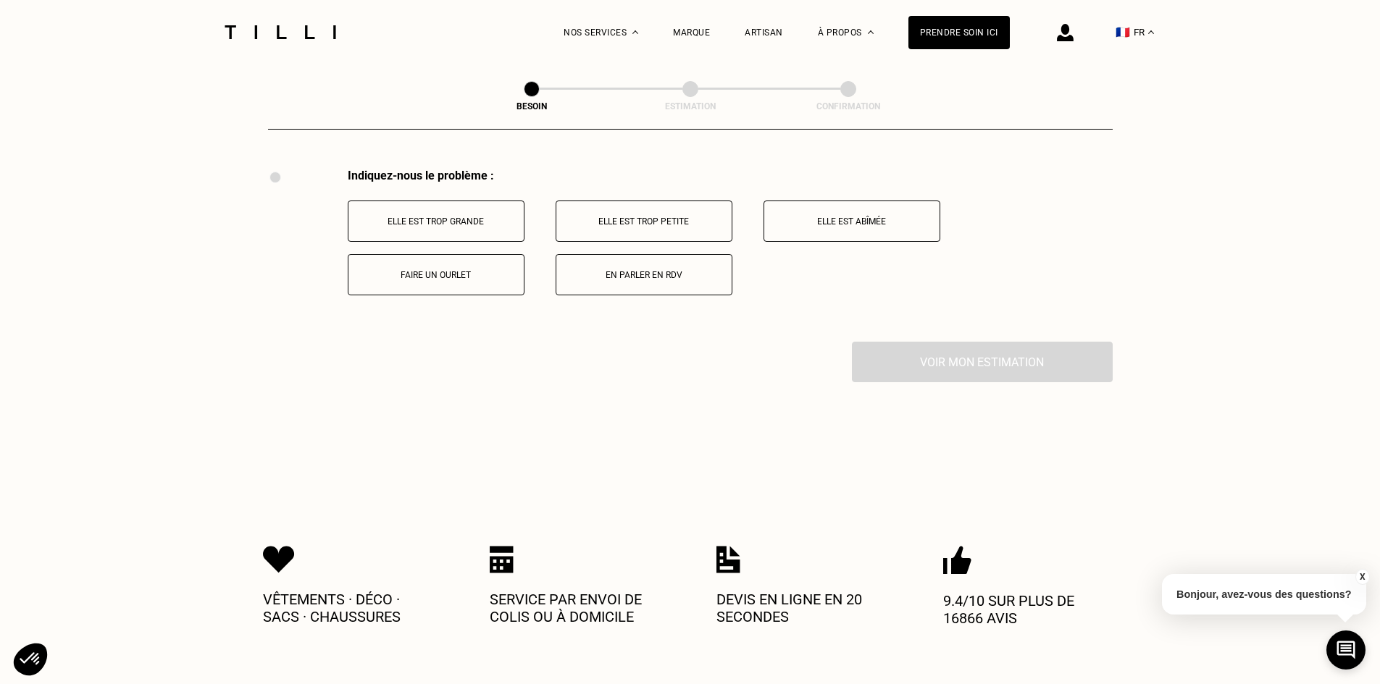
click at [626, 270] on p "En parler en RDV" at bounding box center [643, 275] width 161 height 10
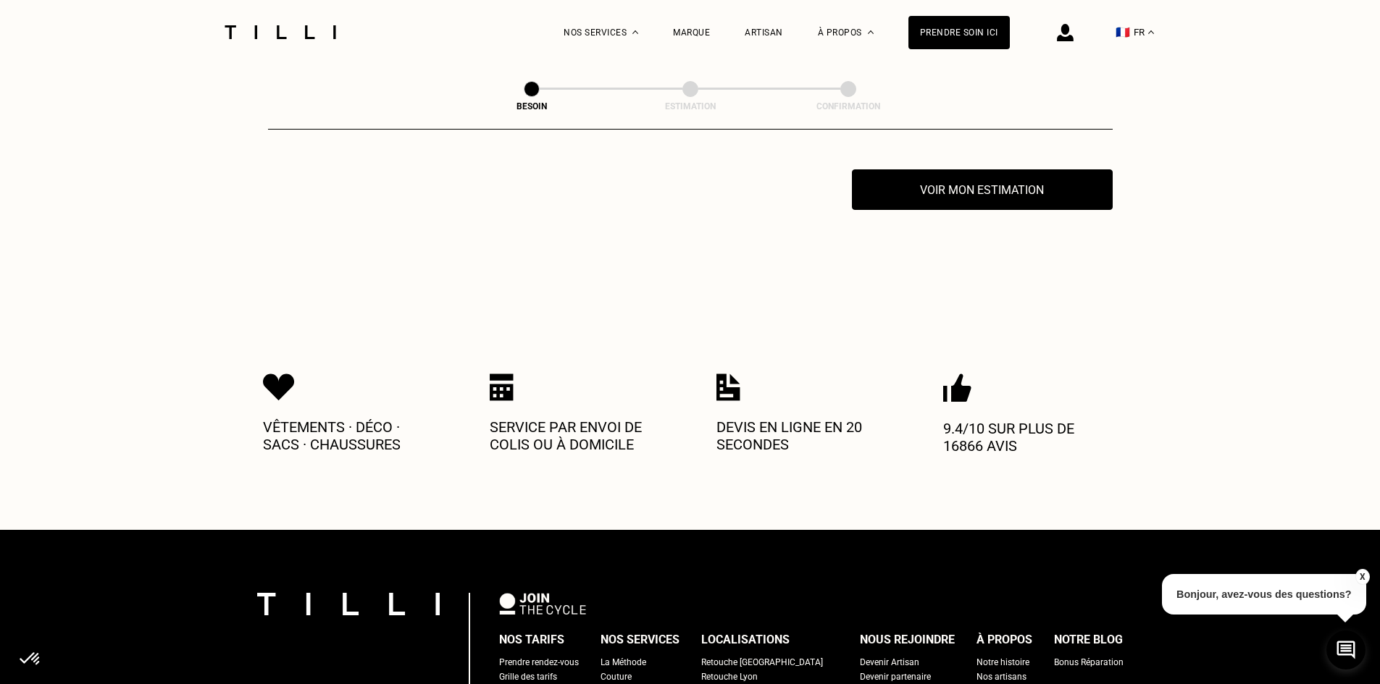
scroll to position [2852, 0]
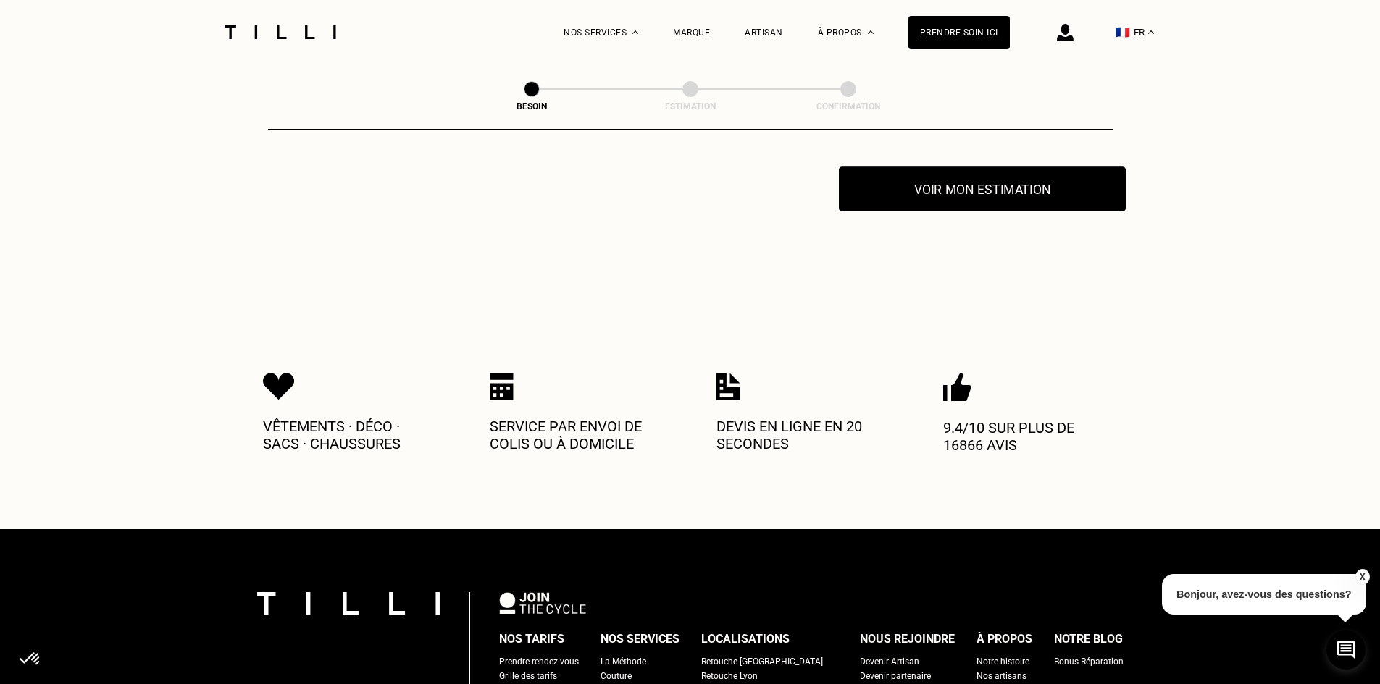
click at [960, 188] on button "Voir mon estimation" at bounding box center [982, 189] width 287 height 45
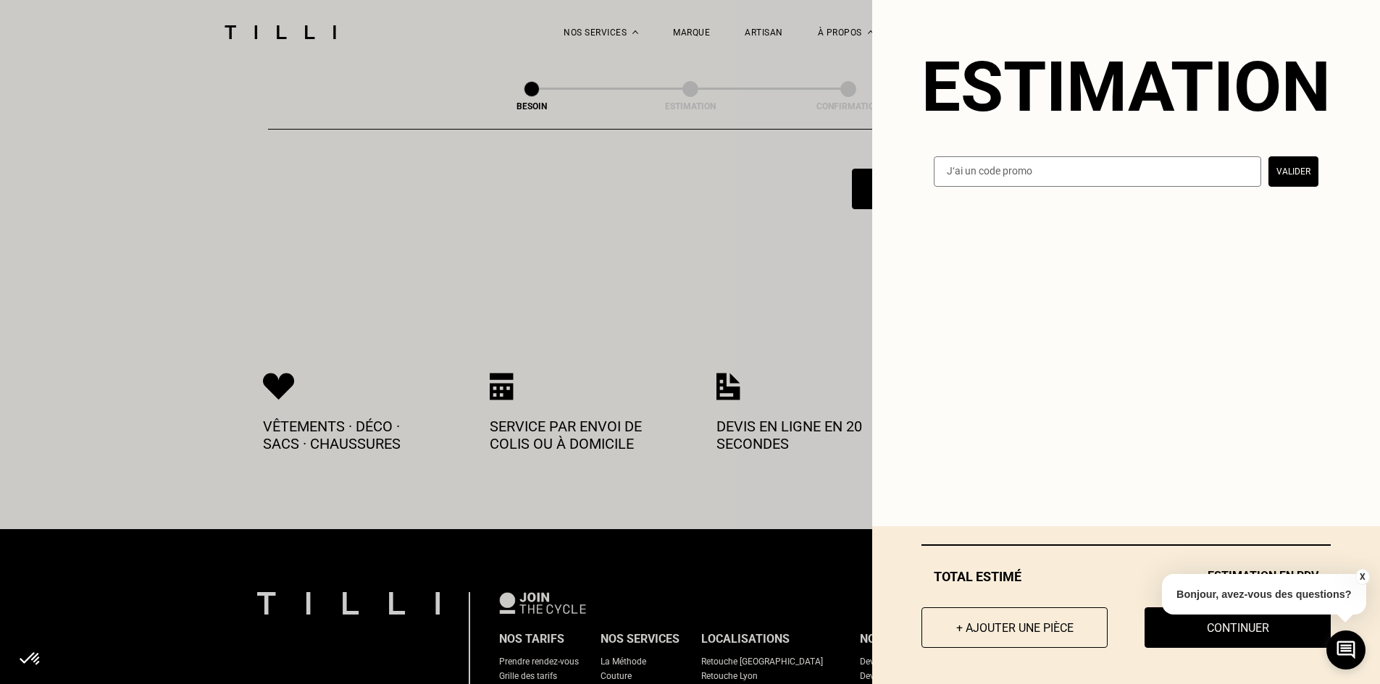
click at [1362, 577] on button "X" at bounding box center [1361, 577] width 14 height 16
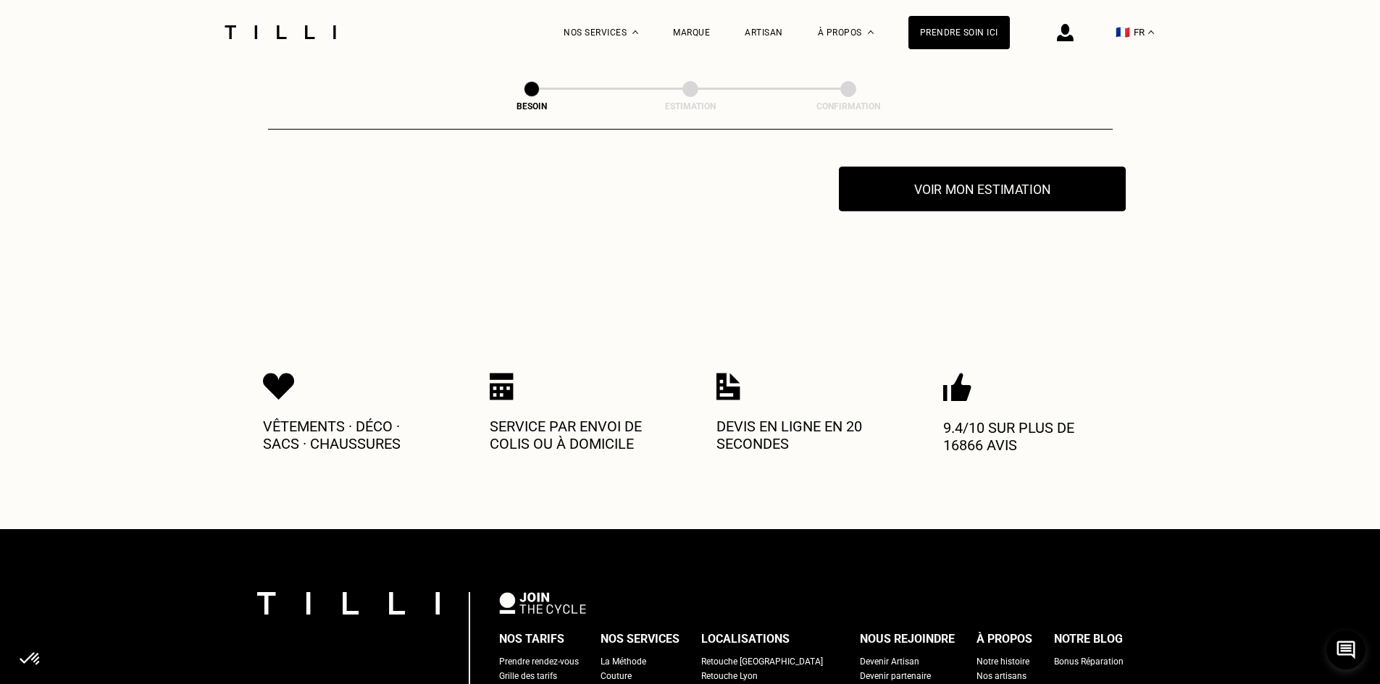
click at [978, 183] on button "Voir mon estimation" at bounding box center [982, 189] width 287 height 45
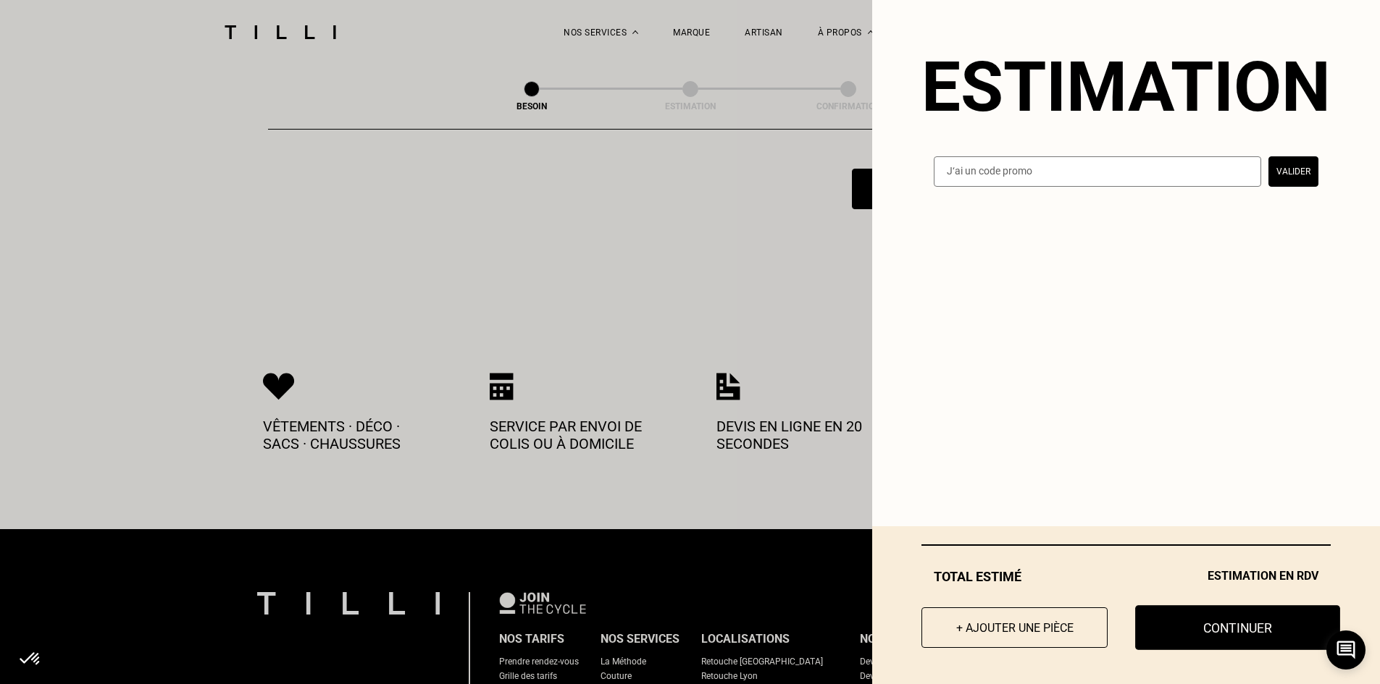
click at [1199, 629] on button "Continuer" at bounding box center [1237, 627] width 205 height 45
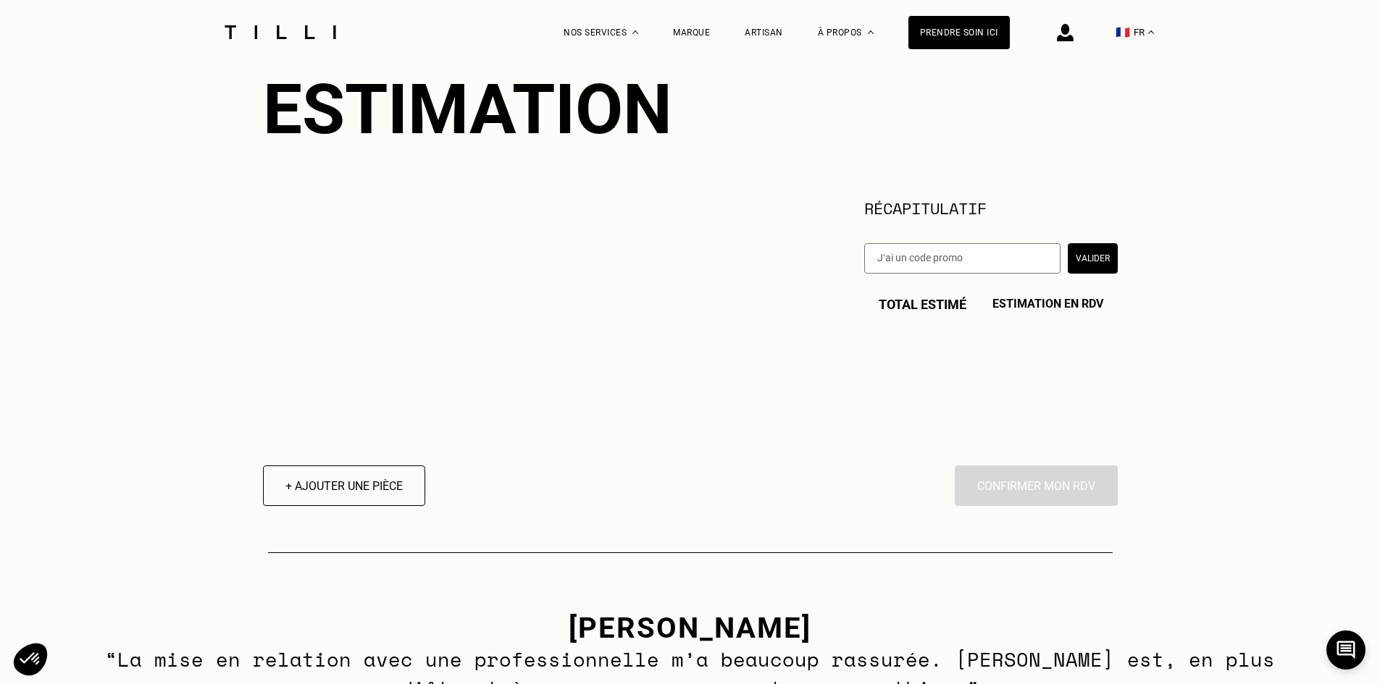
scroll to position [290, 0]
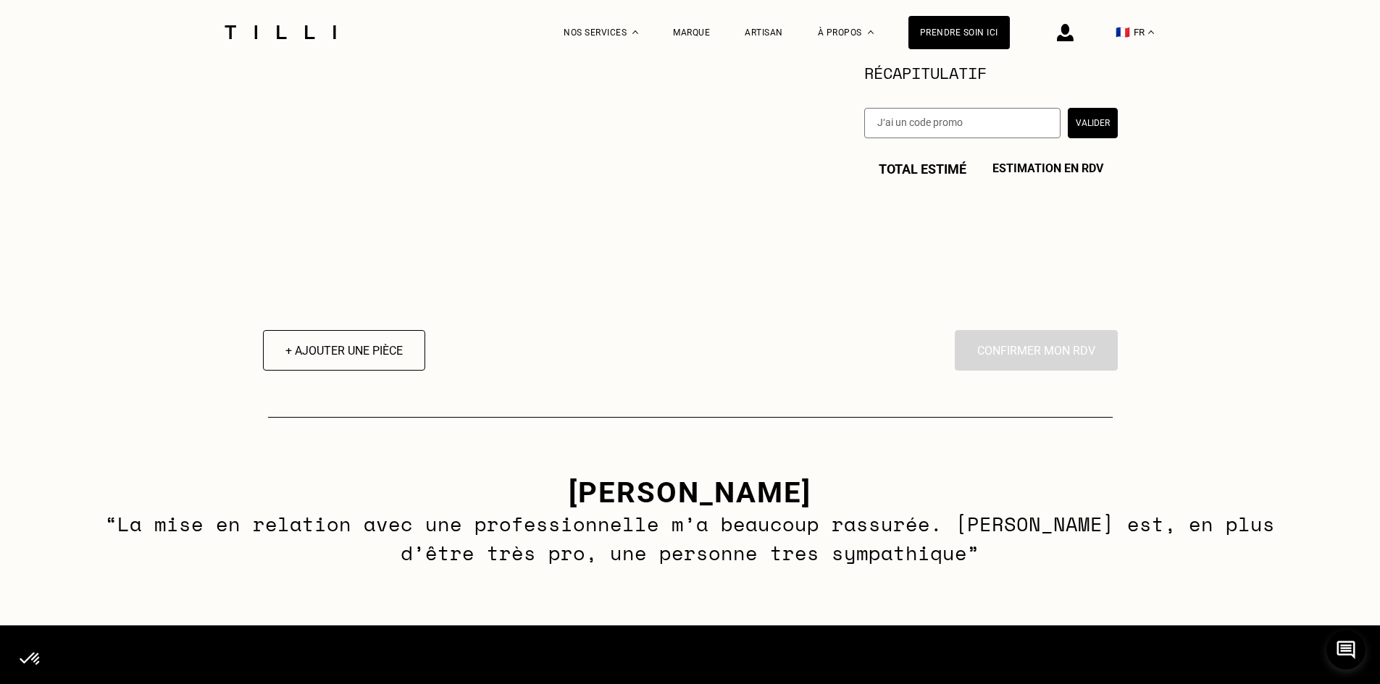
click at [1051, 364] on div "En cliquant sur “Confirmer”, vous déclenchez l’intervention de l’un des nos art…" at bounding box center [1036, 350] width 163 height 41
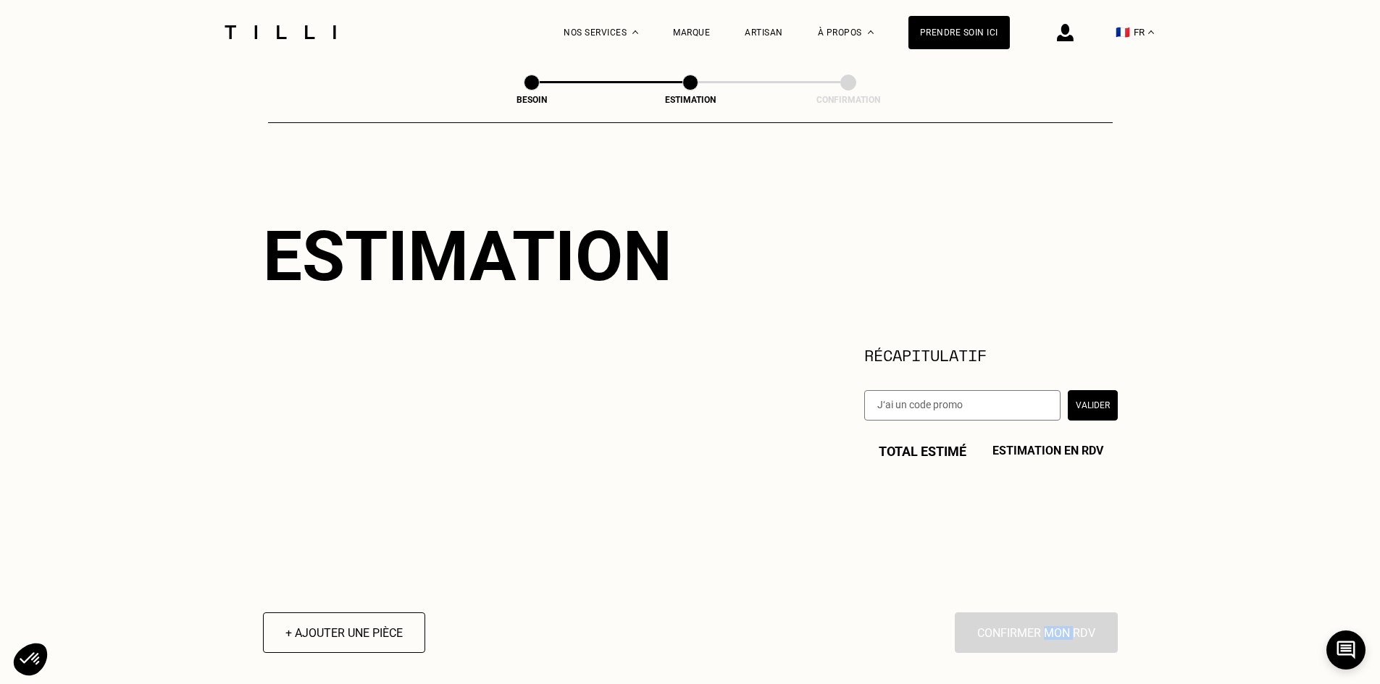
scroll to position [0, 0]
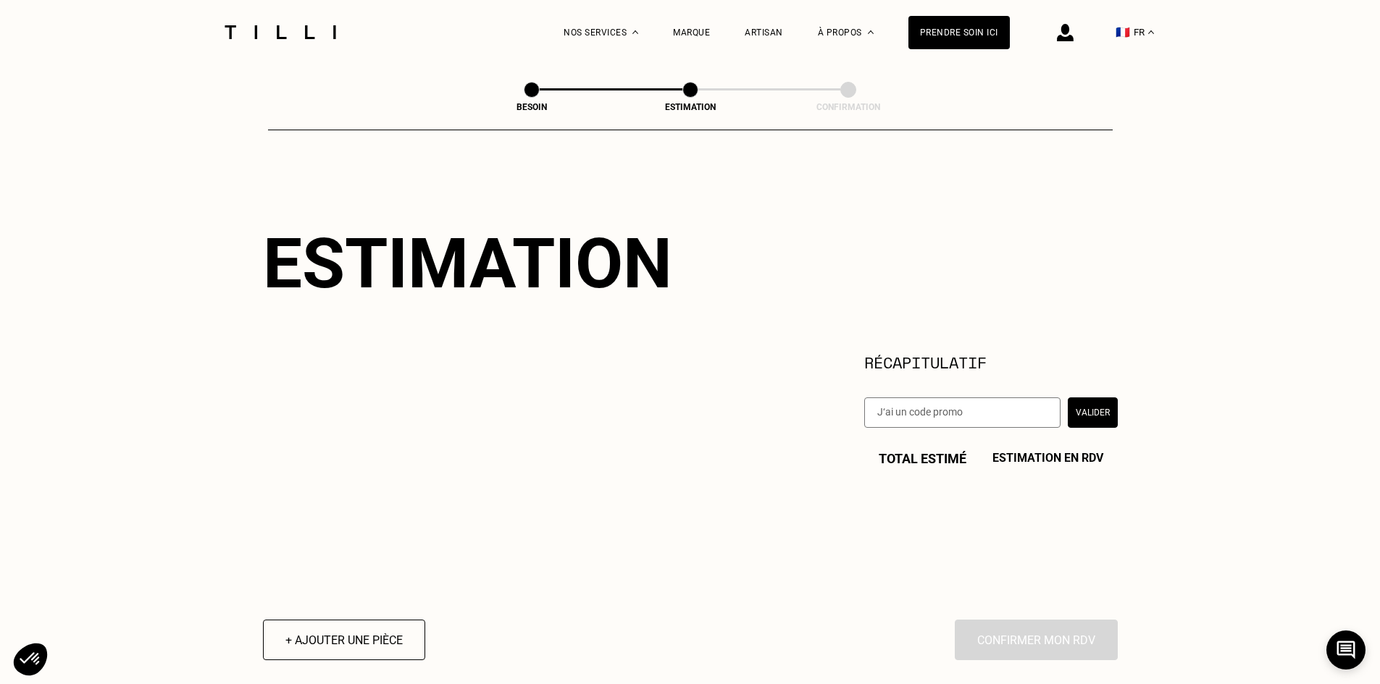
click at [942, 453] on div "Total estimé Estimation en RDV" at bounding box center [990, 459] width 253 height 62
click at [989, 409] on input "text" at bounding box center [962, 413] width 196 height 30
click at [1090, 413] on button "Valider" at bounding box center [1093, 413] width 50 height 30
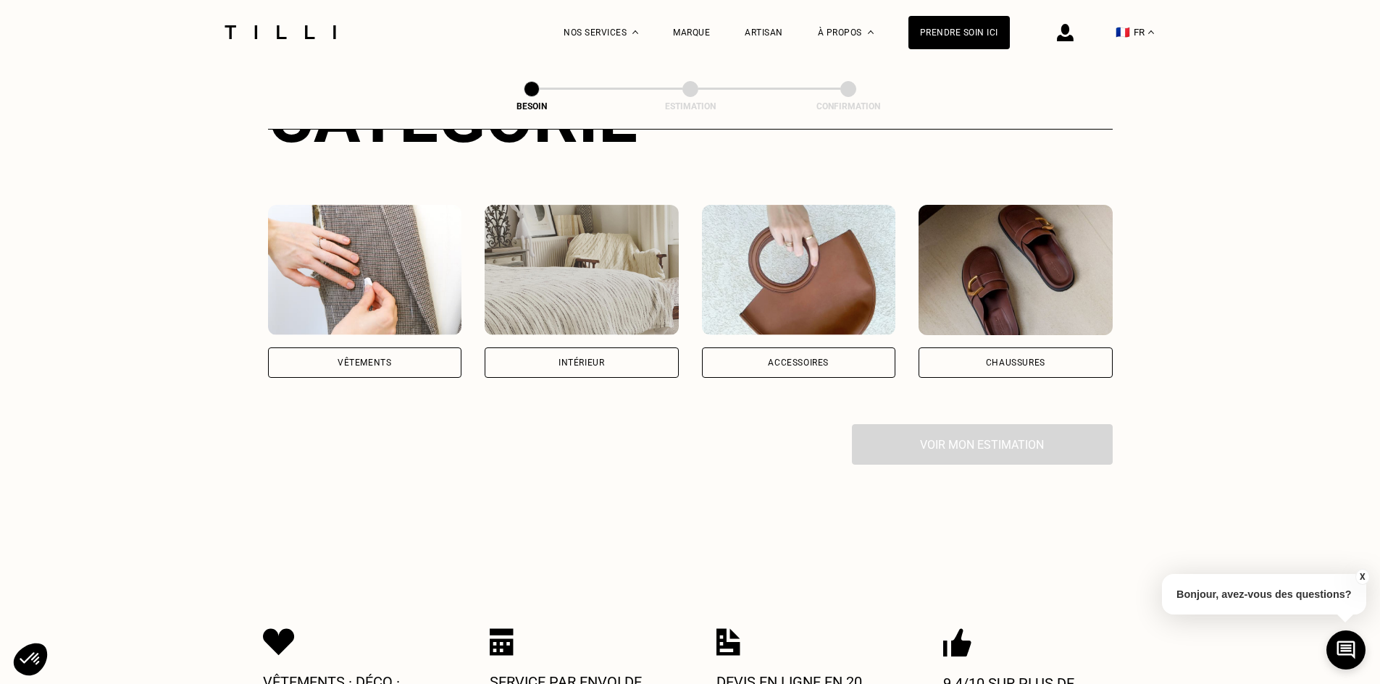
scroll to position [362, 0]
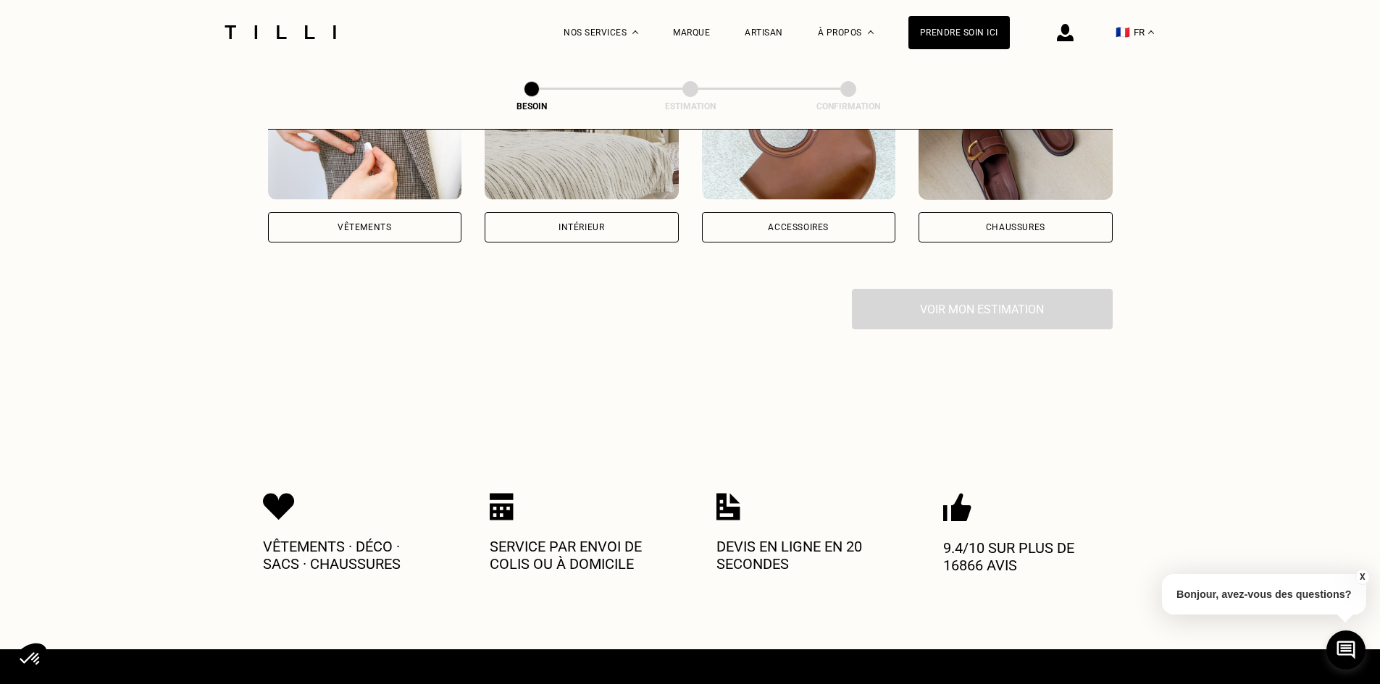
click at [370, 212] on div "Vêtements" at bounding box center [365, 227] width 194 height 30
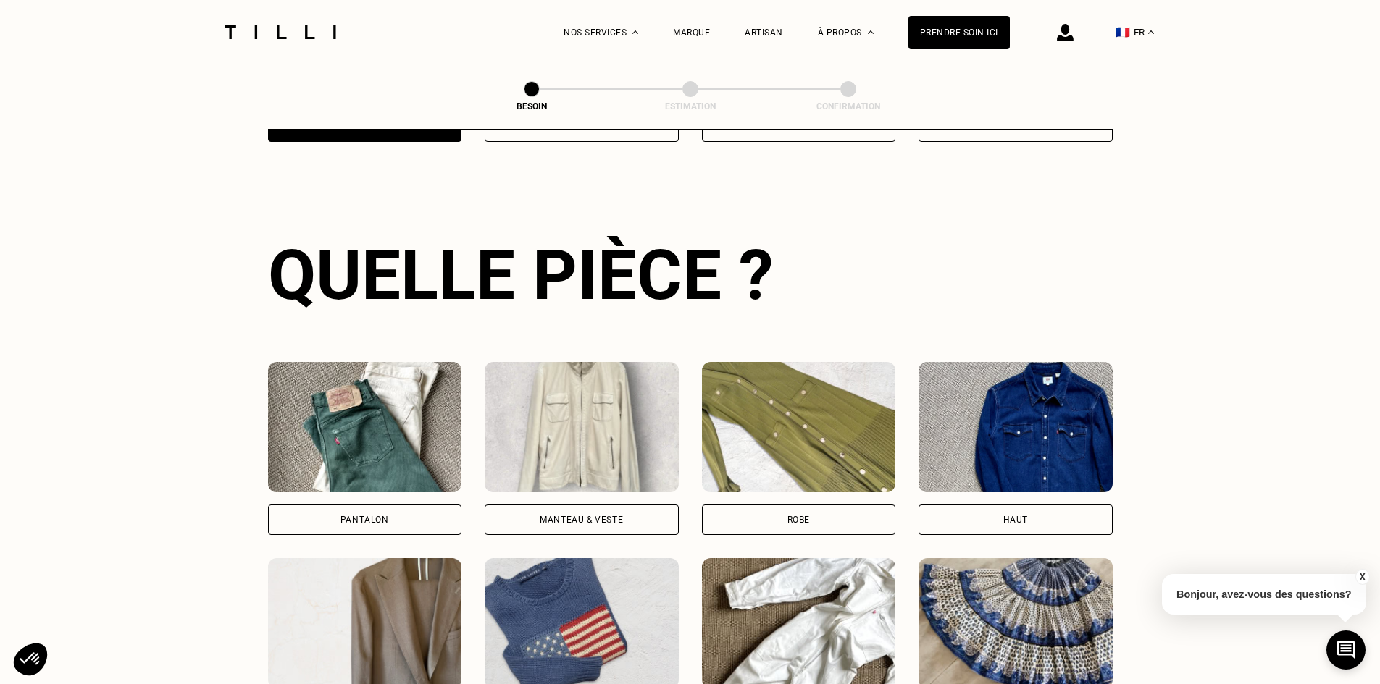
scroll to position [474, 0]
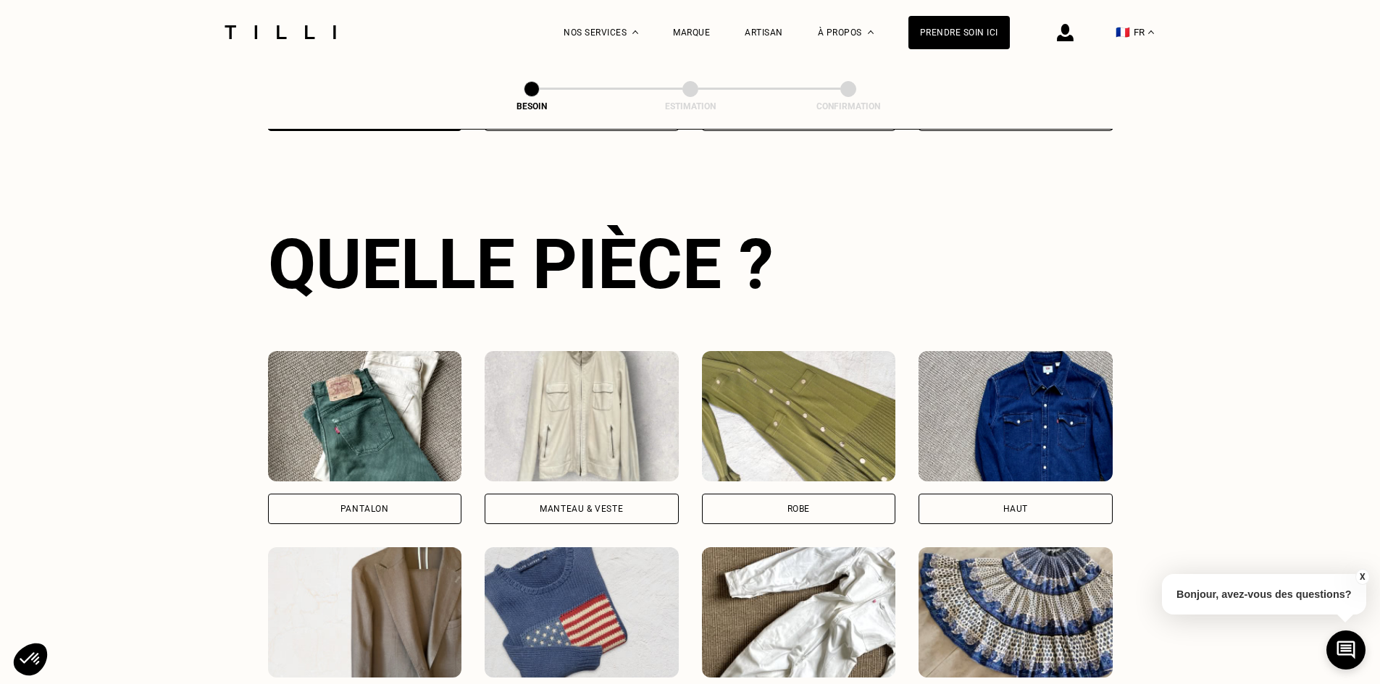
click at [763, 495] on div "Robe" at bounding box center [799, 509] width 194 height 30
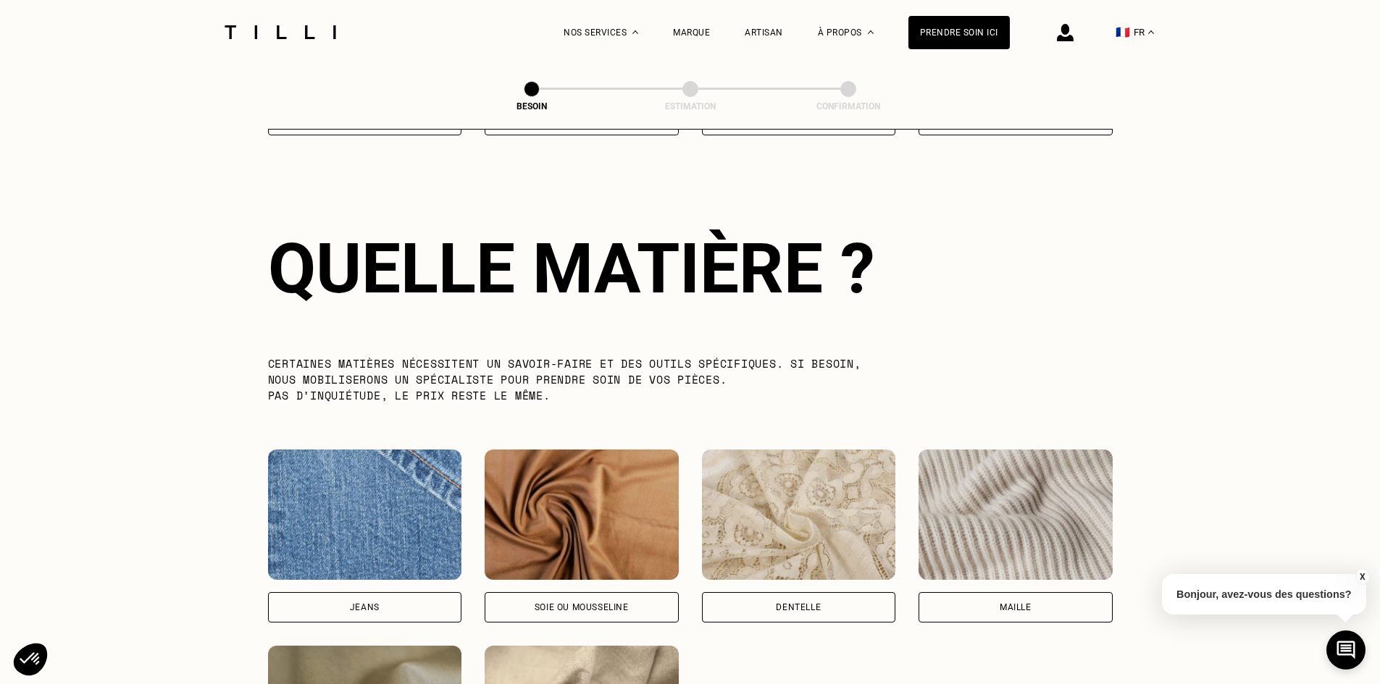
scroll to position [1262, 0]
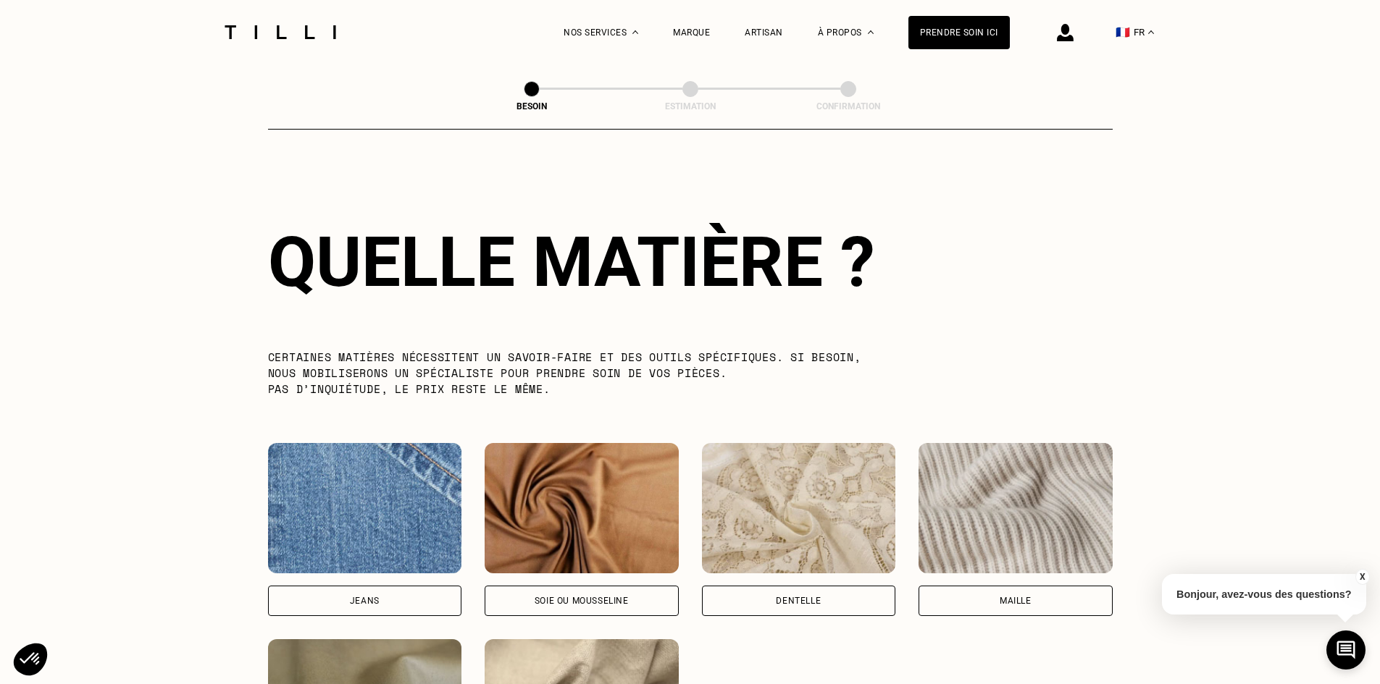
click at [594, 597] on div "Soie ou mousseline" at bounding box center [581, 601] width 94 height 9
select select "FR"
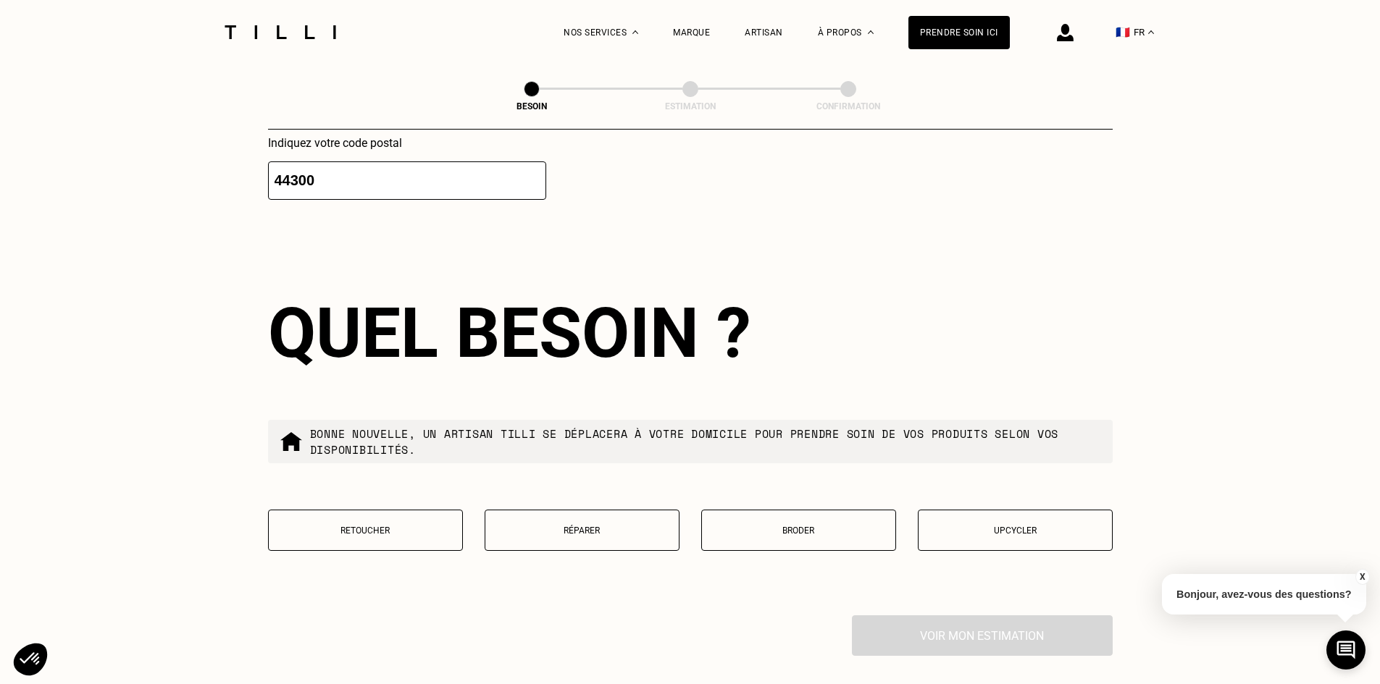
scroll to position [2237, 0]
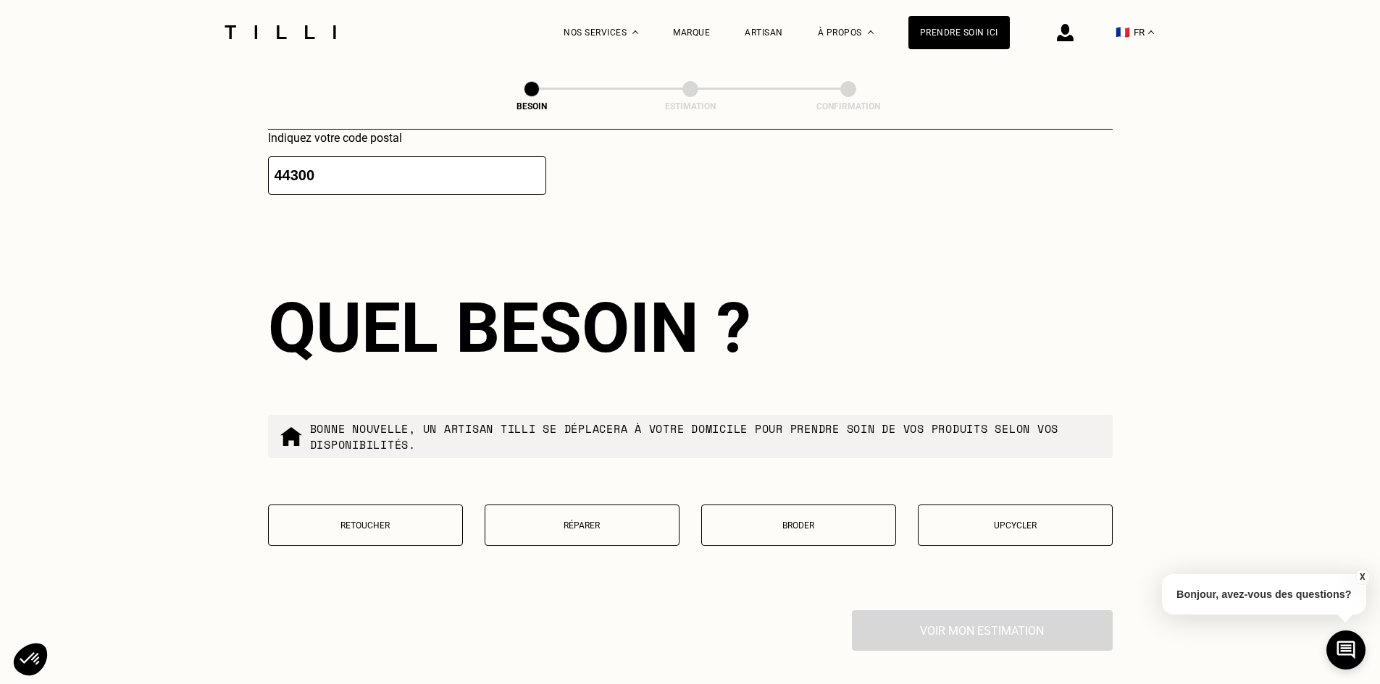
click at [364, 521] on p "Retoucher" at bounding box center [365, 526] width 179 height 10
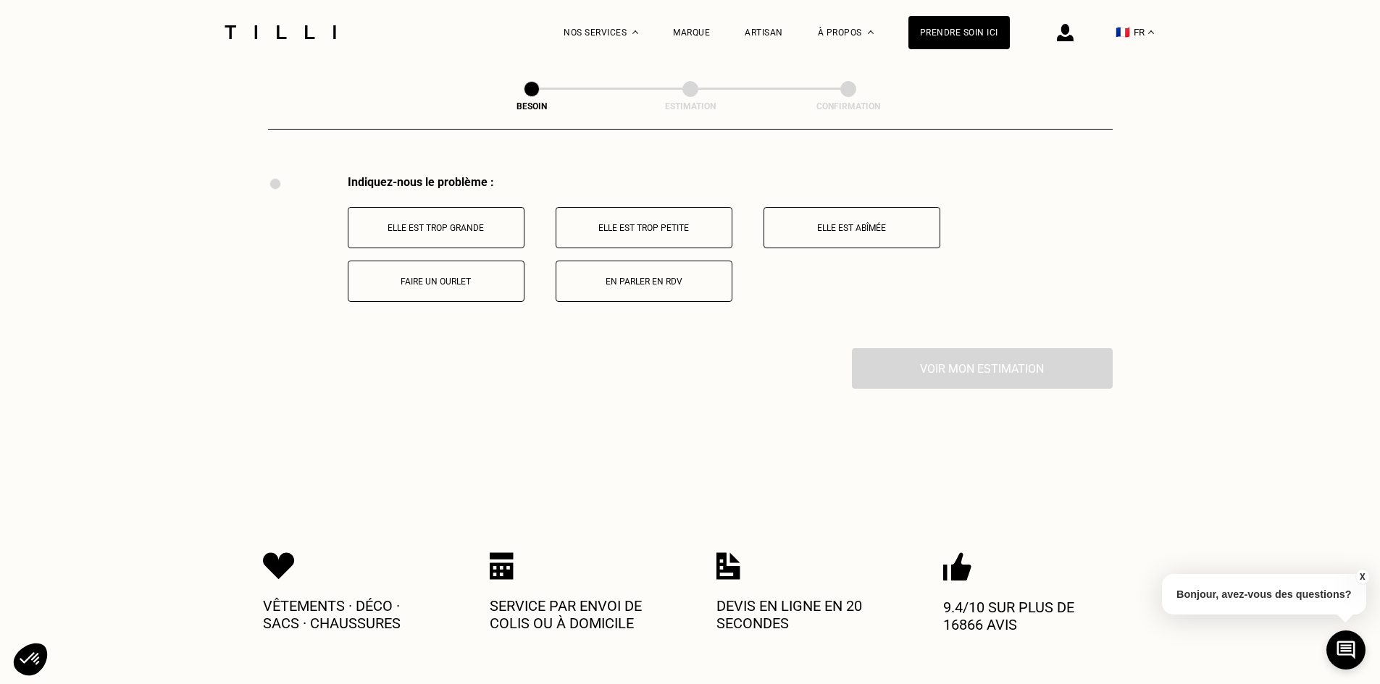
scroll to position [2679, 0]
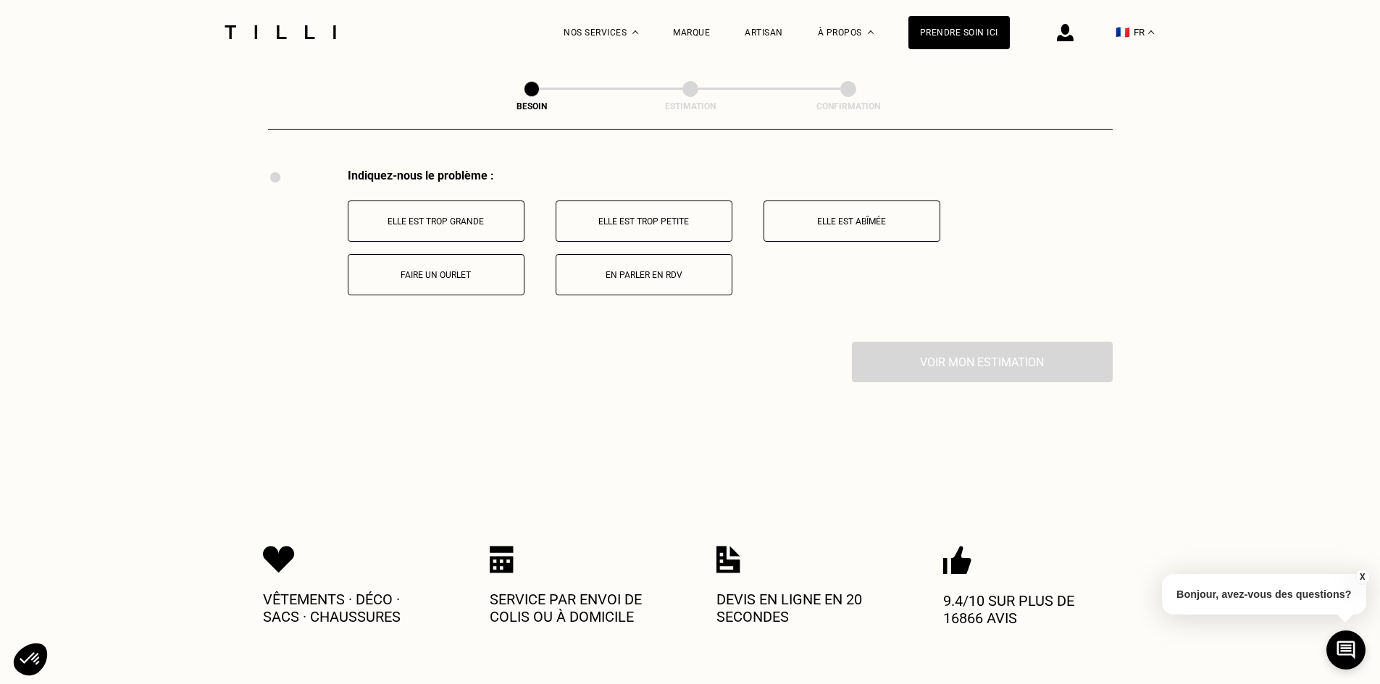
click at [622, 272] on p "En parler en RDV" at bounding box center [643, 275] width 161 height 10
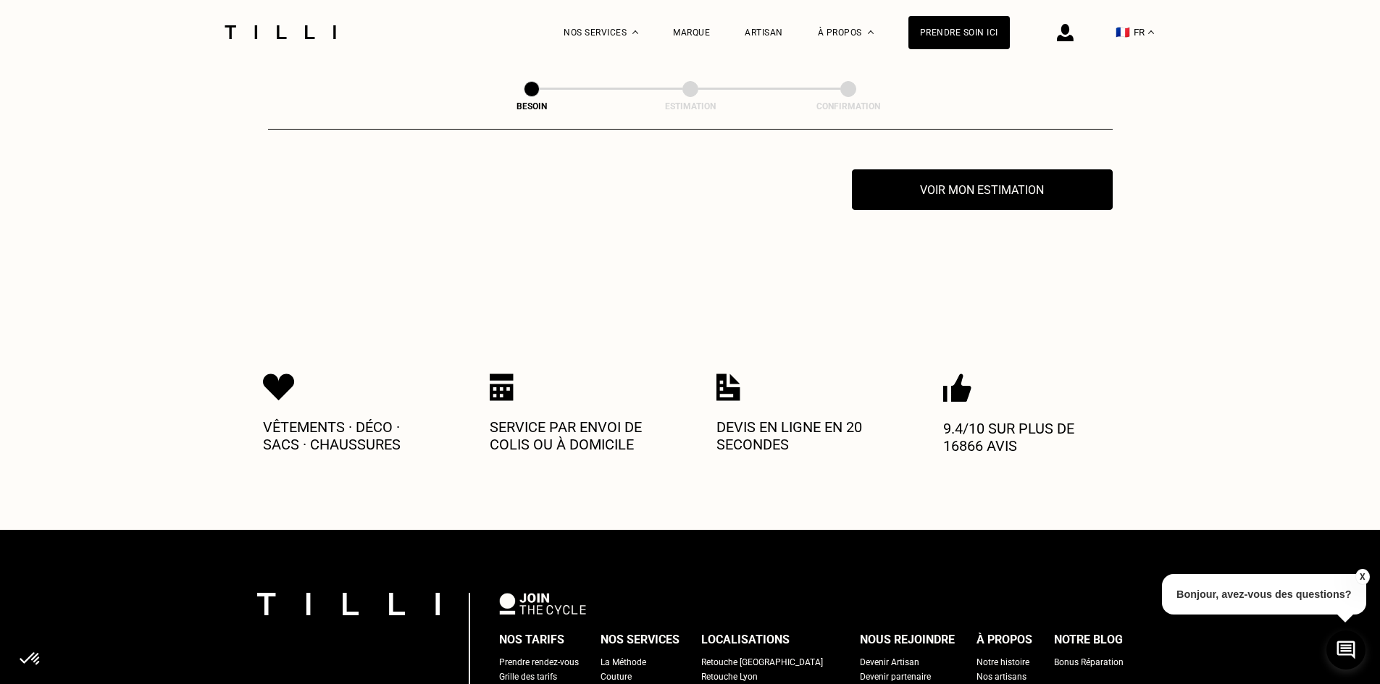
scroll to position [2852, 0]
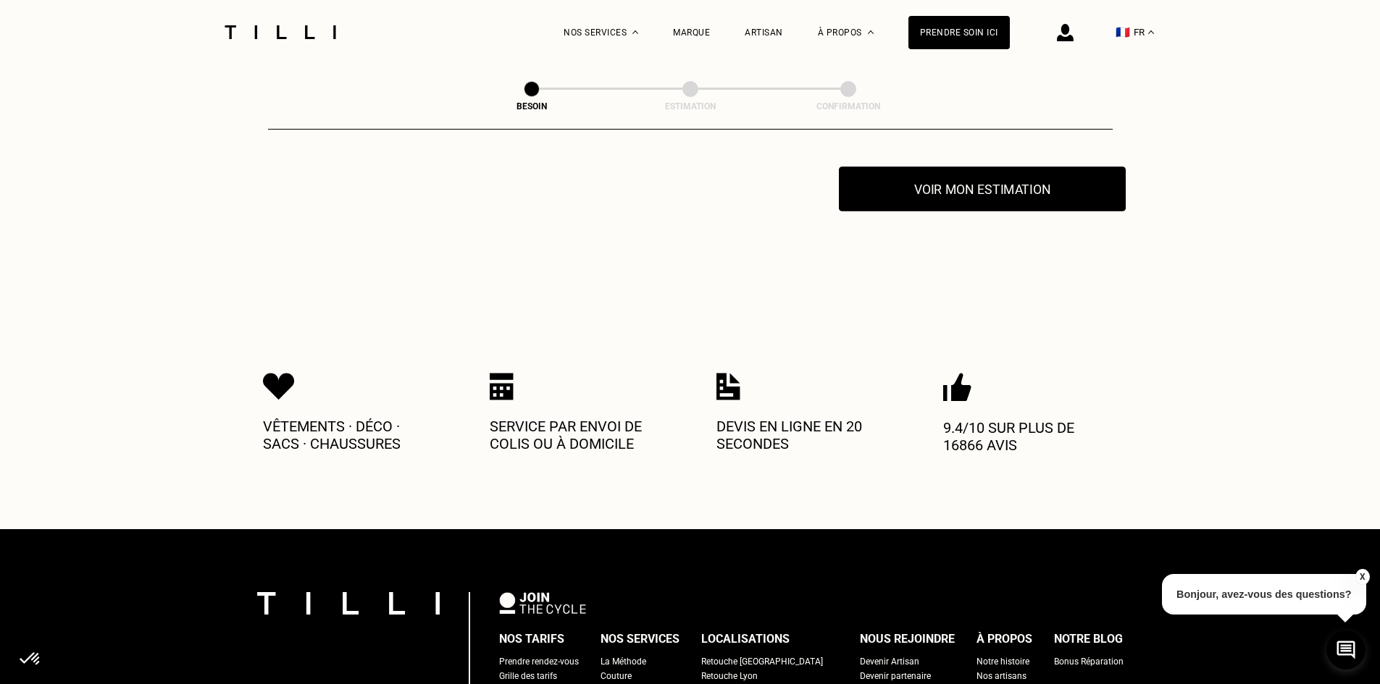
click at [913, 190] on button "Voir mon estimation" at bounding box center [982, 189] width 287 height 45
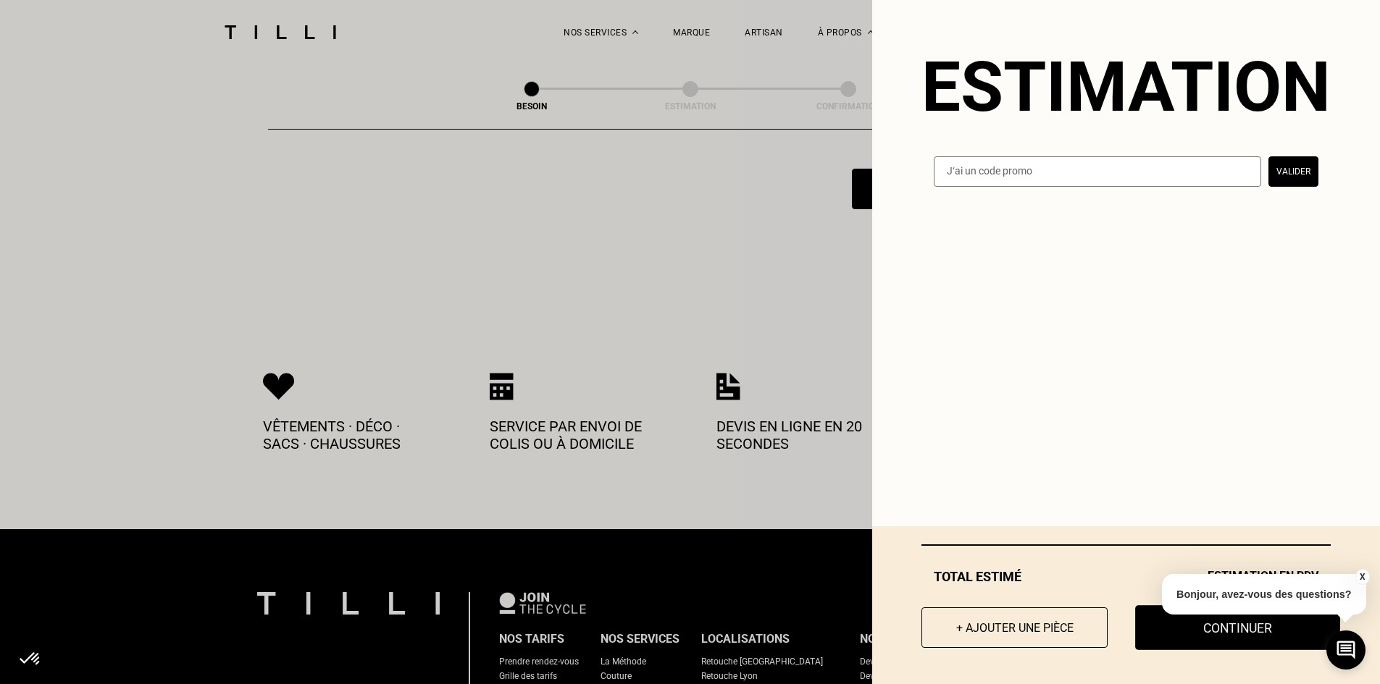
click at [1160, 634] on button "Continuer" at bounding box center [1237, 627] width 205 height 45
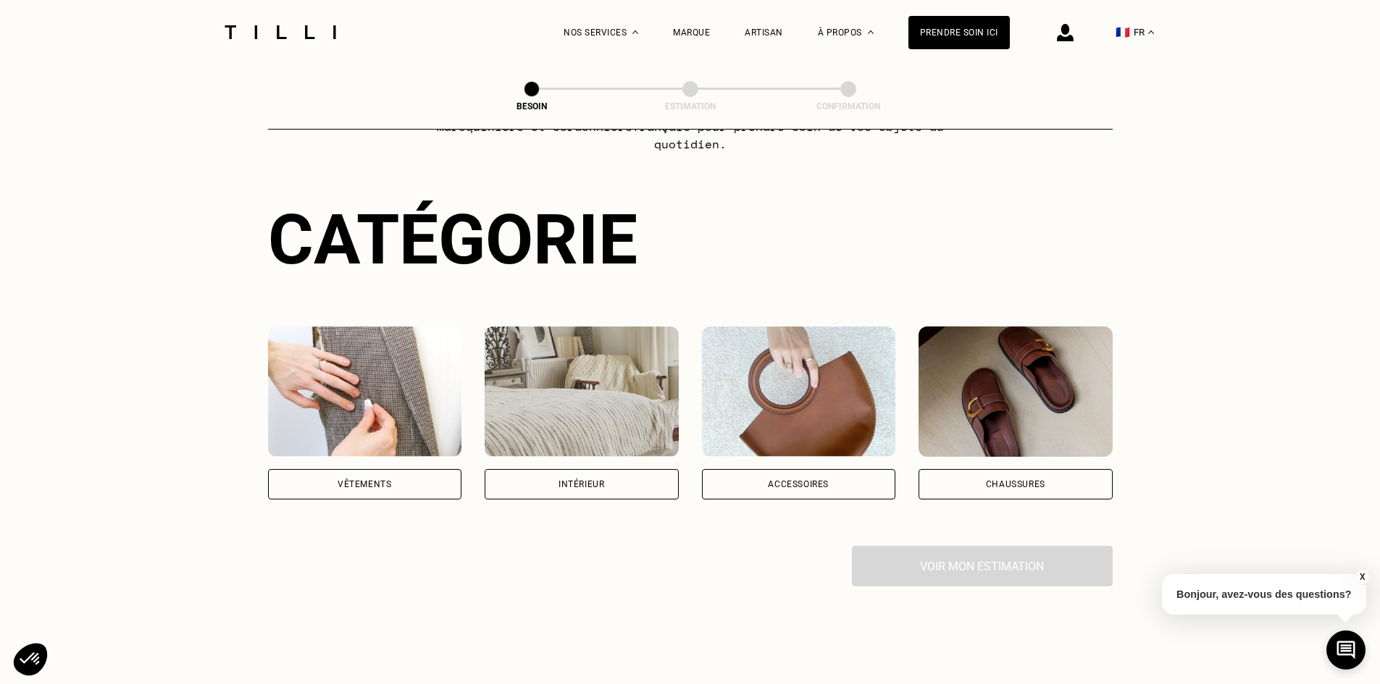
scroll to position [59, 0]
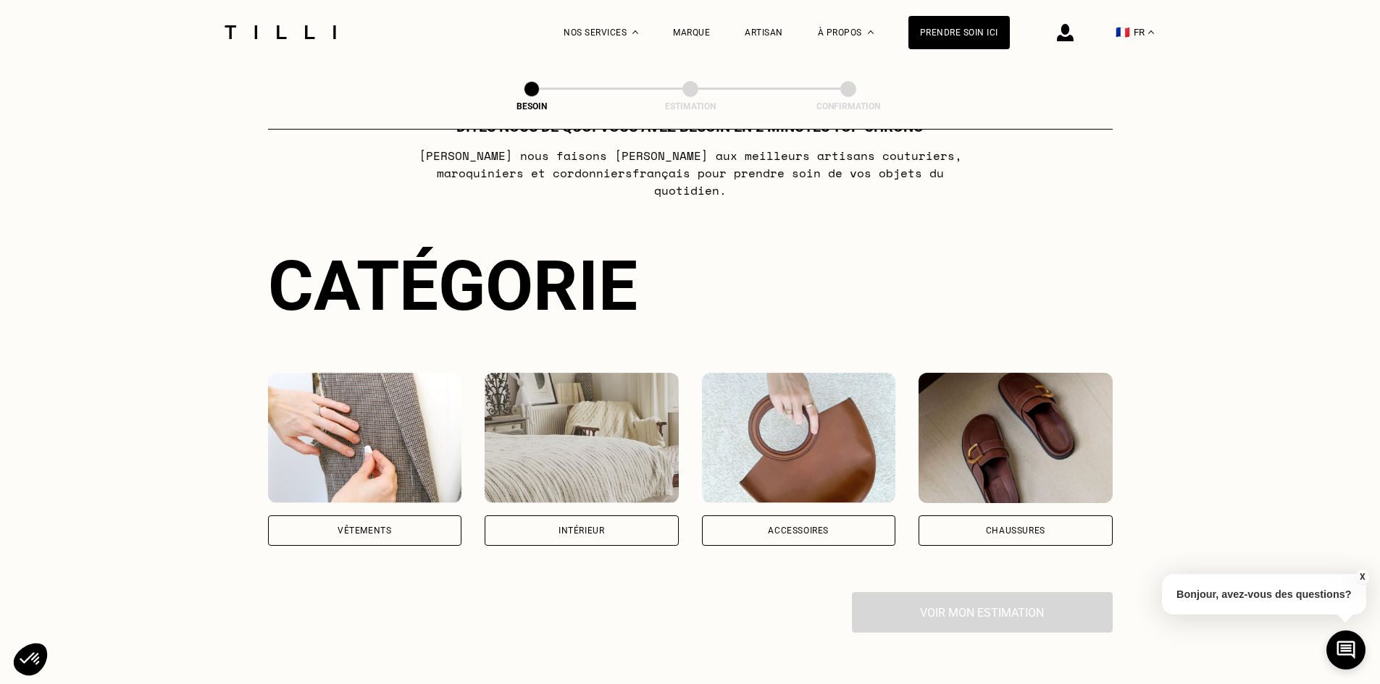
click at [399, 522] on div "Vêtements" at bounding box center [365, 531] width 194 height 30
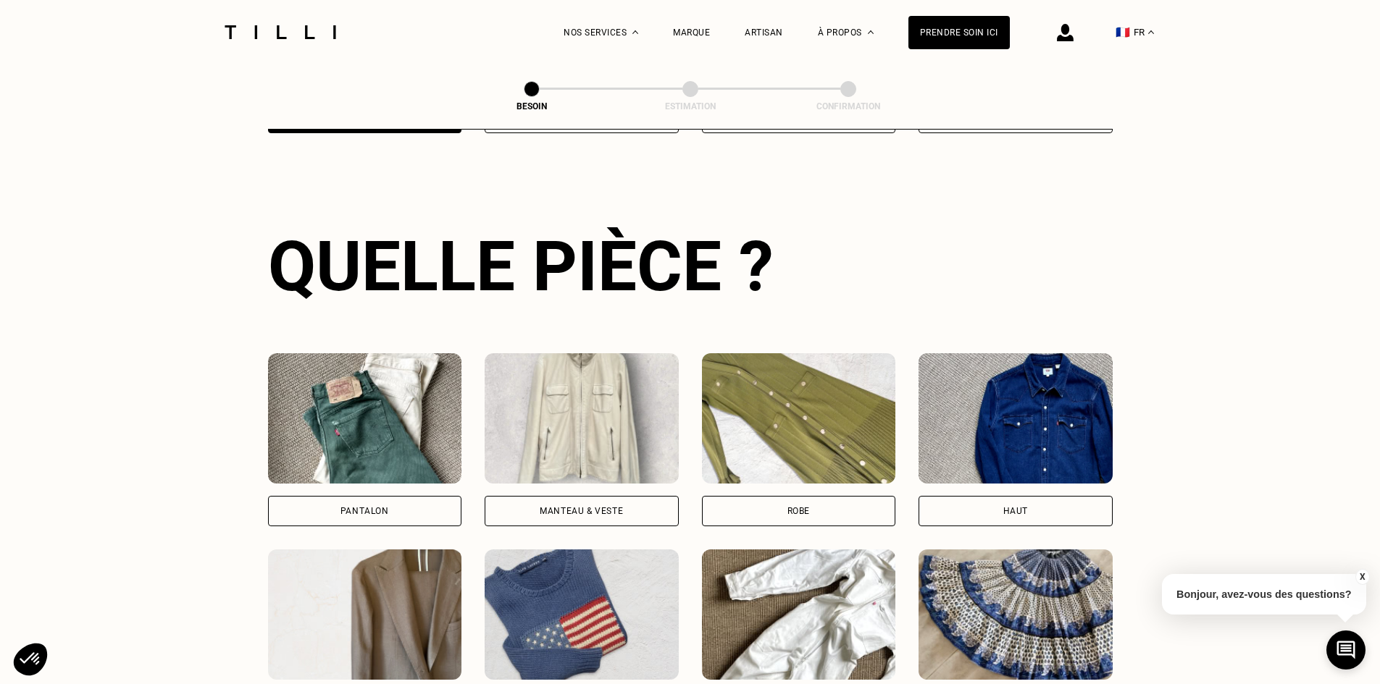
scroll to position [474, 0]
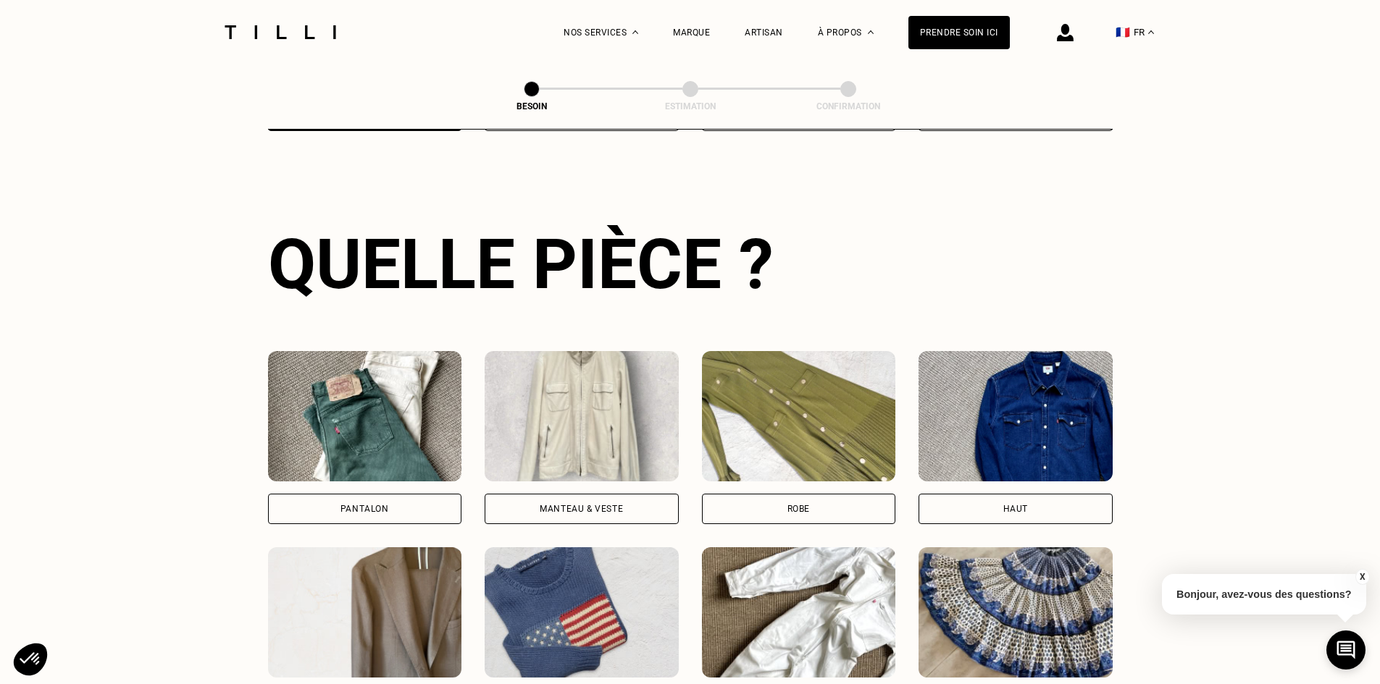
click at [792, 505] on div "Robe" at bounding box center [798, 509] width 22 height 9
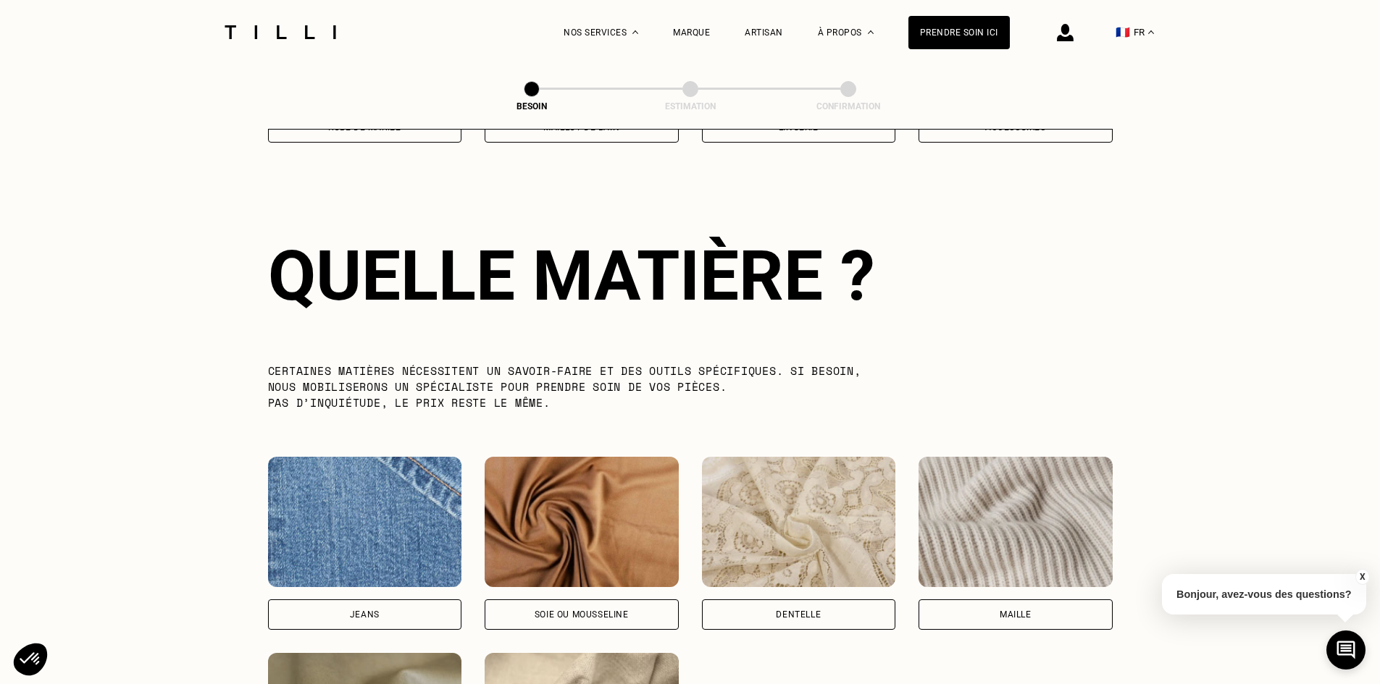
scroll to position [1262, 0]
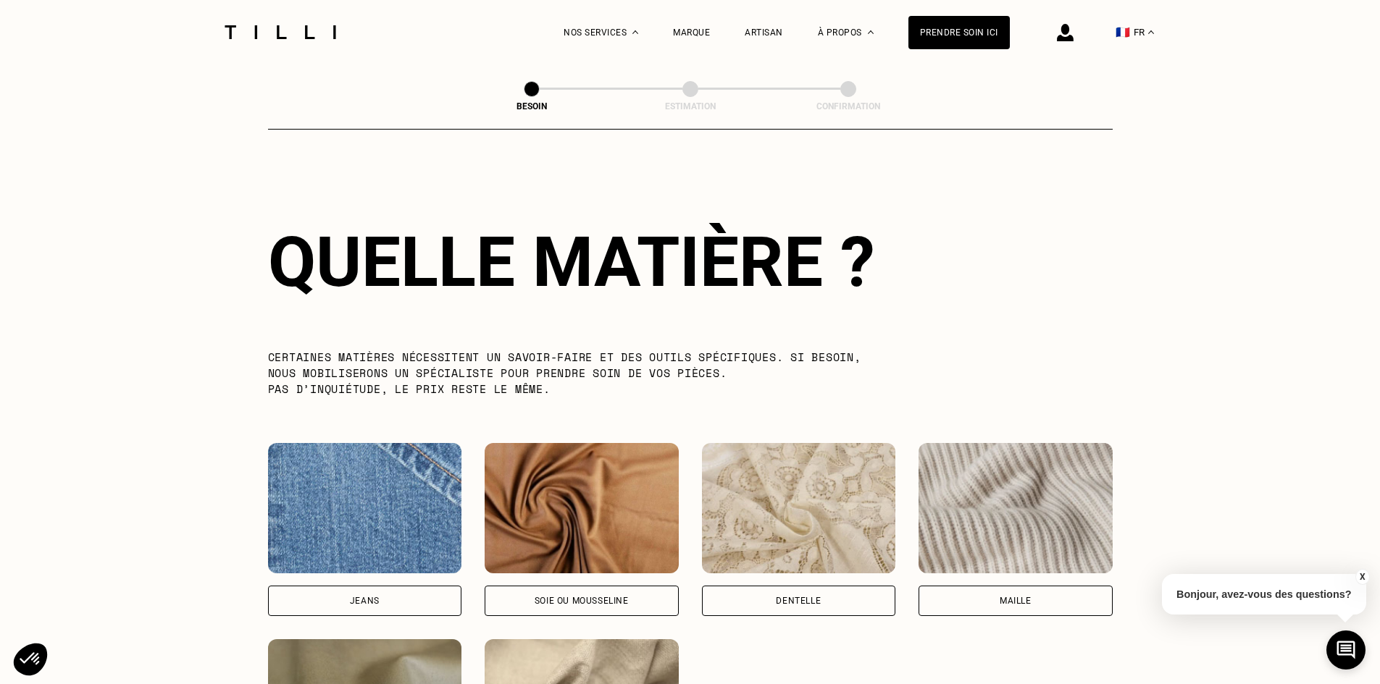
click at [558, 597] on div "Soie ou mousseline" at bounding box center [581, 601] width 94 height 9
select select "FR"
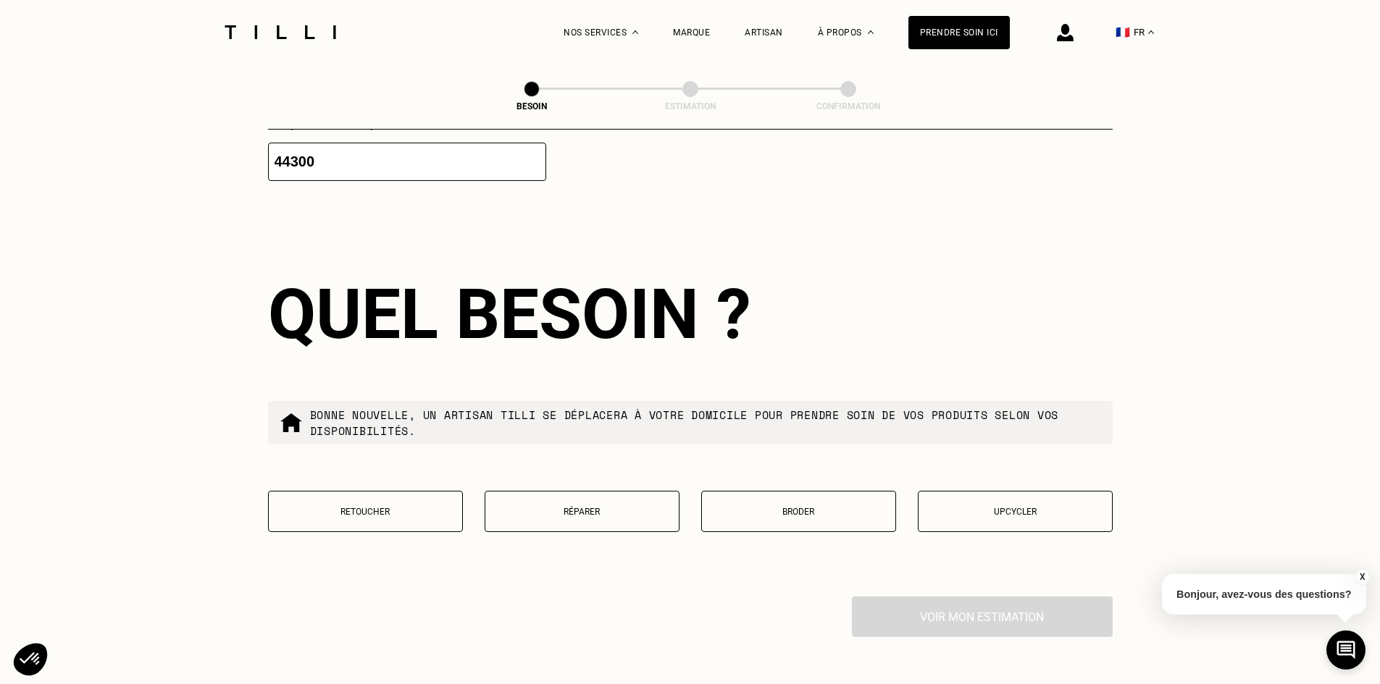
scroll to position [2310, 0]
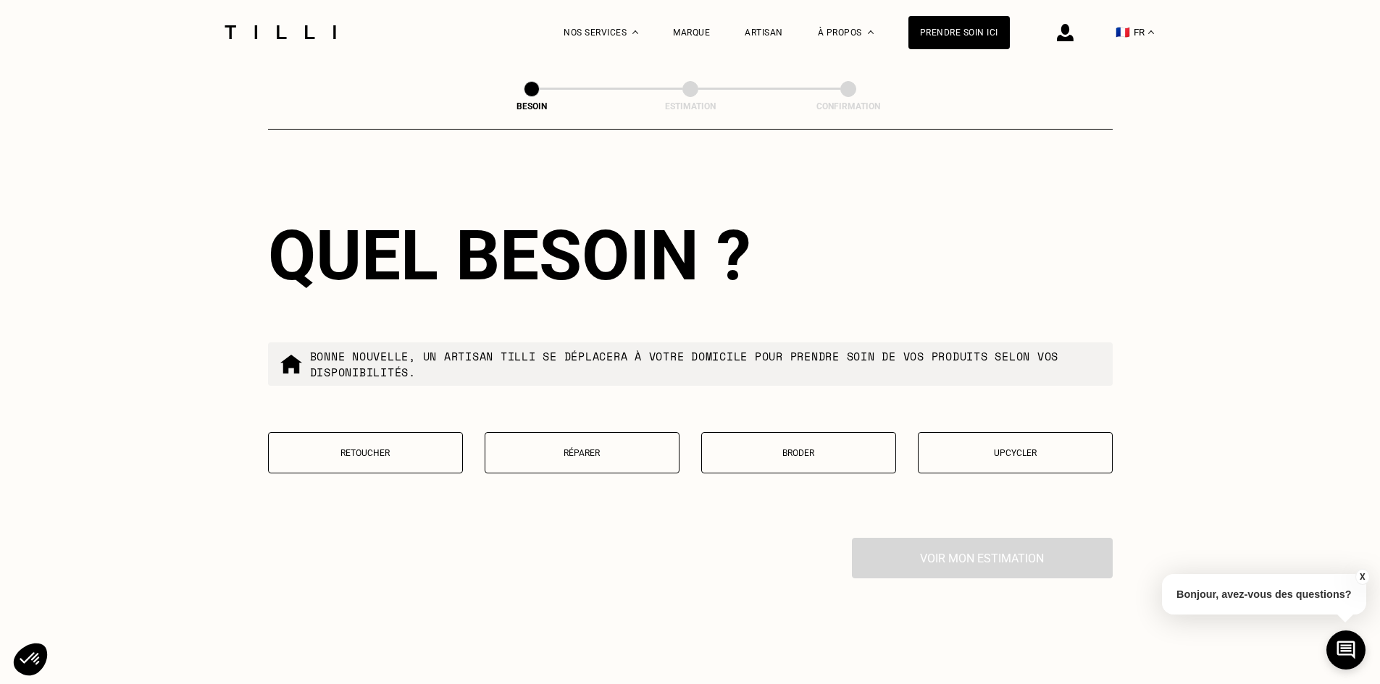
click at [384, 456] on button "Retoucher" at bounding box center [365, 452] width 195 height 41
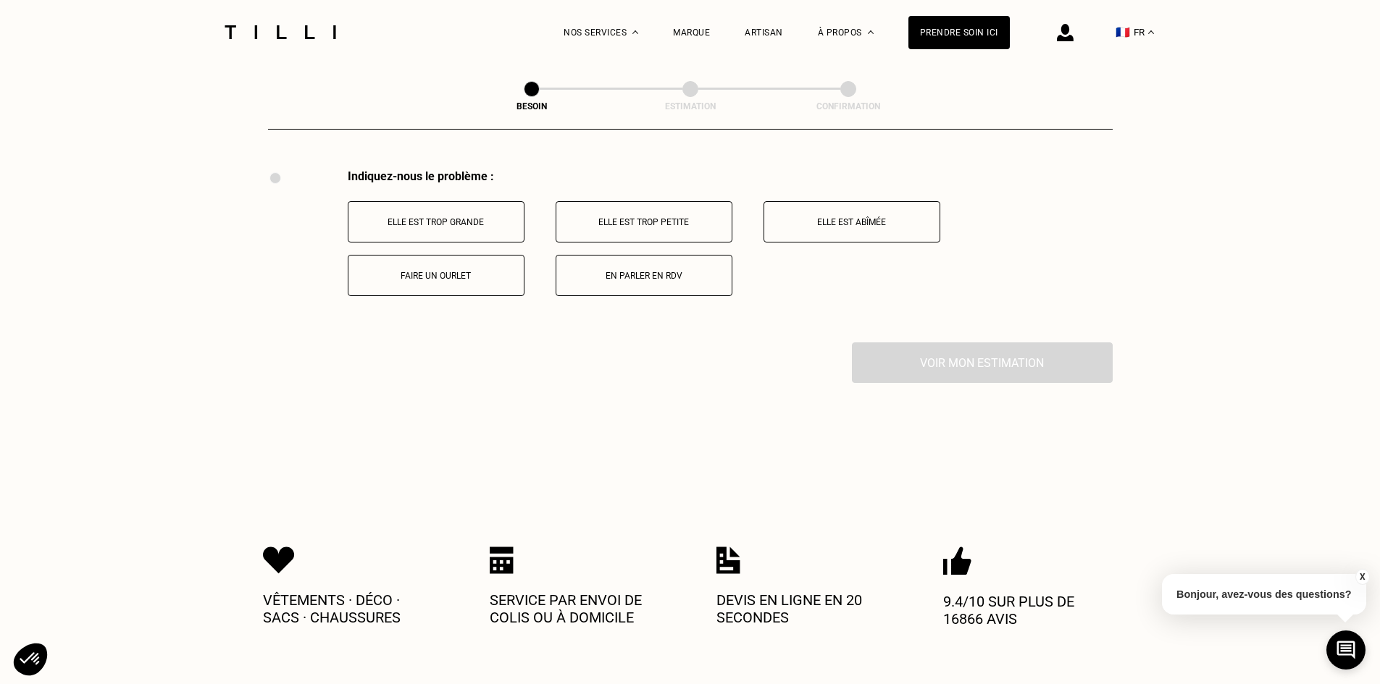
scroll to position [2679, 0]
click at [651, 202] on button "Elle est trop petite" at bounding box center [644, 221] width 177 height 41
click at [842, 270] on p "Buste trop étroit" at bounding box center [851, 275] width 161 height 10
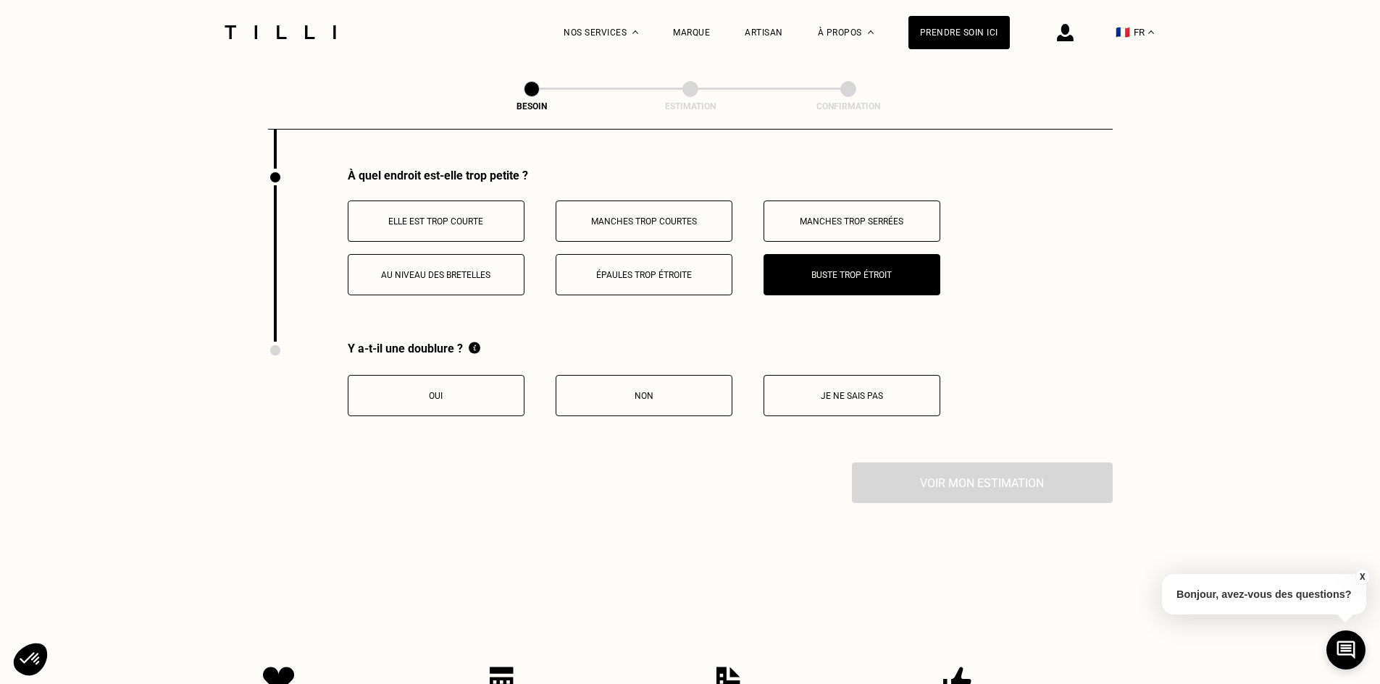
click at [658, 391] on p "Non" at bounding box center [643, 396] width 161 height 10
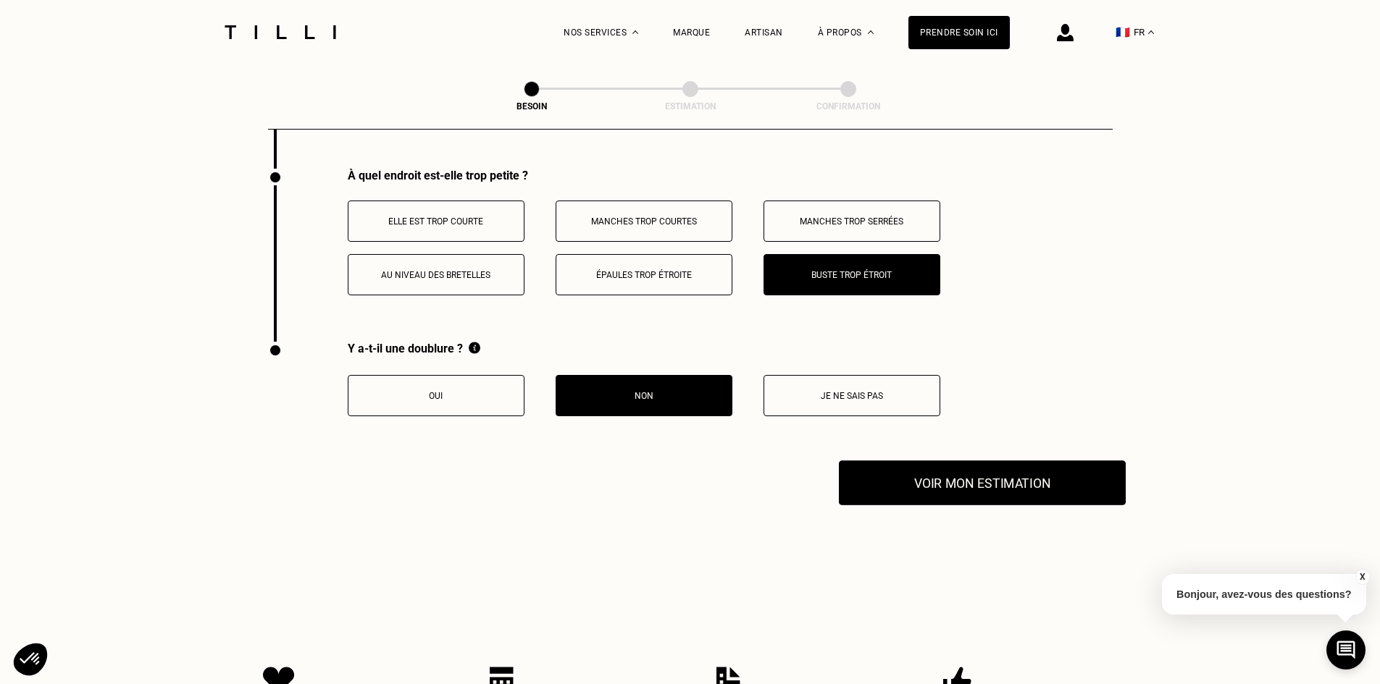
click at [963, 479] on button "Voir mon estimation" at bounding box center [982, 483] width 287 height 45
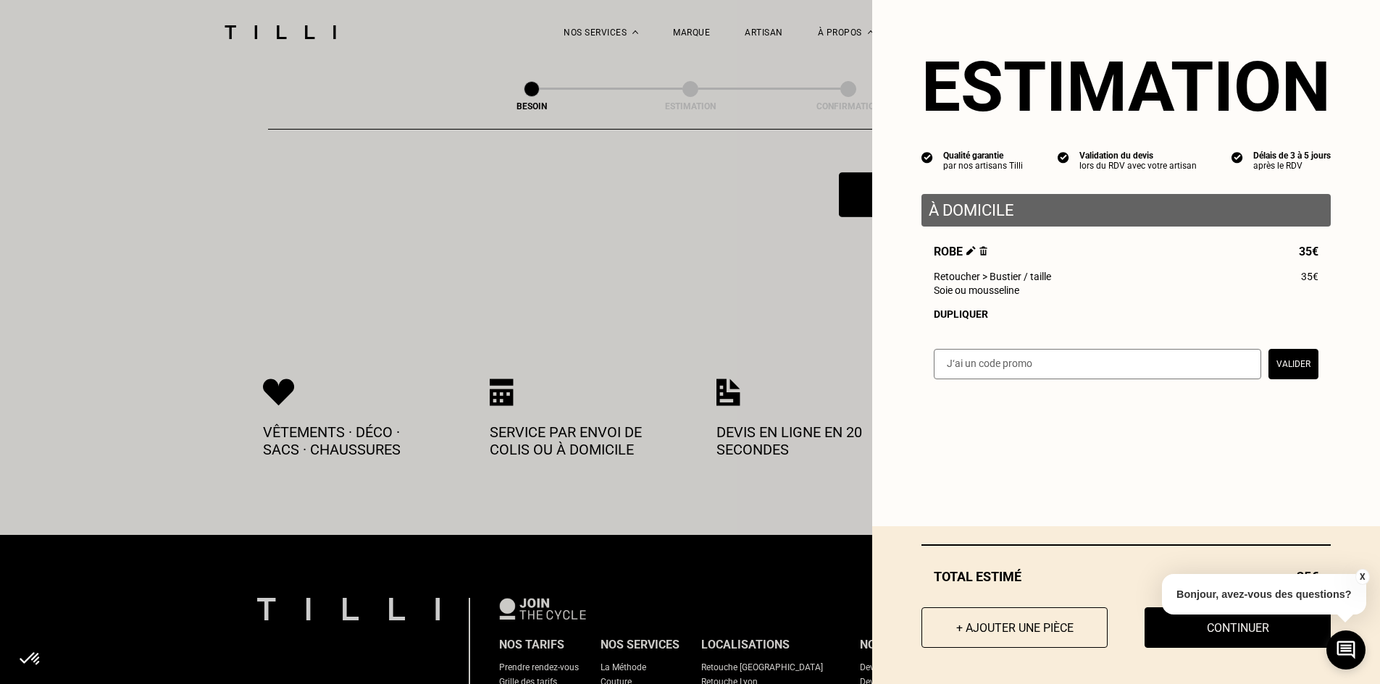
scroll to position [3142, 0]
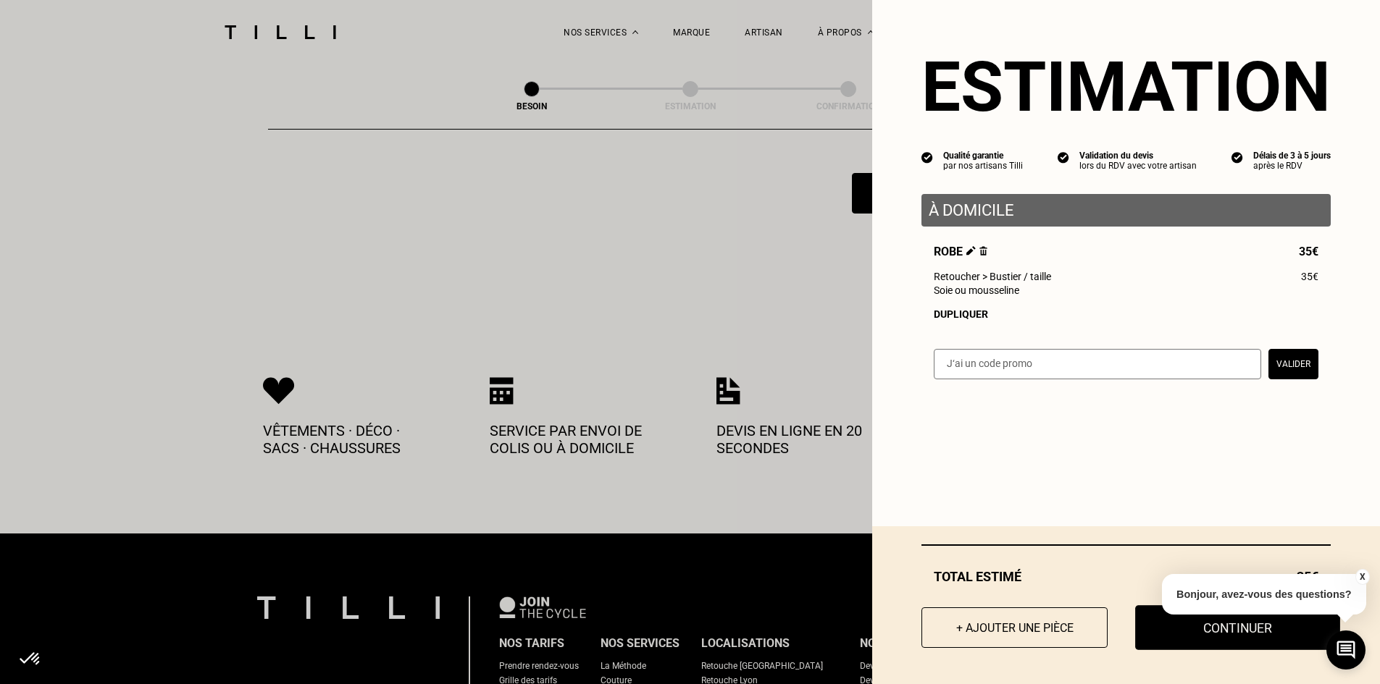
click at [1168, 634] on button "Continuer" at bounding box center [1237, 627] width 205 height 45
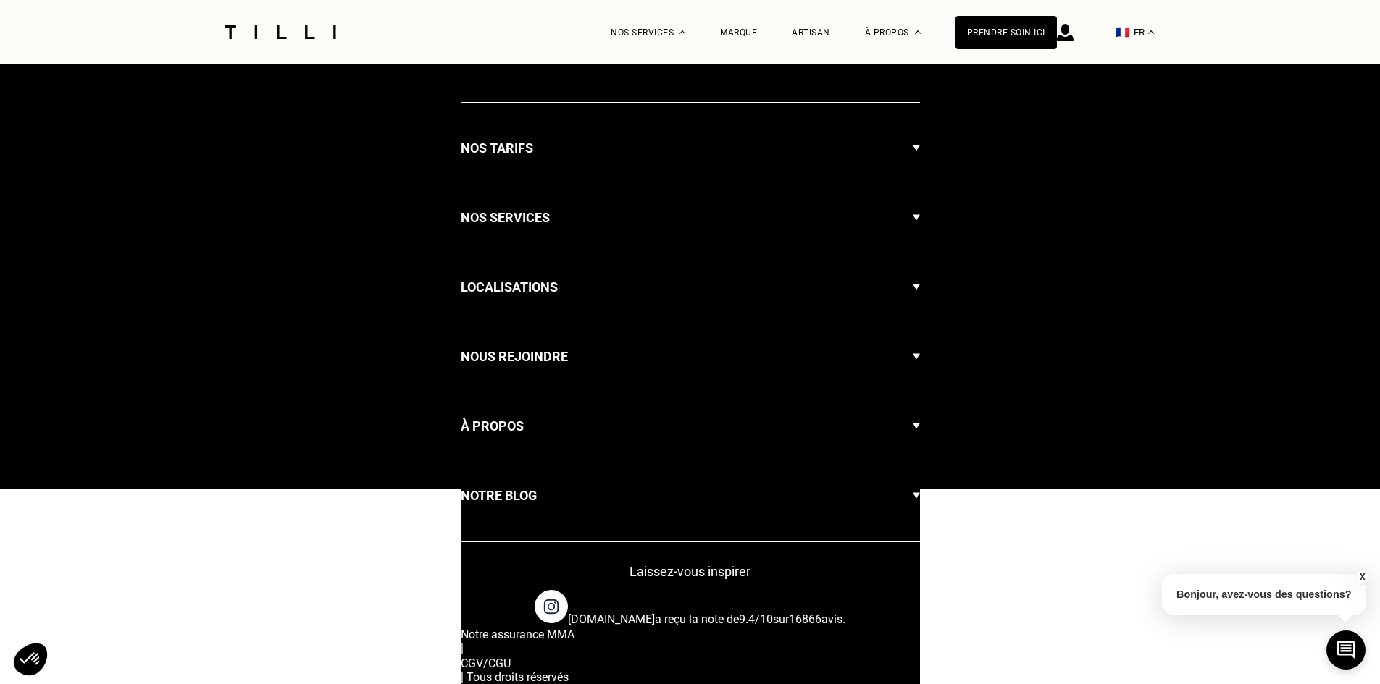
select select "FR"
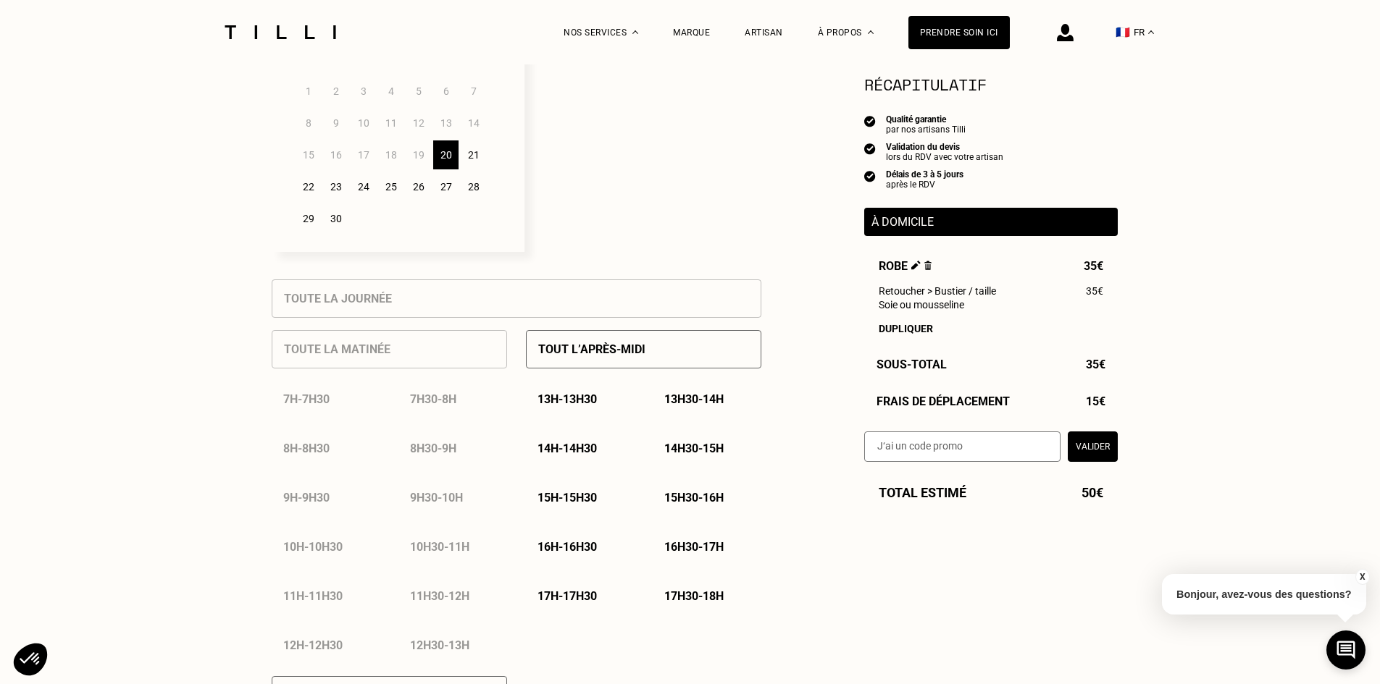
scroll to position [435, 0]
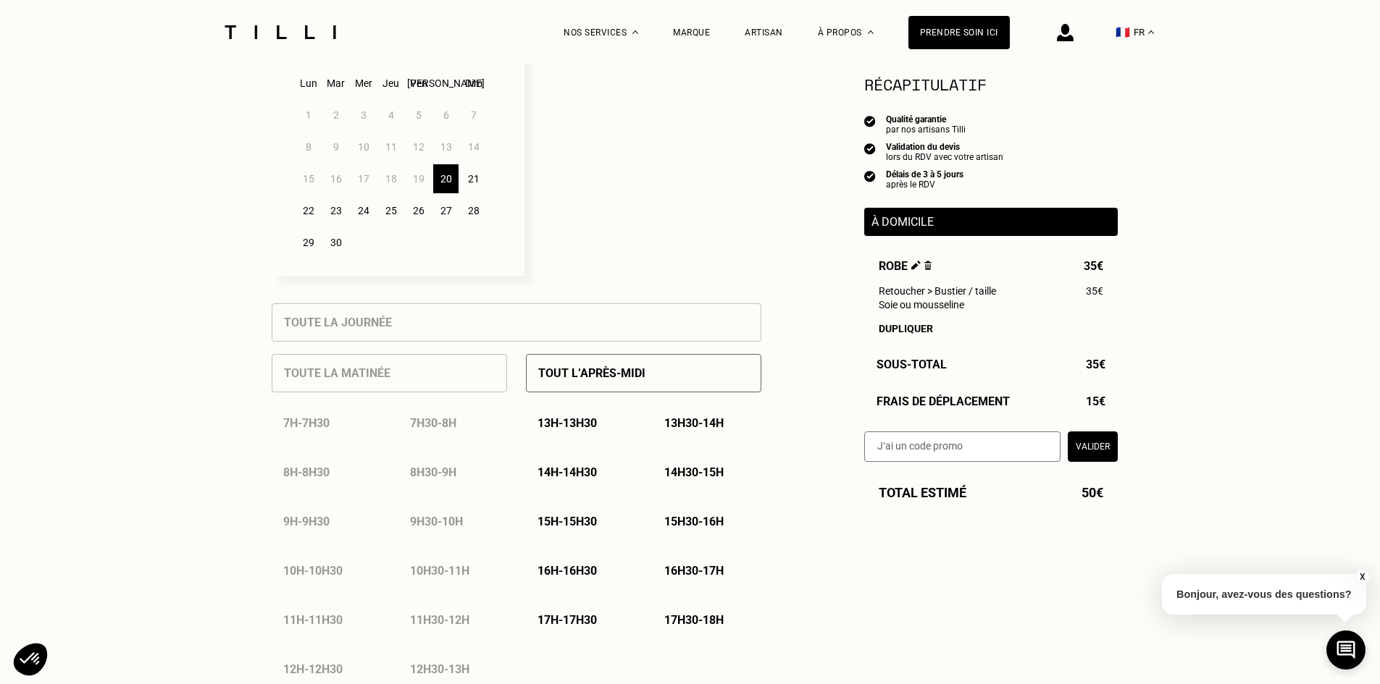
click at [473, 176] on div "21" at bounding box center [473, 178] width 25 height 29
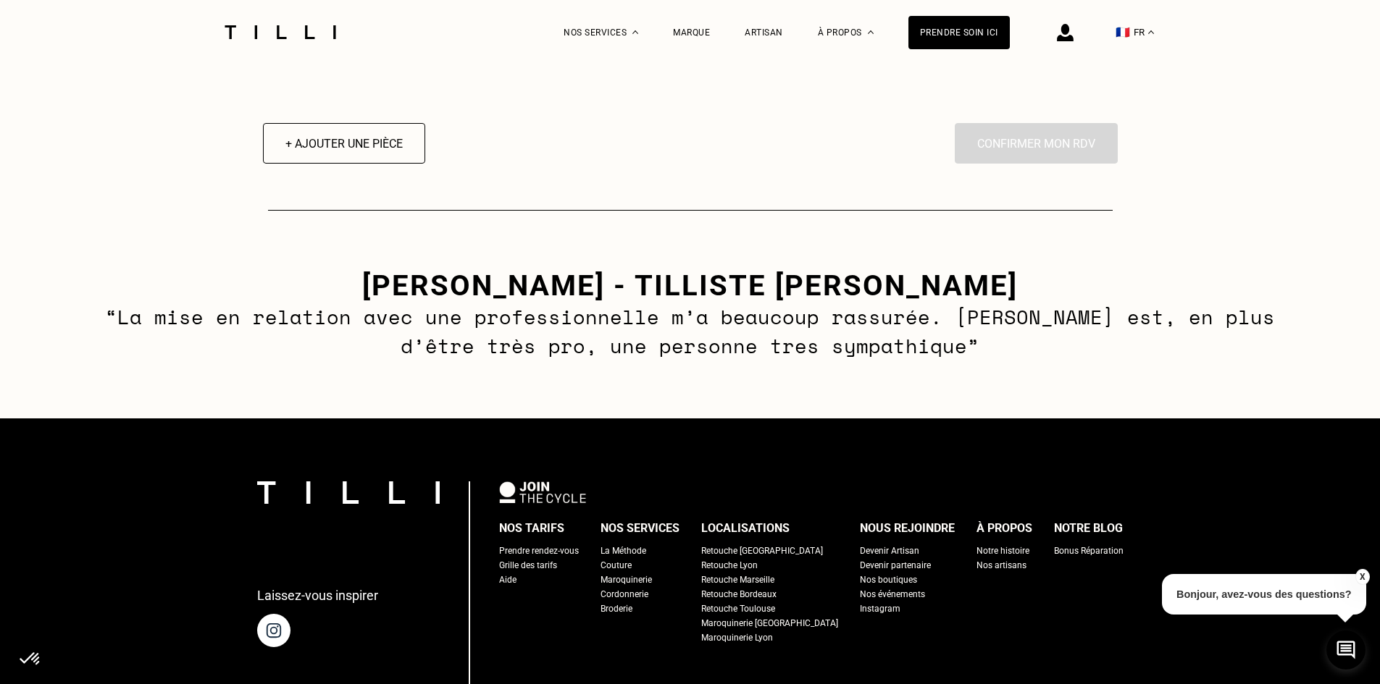
scroll to position [2100, 0]
